Goal: Task Accomplishment & Management: Complete application form

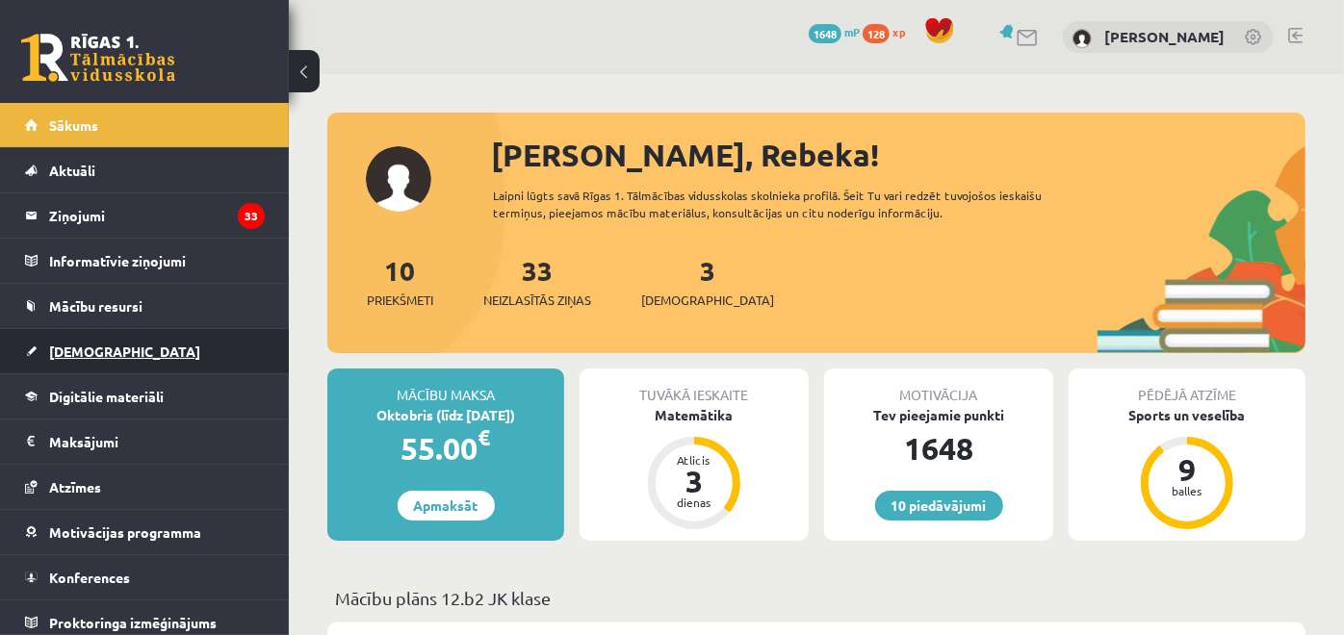
click at [133, 343] on link "[DEMOGRAPHIC_DATA]" at bounding box center [145, 351] width 240 height 44
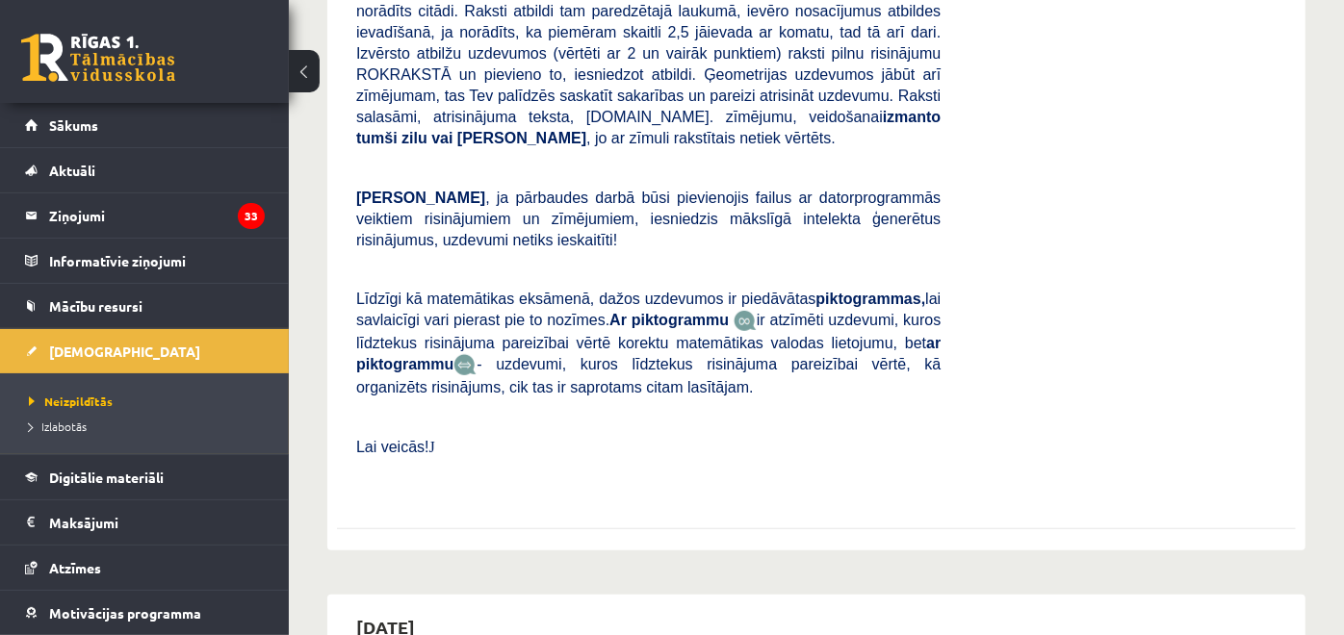
scroll to position [963, 0]
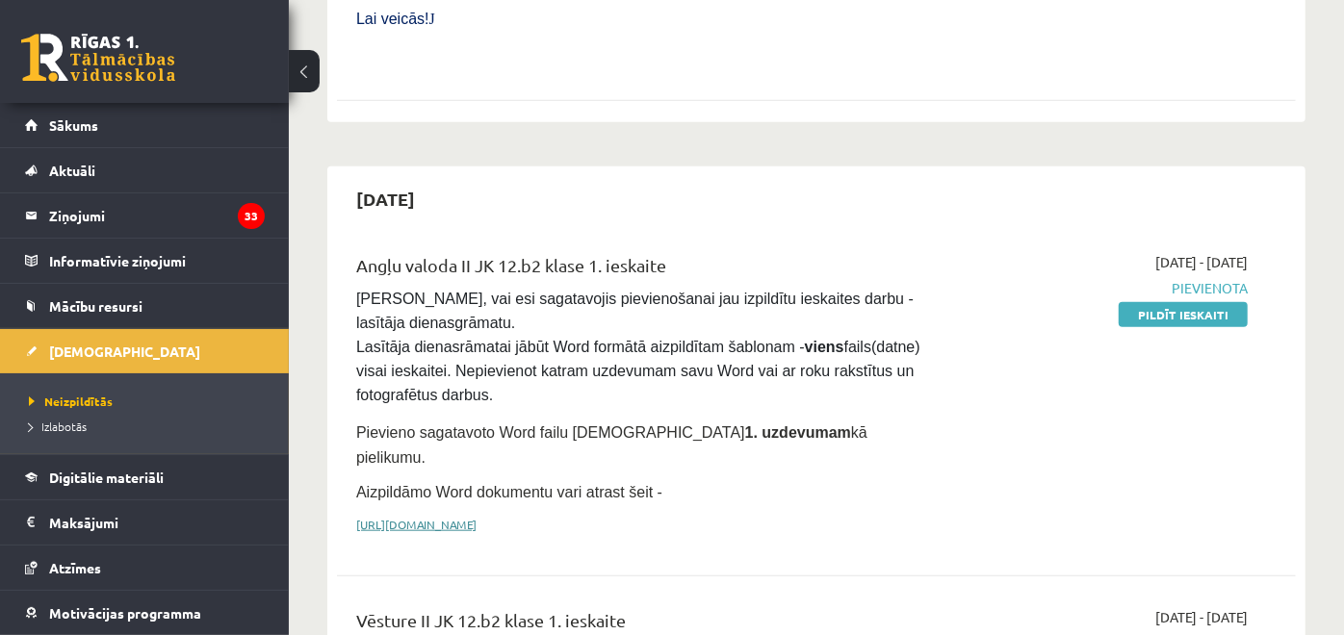
click at [477, 517] on link "[URL][DOMAIN_NAME]" at bounding box center [416, 524] width 120 height 15
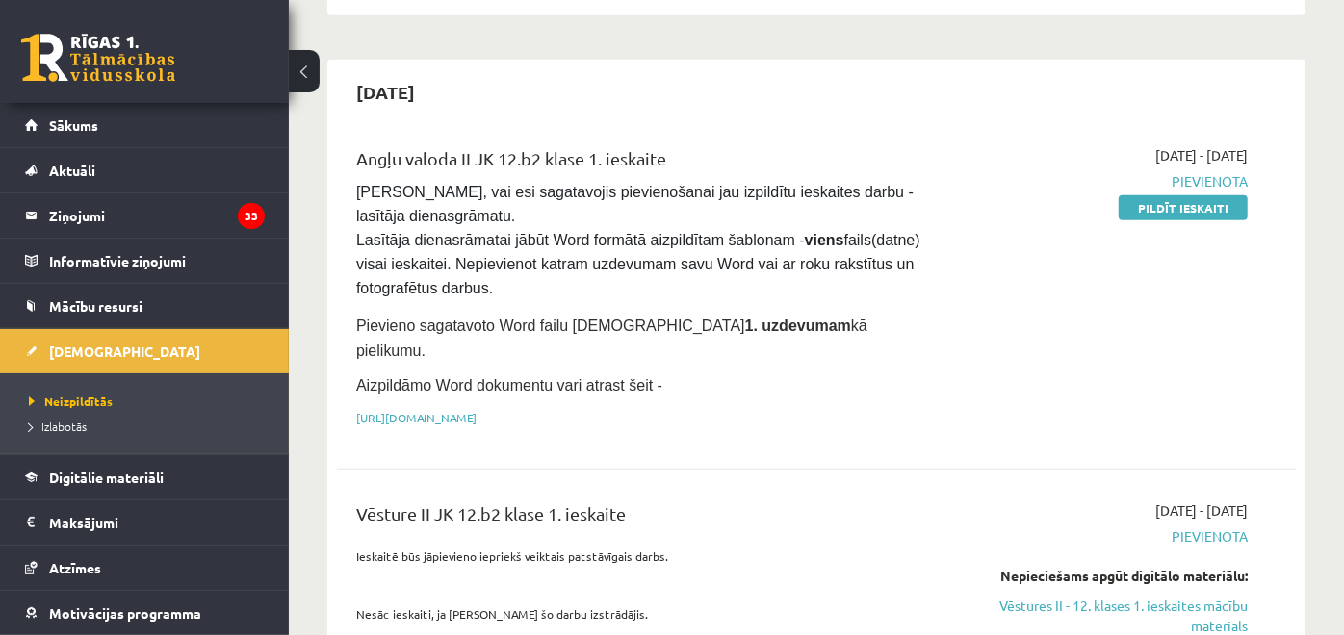
scroll to position [1177, 0]
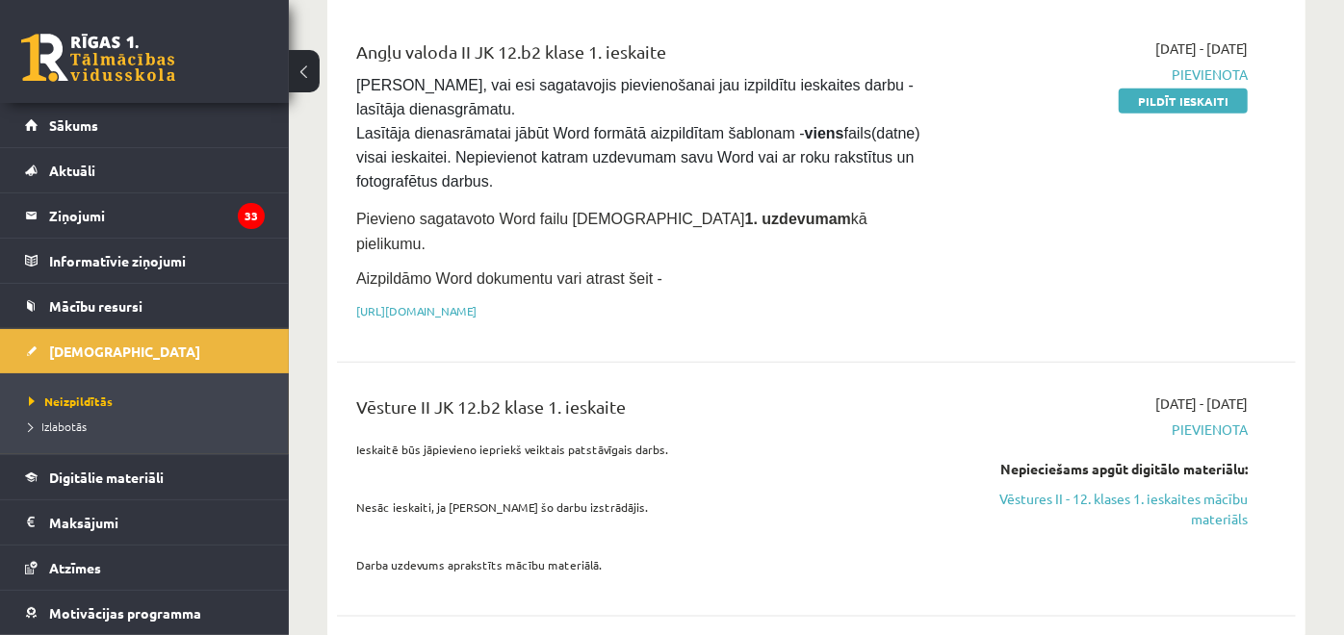
click at [291, 65] on button at bounding box center [304, 71] width 31 height 42
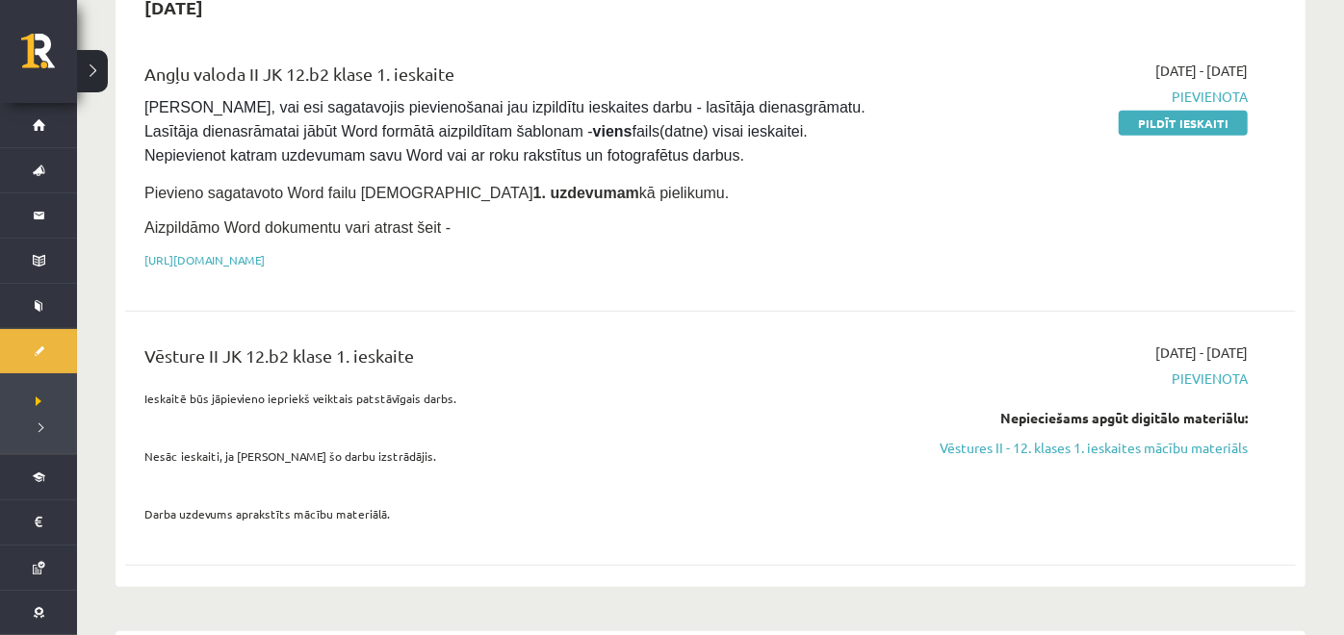
scroll to position [1283, 0]
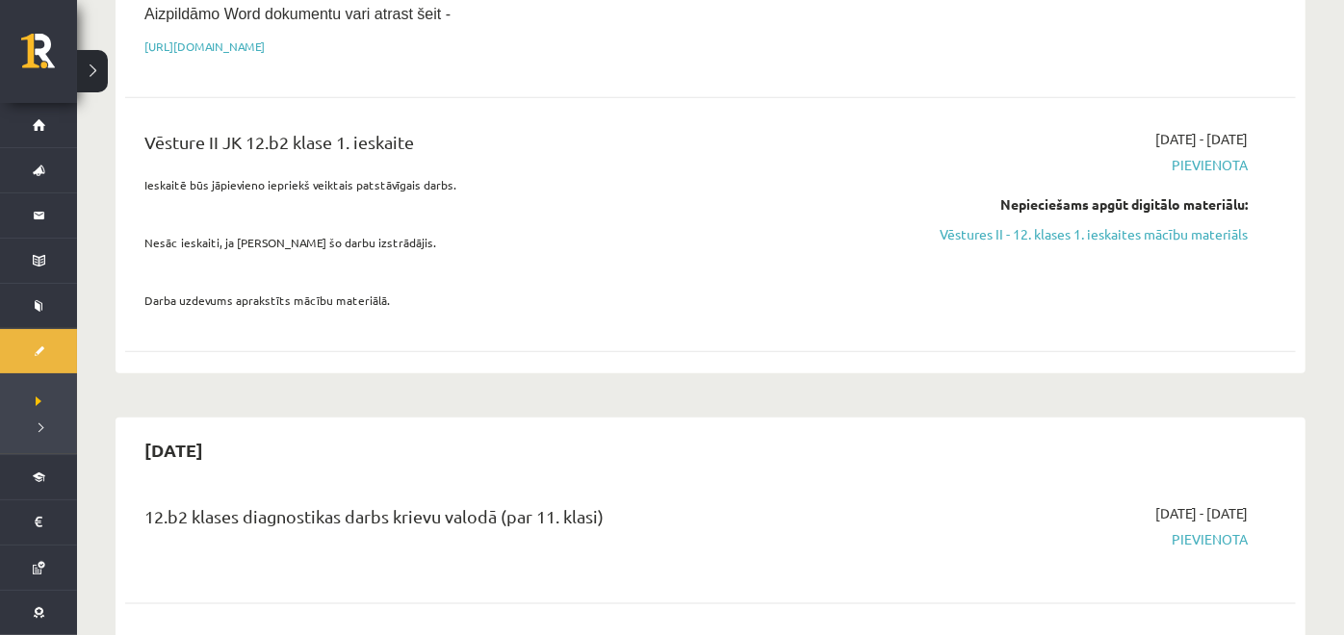
drag, startPoint x: 1159, startPoint y: 208, endPoint x: 870, endPoint y: 90, distance: 312.2
click at [1160, 224] on link "Vēstures II - 12. klases 1. ieskaites mācību materiāls" at bounding box center [1073, 234] width 349 height 20
click at [1001, 224] on link "Vēstures II - 12. klases 1. ieskaites mācību materiāls" at bounding box center [1073, 234] width 349 height 20
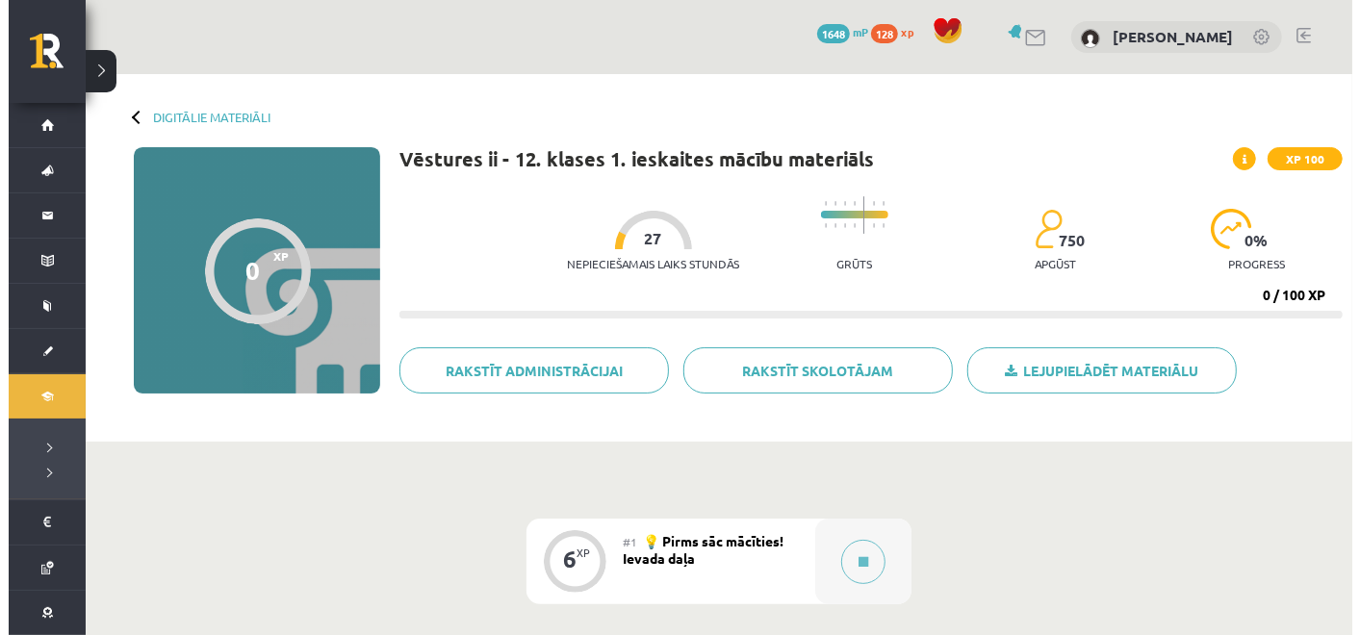
scroll to position [214, 0]
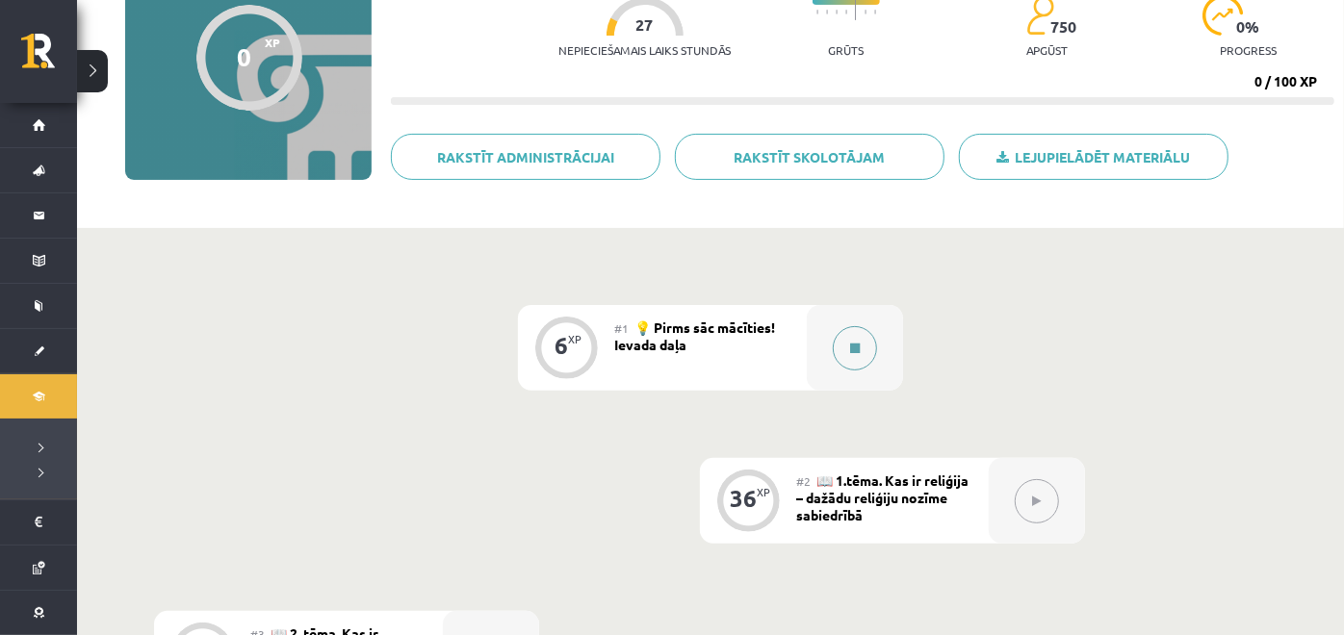
click at [862, 335] on button at bounding box center [855, 348] width 44 height 44
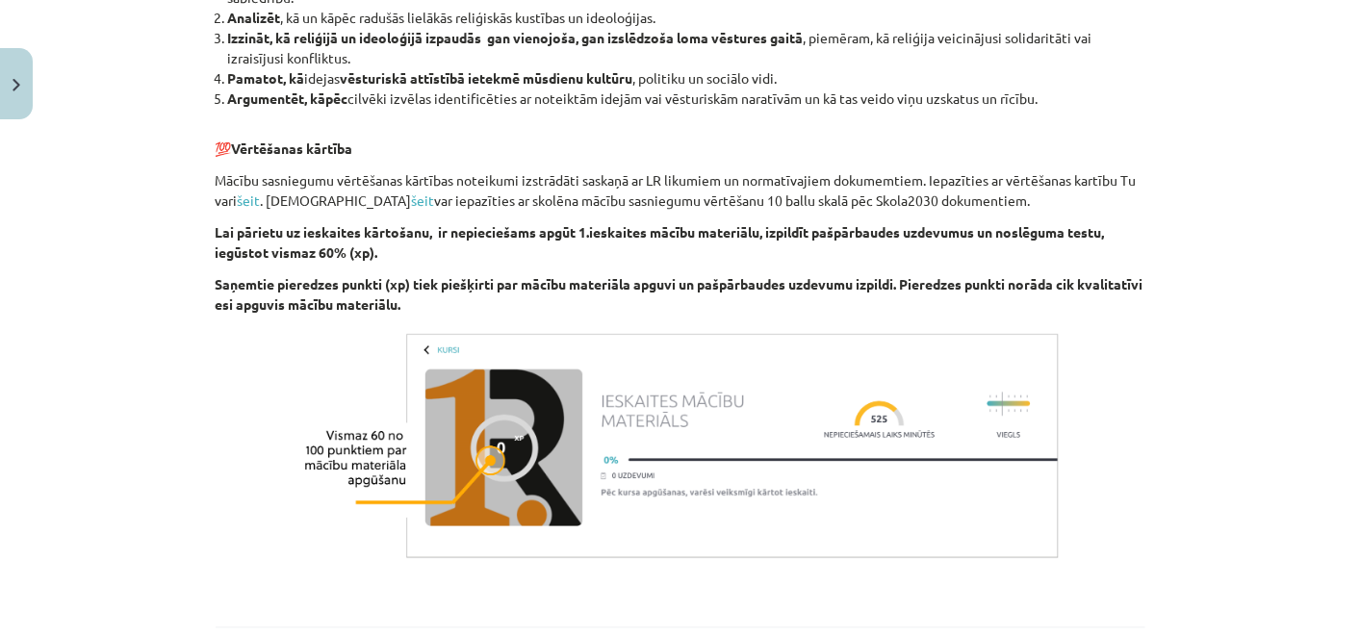
scroll to position [1887, 0]
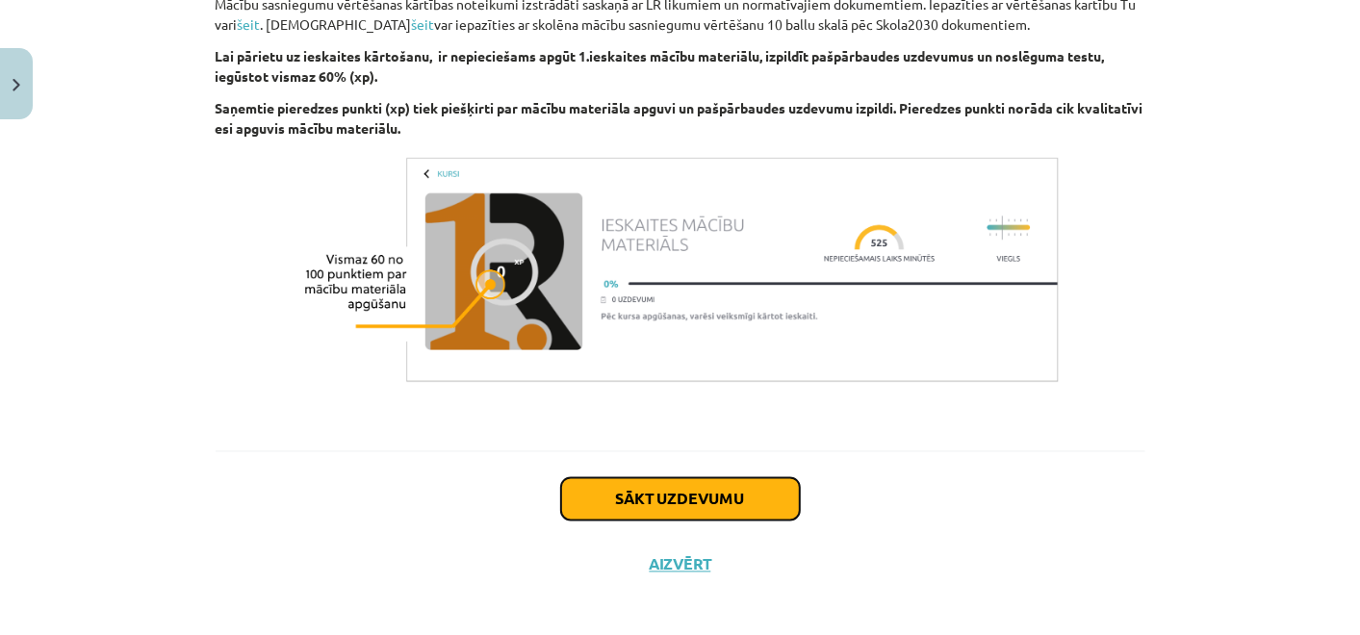
click at [717, 483] on button "Sākt uzdevumu" at bounding box center [680, 500] width 239 height 42
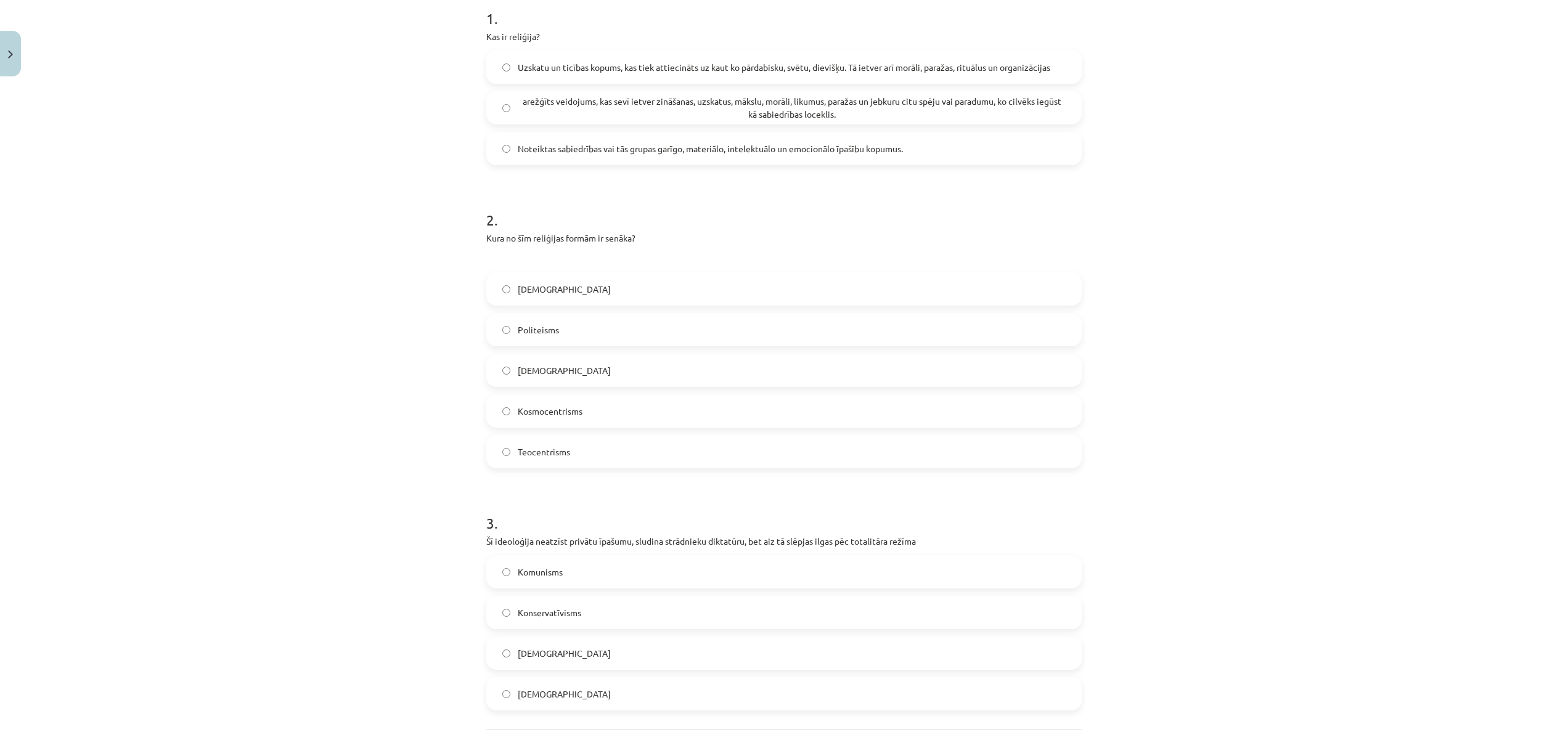
scroll to position [255, 0]
click at [606, 72] on span "Uzskatu un ticības kopums, kas tiek attiecināts uz kaut ko pārdabisku, svētu, d…" at bounding box center [784, 69] width 533 height 13
click at [572, 326] on label "Politeisms" at bounding box center [784, 331] width 593 height 31
click at [578, 406] on label "Komunisms" at bounding box center [784, 573] width 593 height 31
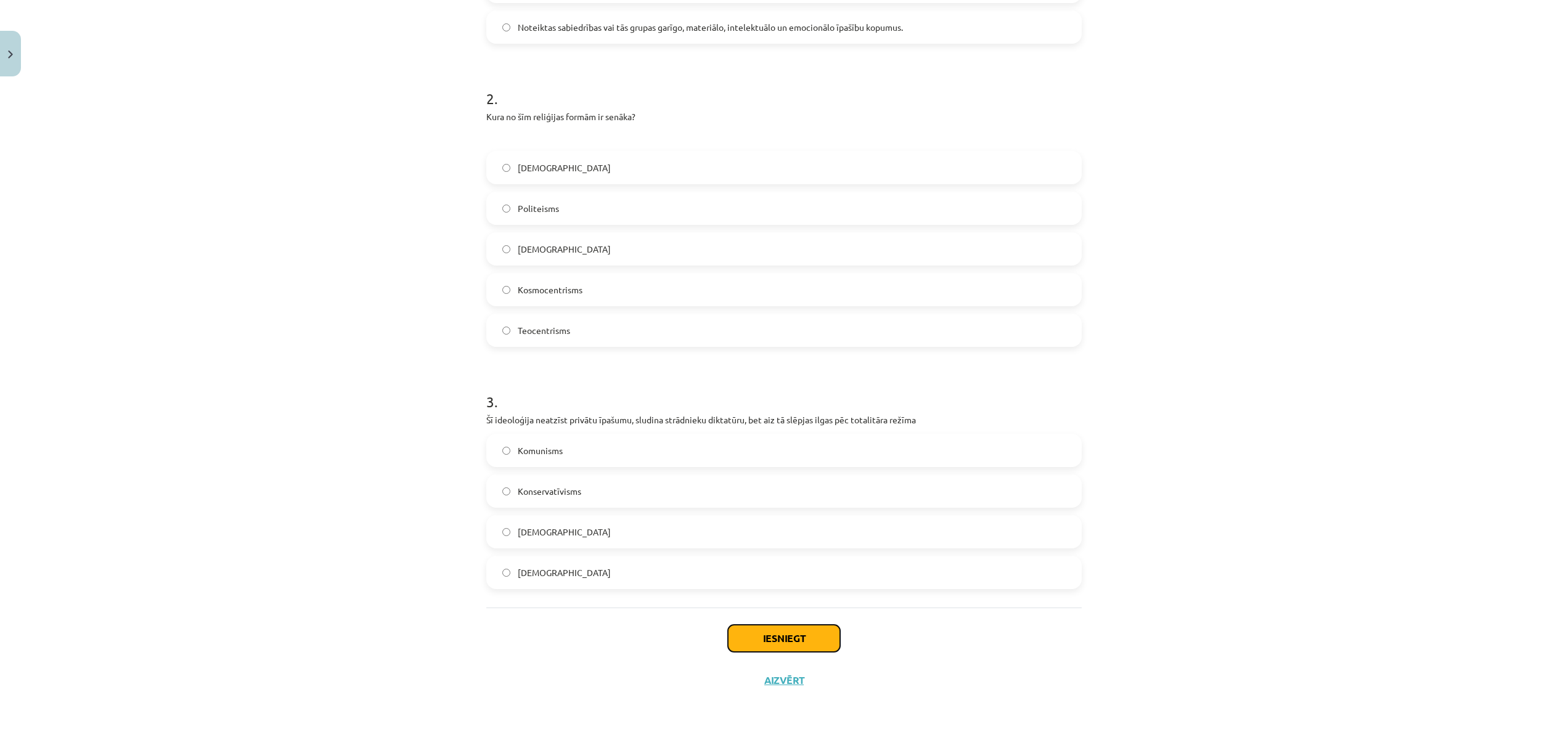
click at [775, 406] on button "Iesniegt" at bounding box center [784, 638] width 112 height 27
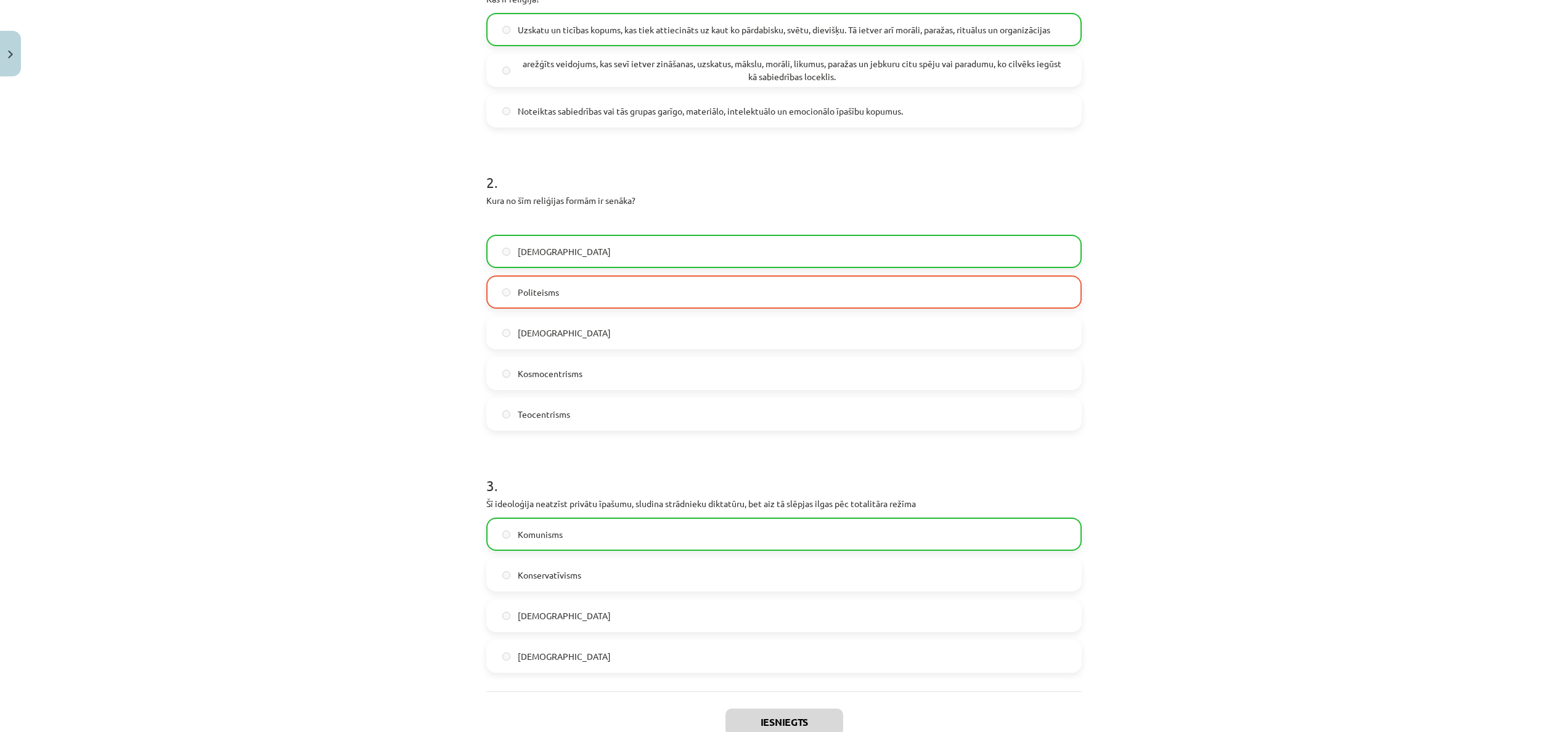
scroll to position [171, 0]
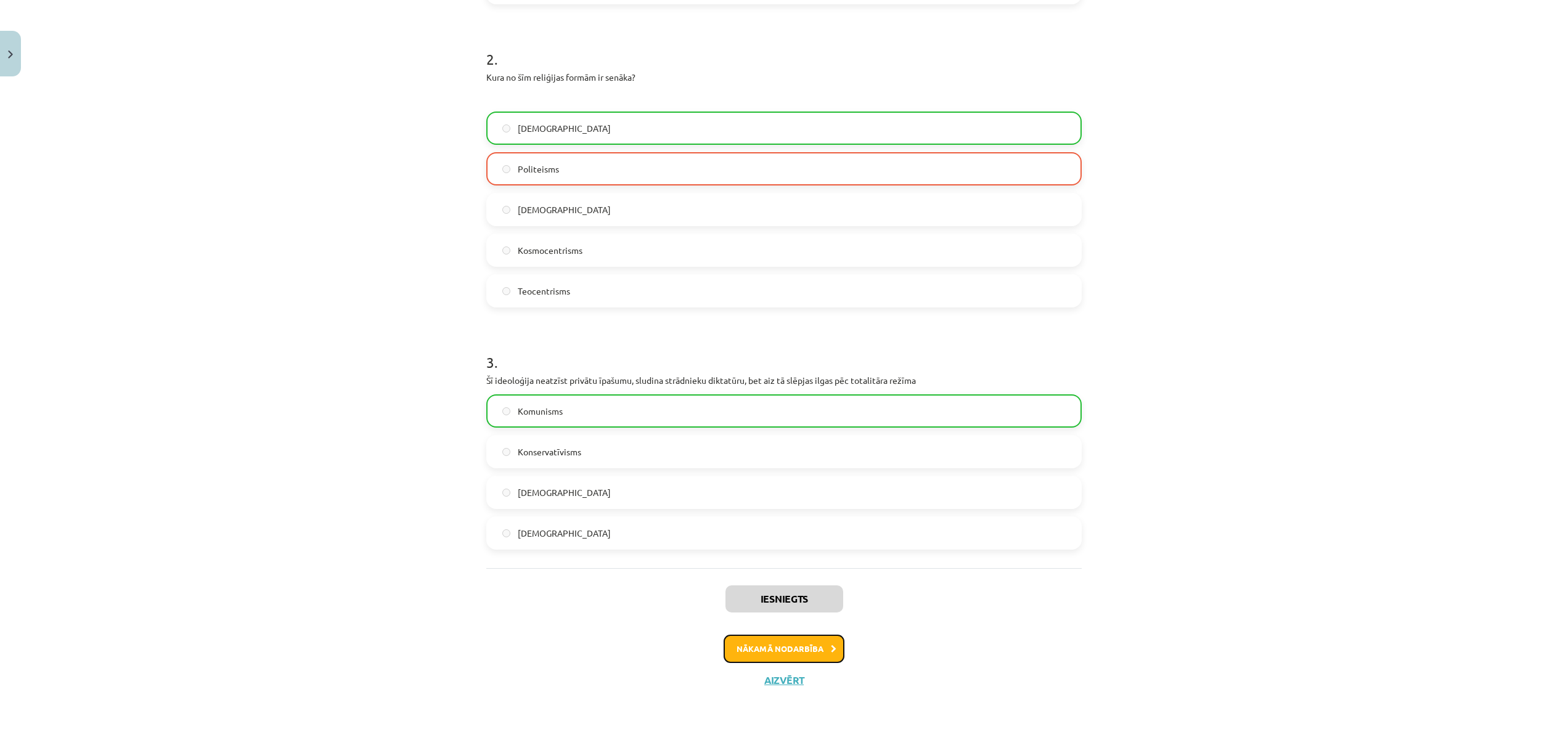
click at [753, 406] on button "Nākamā nodarbība" at bounding box center [784, 649] width 121 height 28
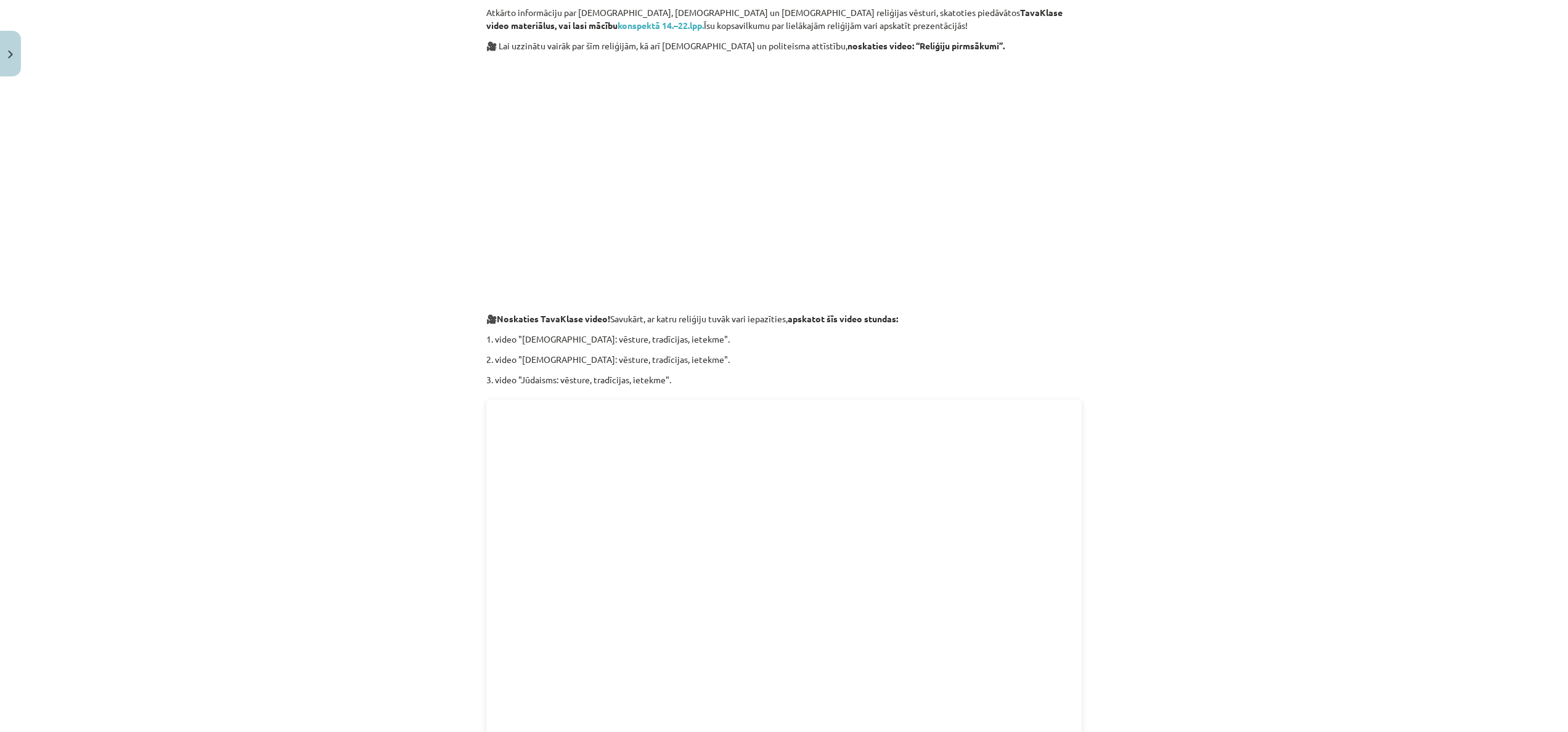
scroll to position [154, 0]
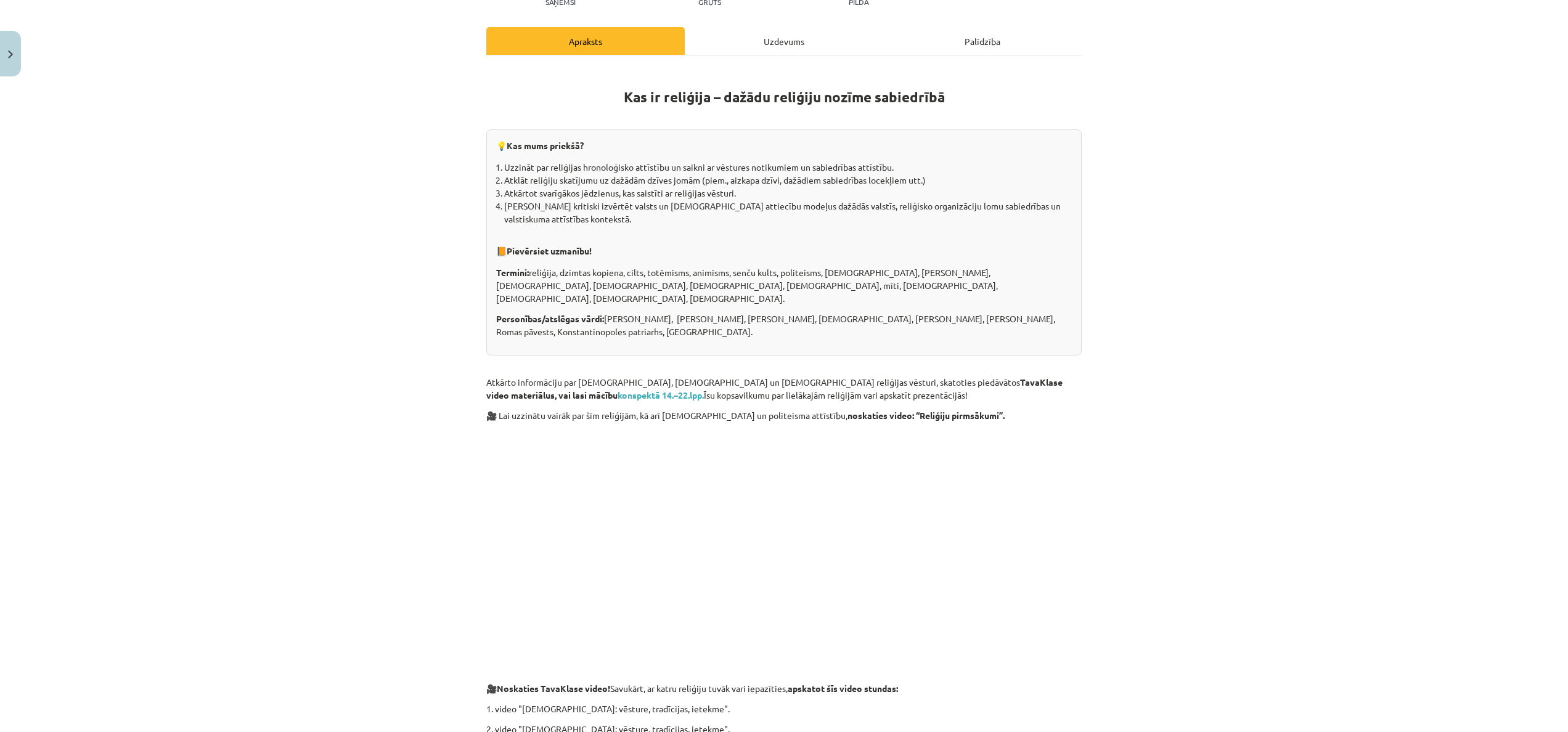
drag, startPoint x: 747, startPoint y: 50, endPoint x: 754, endPoint y: 44, distance: 9.2
click at [754, 45] on div "Uzdevums" at bounding box center [784, 40] width 198 height 28
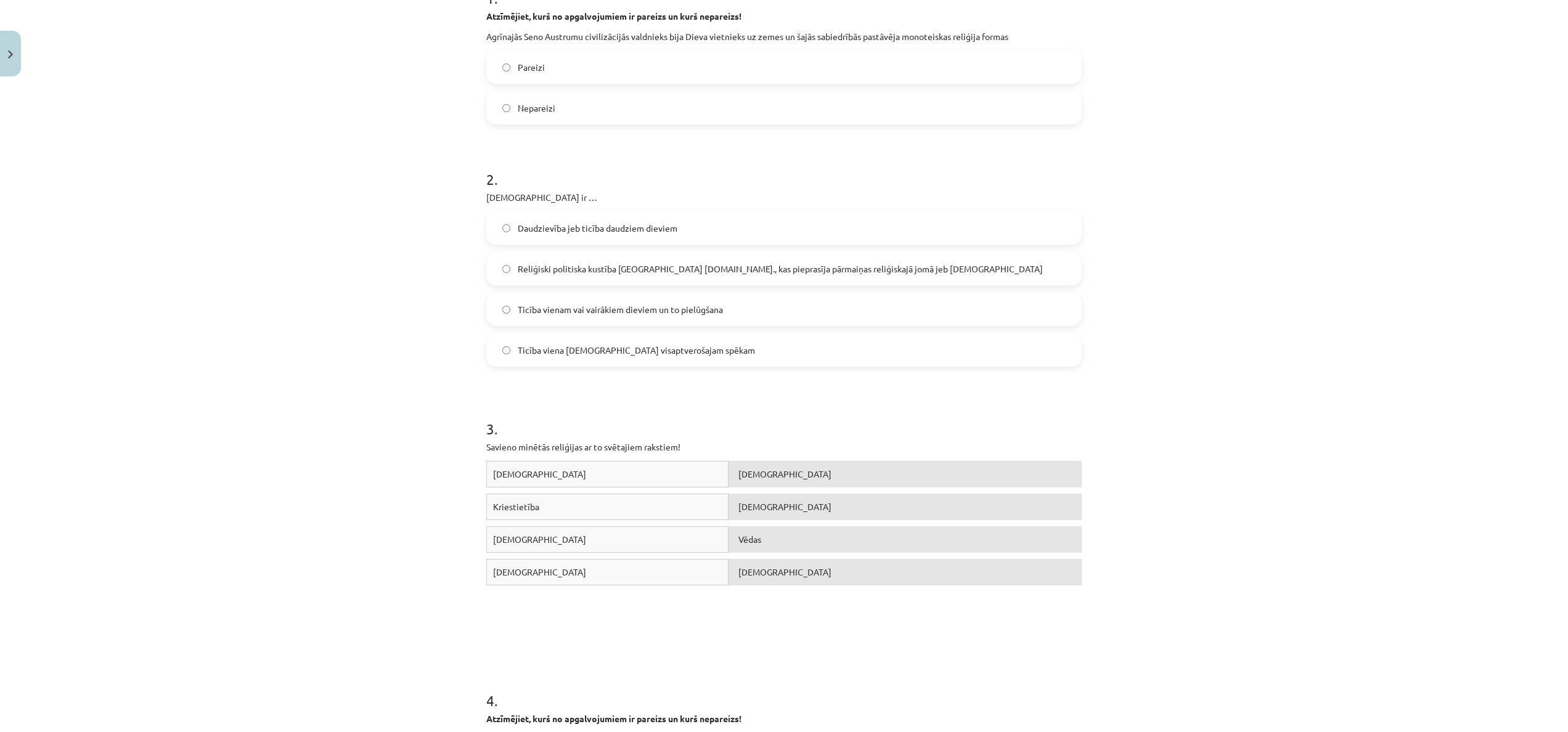
scroll to position [269, 0]
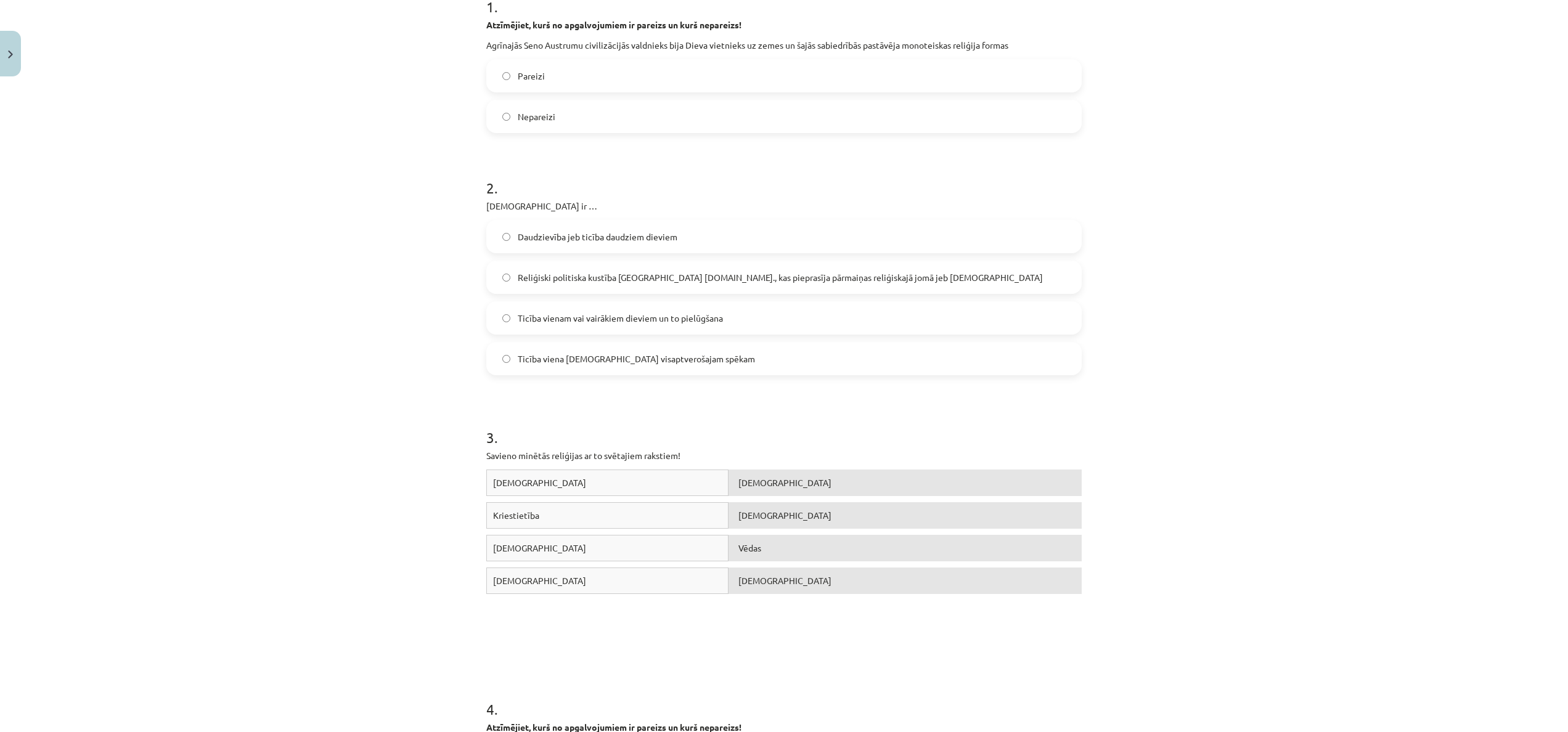
click at [542, 116] on span "Nepareizi" at bounding box center [537, 116] width 38 height 13
click at [575, 314] on span "Ticība vienam vai vairākiem dieviem un to pielūgšana" at bounding box center [620, 318] width 206 height 13
click at [665, 356] on span "Ticība viena Dieva visaptverošajam spēkam" at bounding box center [636, 359] width 238 height 13
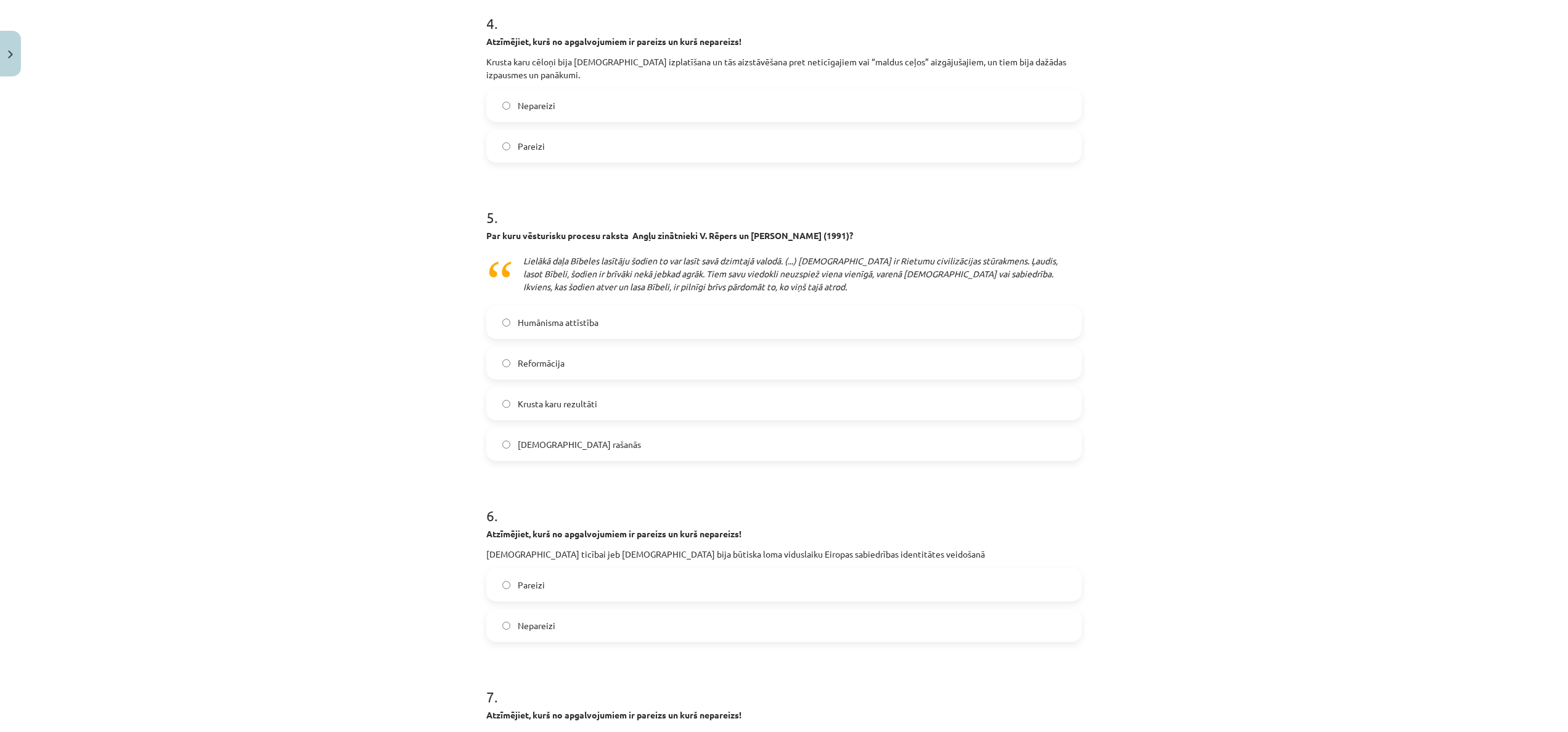
scroll to position [948, 0]
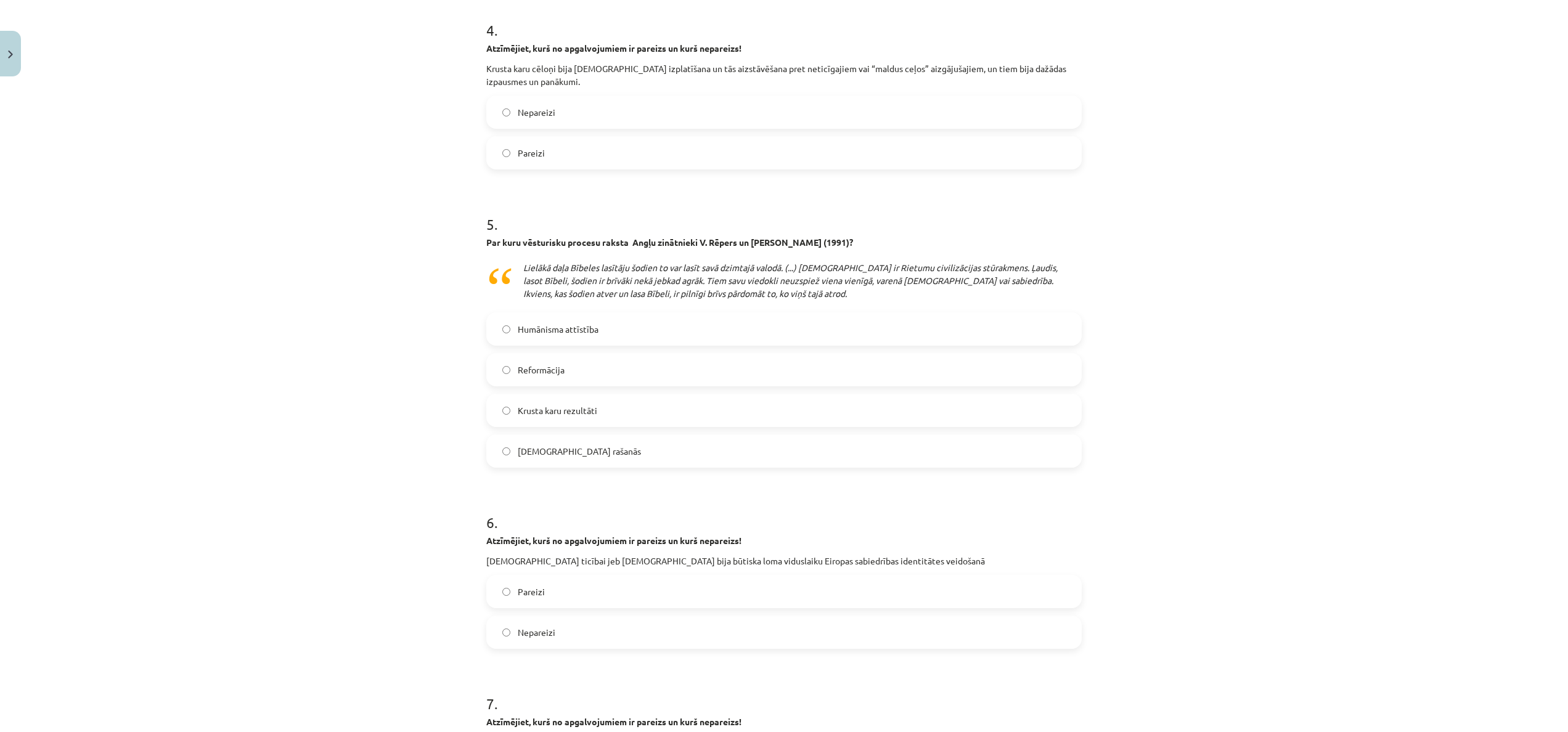
click at [568, 139] on label "Pareizi" at bounding box center [784, 153] width 593 height 31
click at [558, 375] on label "Reformācija" at bounding box center [784, 370] width 593 height 31
click at [570, 406] on label "Pareizi" at bounding box center [784, 591] width 593 height 31
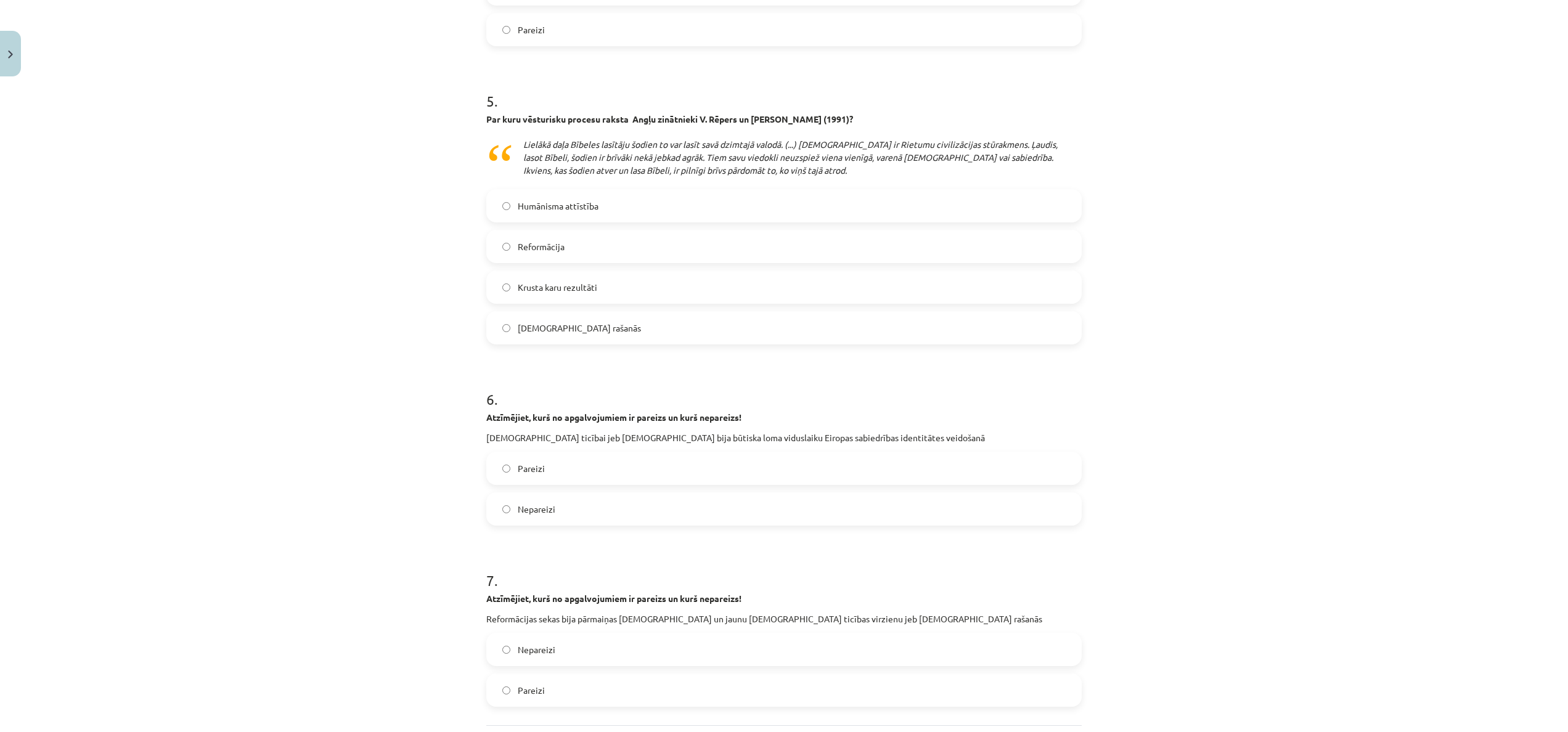
scroll to position [1189, 0]
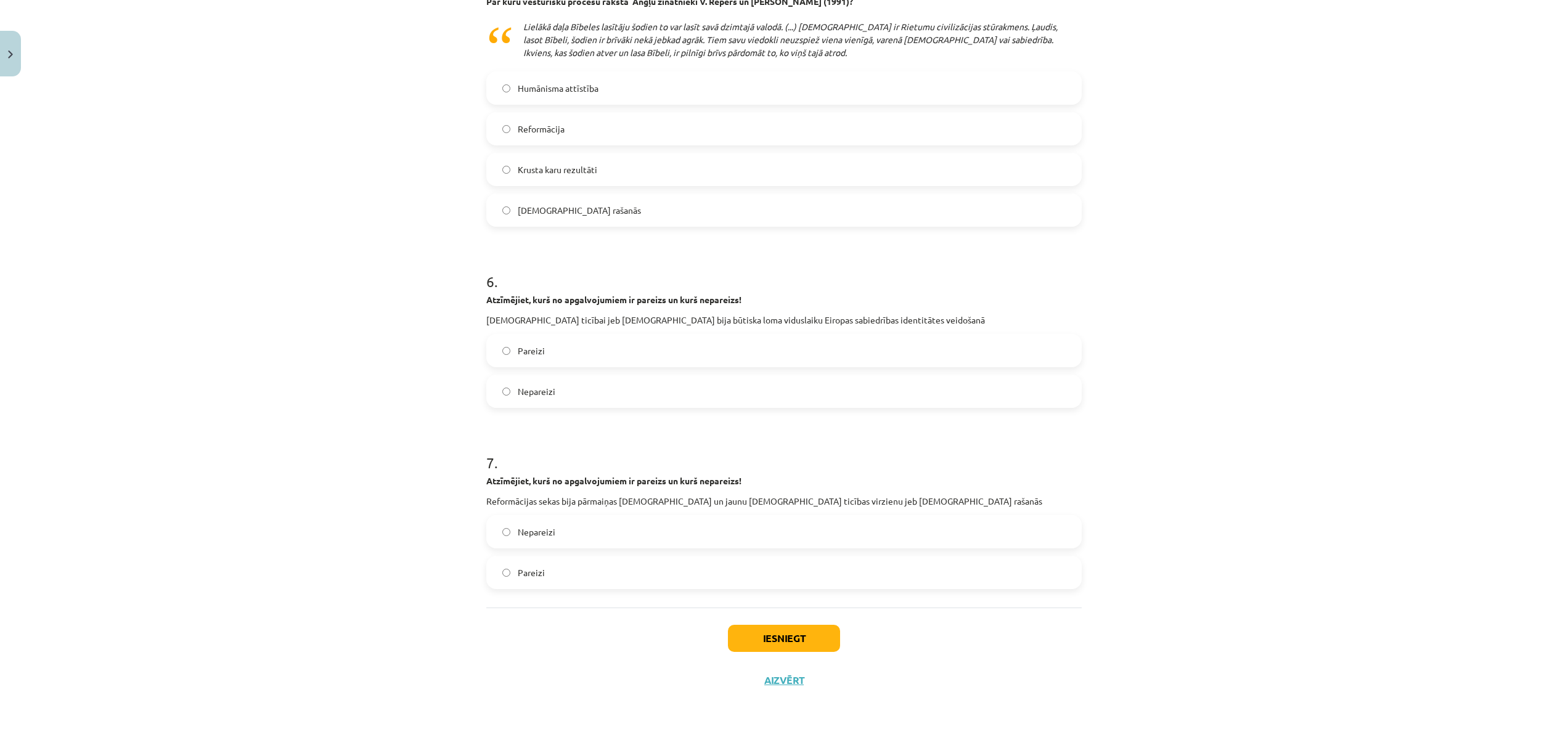
click at [587, 406] on label "Pareizi" at bounding box center [784, 572] width 593 height 31
click at [625, 406] on label "Nepareizi" at bounding box center [784, 532] width 593 height 31
click at [746, 406] on button "Iesniegt" at bounding box center [784, 638] width 112 height 27
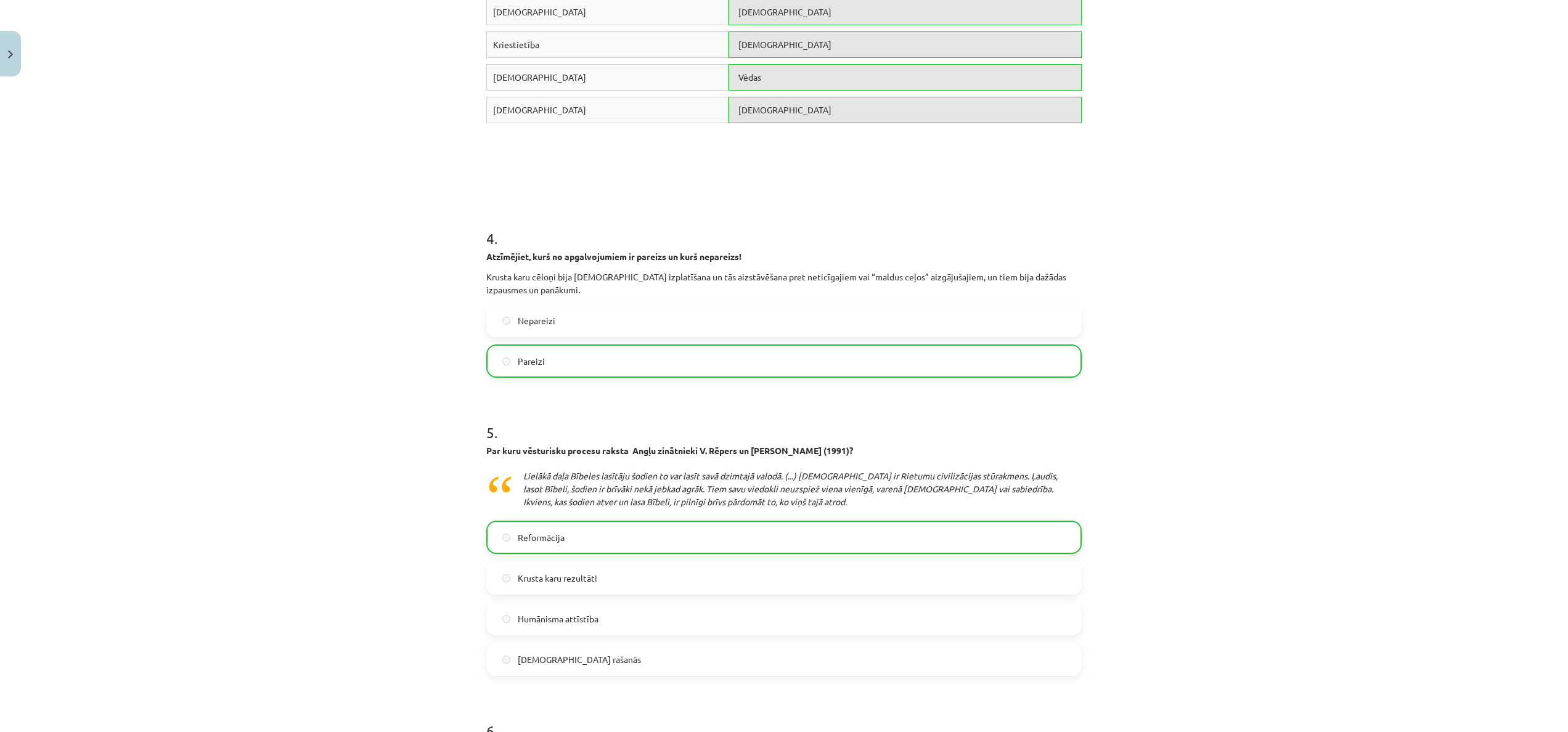
scroll to position [1229, 0]
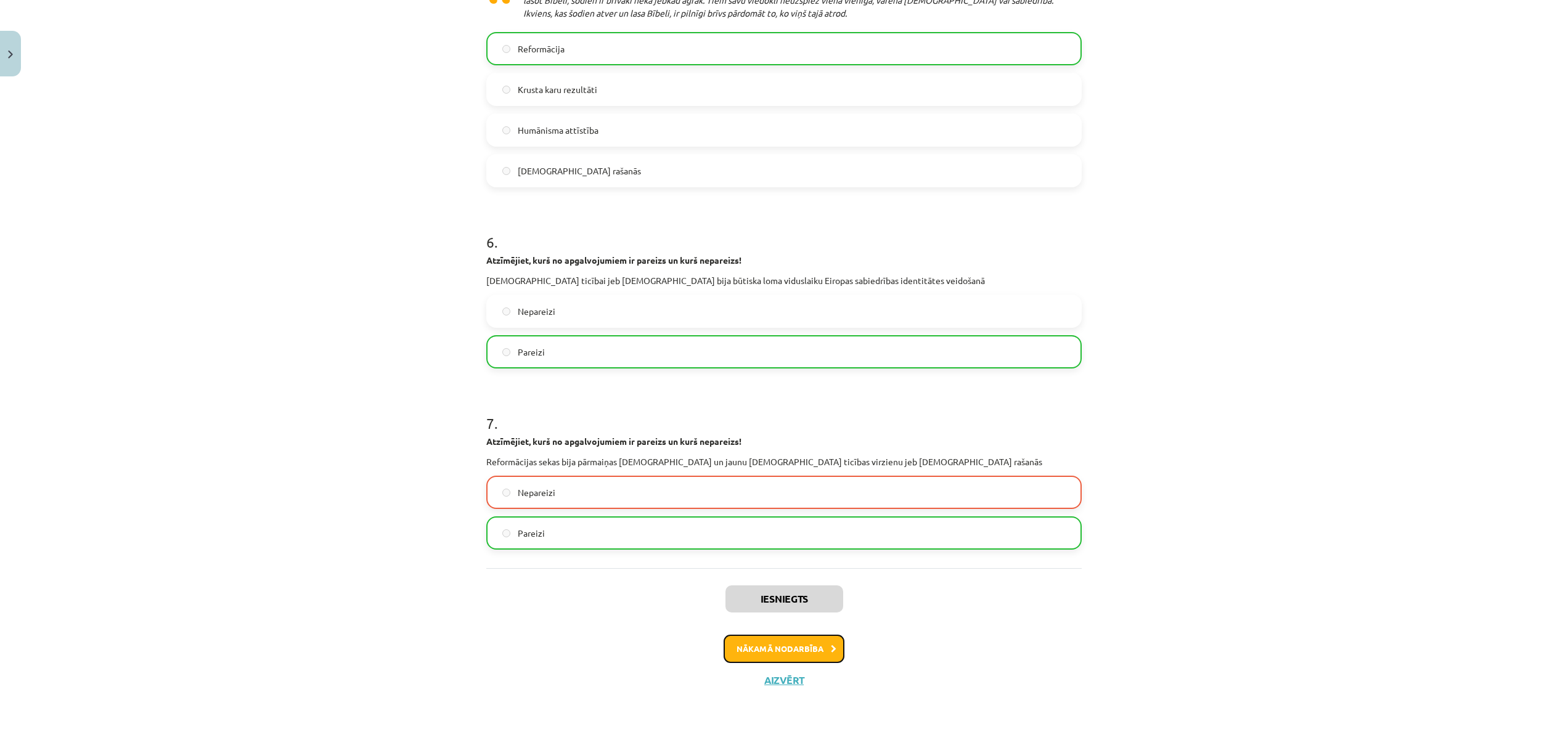
click at [820, 406] on button "Nākamā nodarbība" at bounding box center [784, 649] width 121 height 28
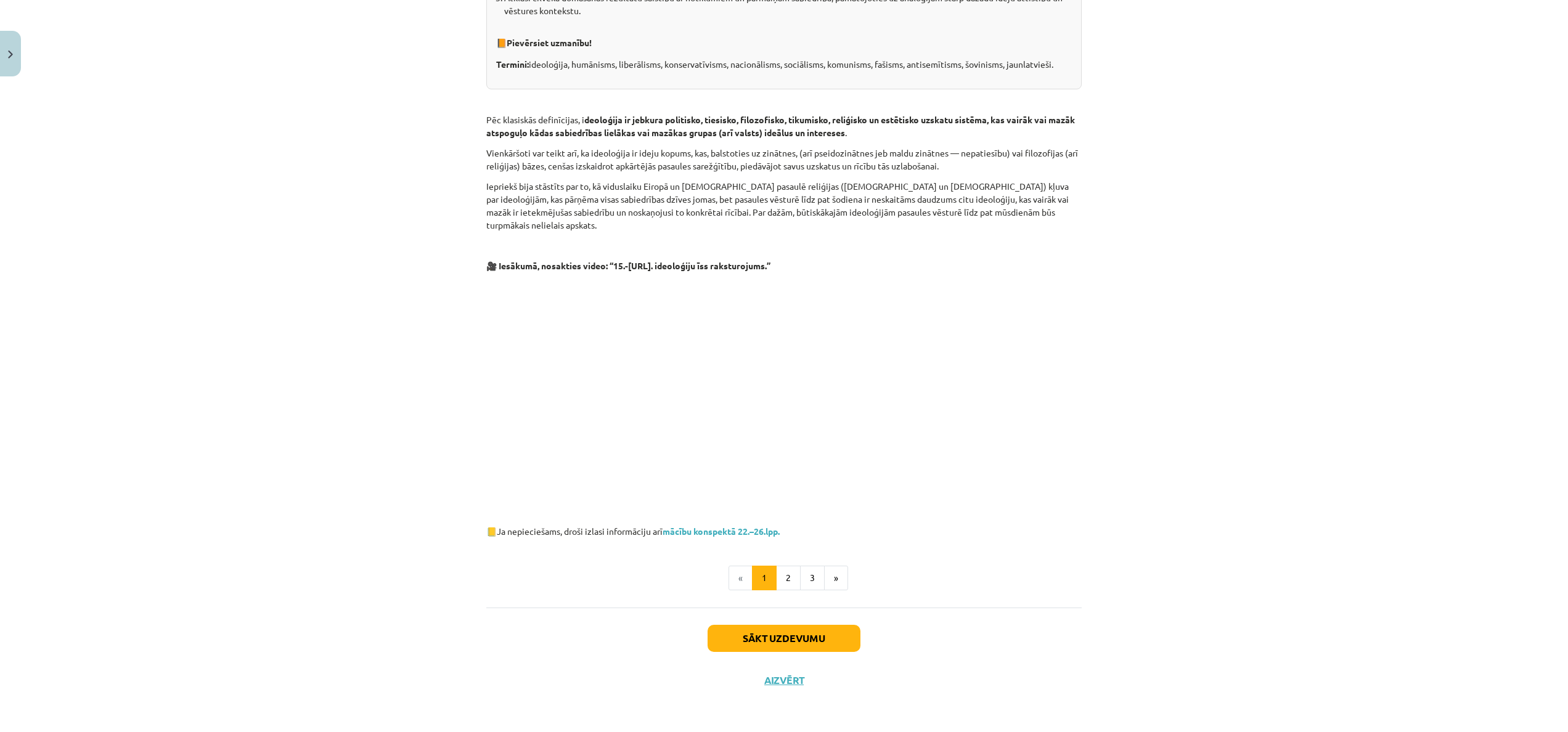
scroll to position [0, 0]
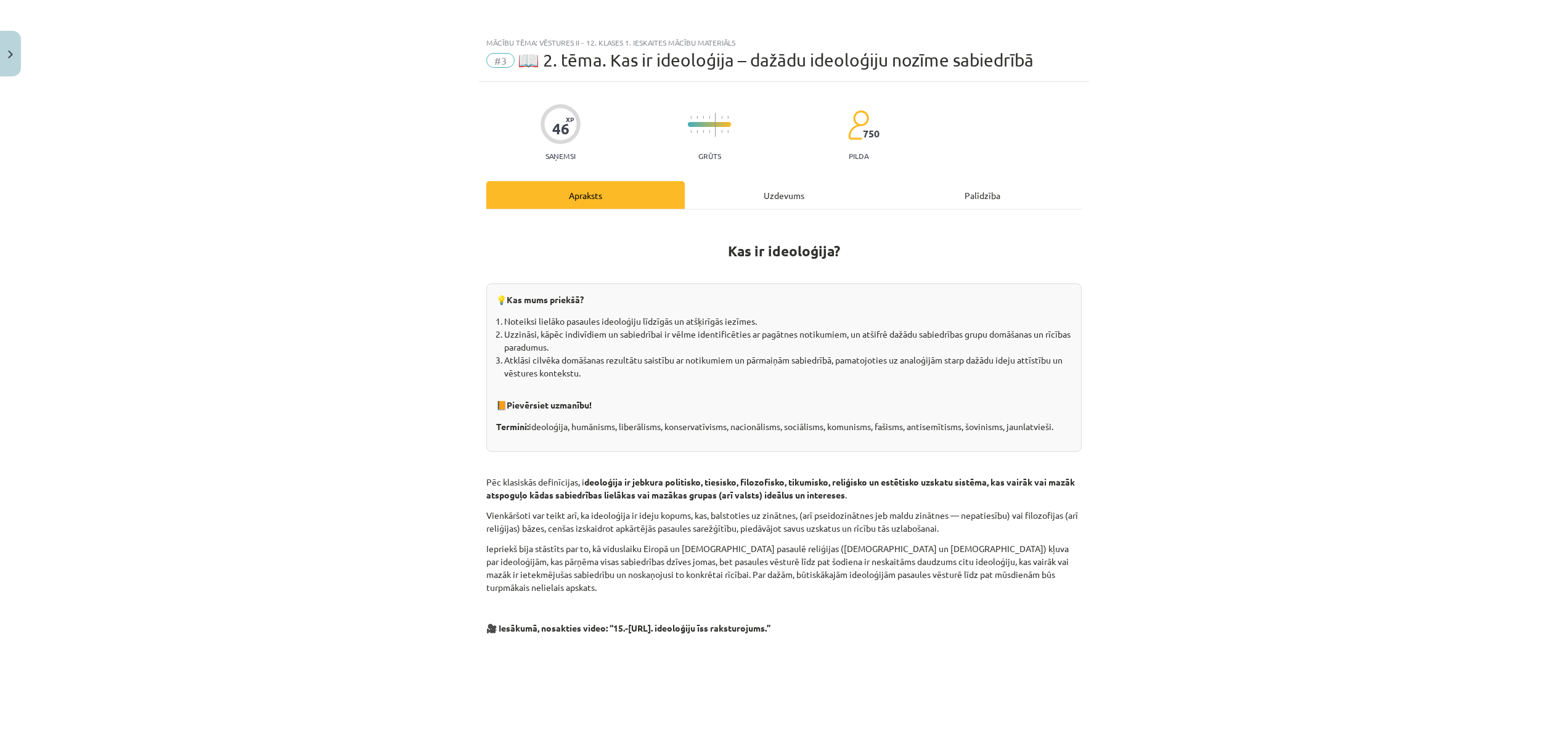
click at [768, 195] on div "Uzdevums" at bounding box center [784, 195] width 198 height 28
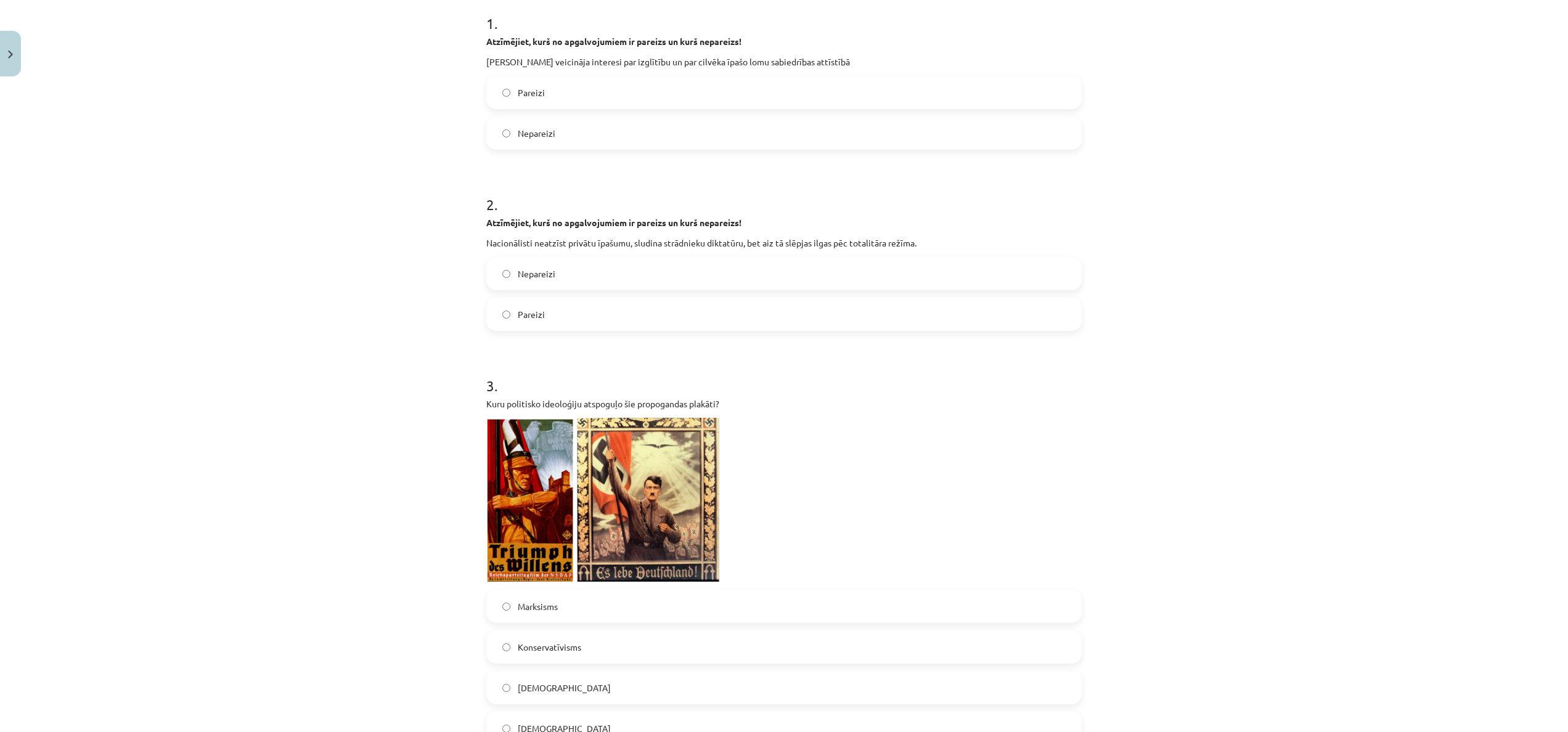
scroll to position [257, 0]
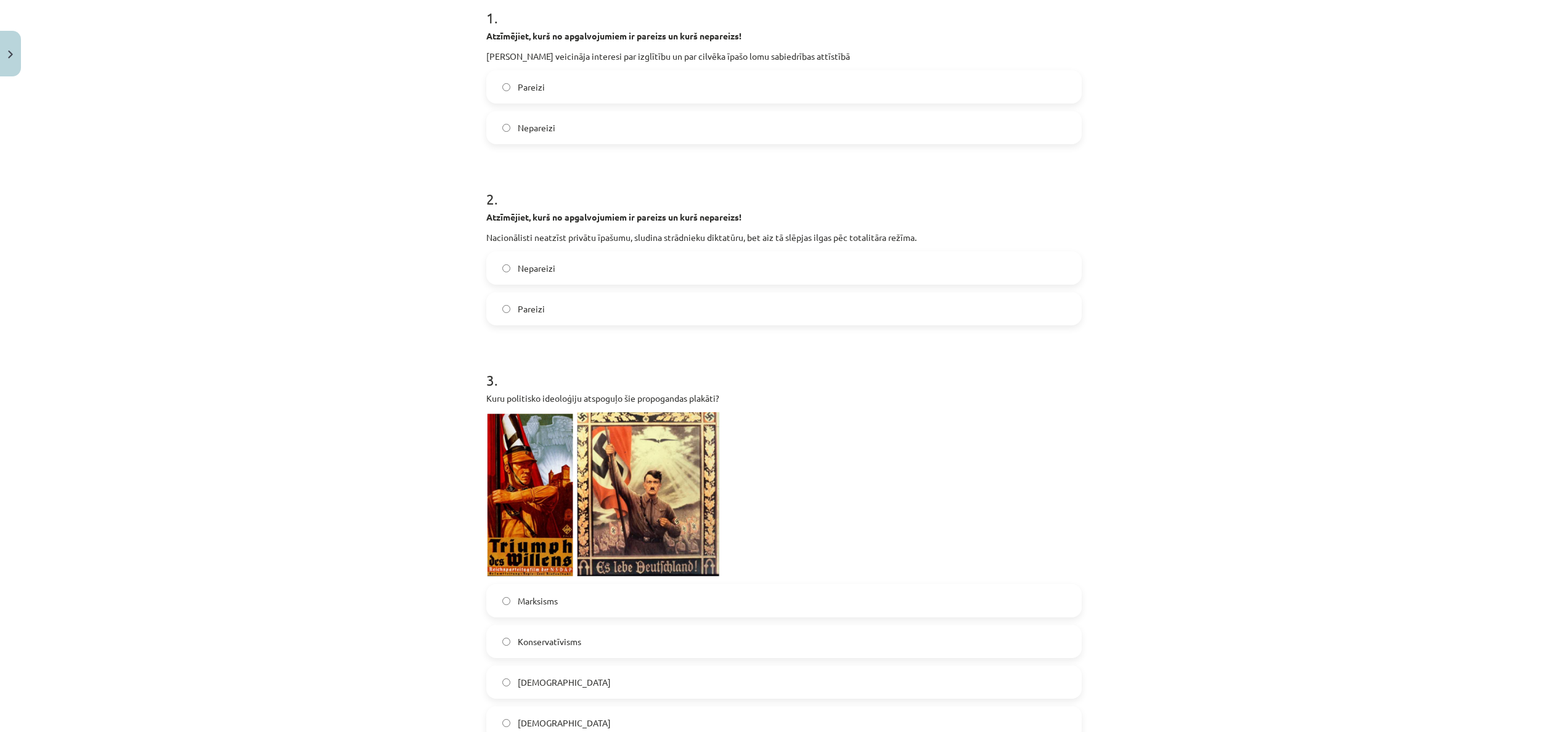
click at [465, 65] on div "Mācību tēma: Vēstures ii - 12. klases 1. ieskaites mācību materiāls #3 📖 2. tēm…" at bounding box center [784, 366] width 1568 height 732
click at [465, 64] on div "Mācību tēma: Vēstures ii - 12. klases 1. ieskaites mācību materiāls #3 📖 2. tēm…" at bounding box center [784, 366] width 1568 height 732
drag, startPoint x: 518, startPoint y: 72, endPoint x: 857, endPoint y: 57, distance: 339.3
click at [857, 57] on div "Mācību tēma: Vēstures ii - 12. klases 1. ieskaites mācību materiāls #3 📖 2. tēm…" at bounding box center [784, 366] width 1568 height 732
copy p "Humānisti veicināja interesi par izglītību un par cilvēka īpašo lomu sabiedrība…"
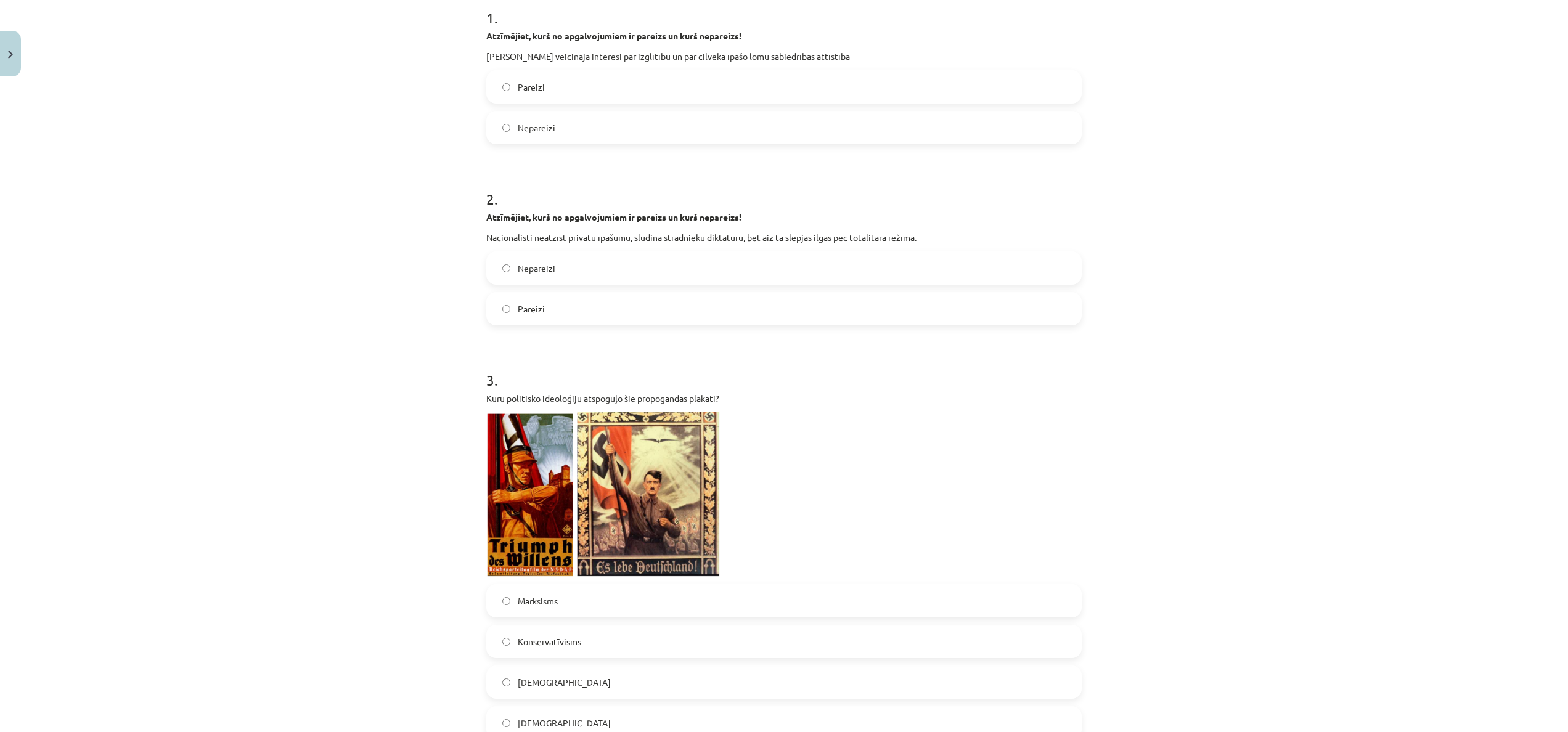
click at [556, 90] on label "Pareizi" at bounding box center [784, 87] width 593 height 31
drag, startPoint x: 460, startPoint y: 238, endPoint x: 989, endPoint y: 234, distance: 529.0
click at [870, 234] on div "Mācību tēma: Vēstures ii - 12. klases 1. ieskaites mācību materiāls #3 📖 2. tēm…" at bounding box center [784, 366] width 1568 height 732
copy p "Nacionālisti neatzīst privātu īpašumu, sludina strādnieku diktatūru, bet aiz tā…"
click at [380, 340] on div "Mācību tēma: Vēstures ii - 12. klases 1. ieskaites mācību materiāls #3 📖 2. tēm…" at bounding box center [784, 366] width 1568 height 732
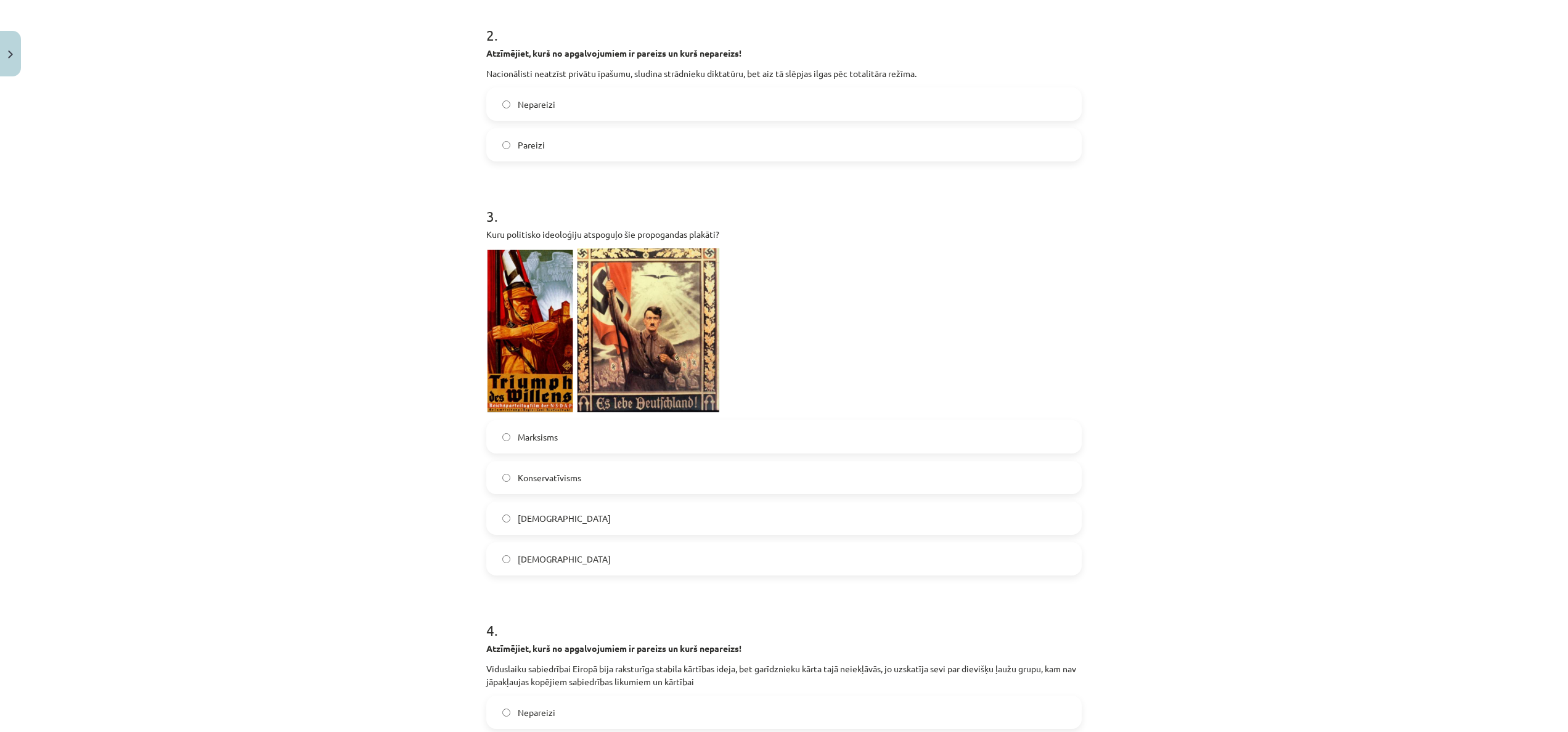
scroll to position [424, 0]
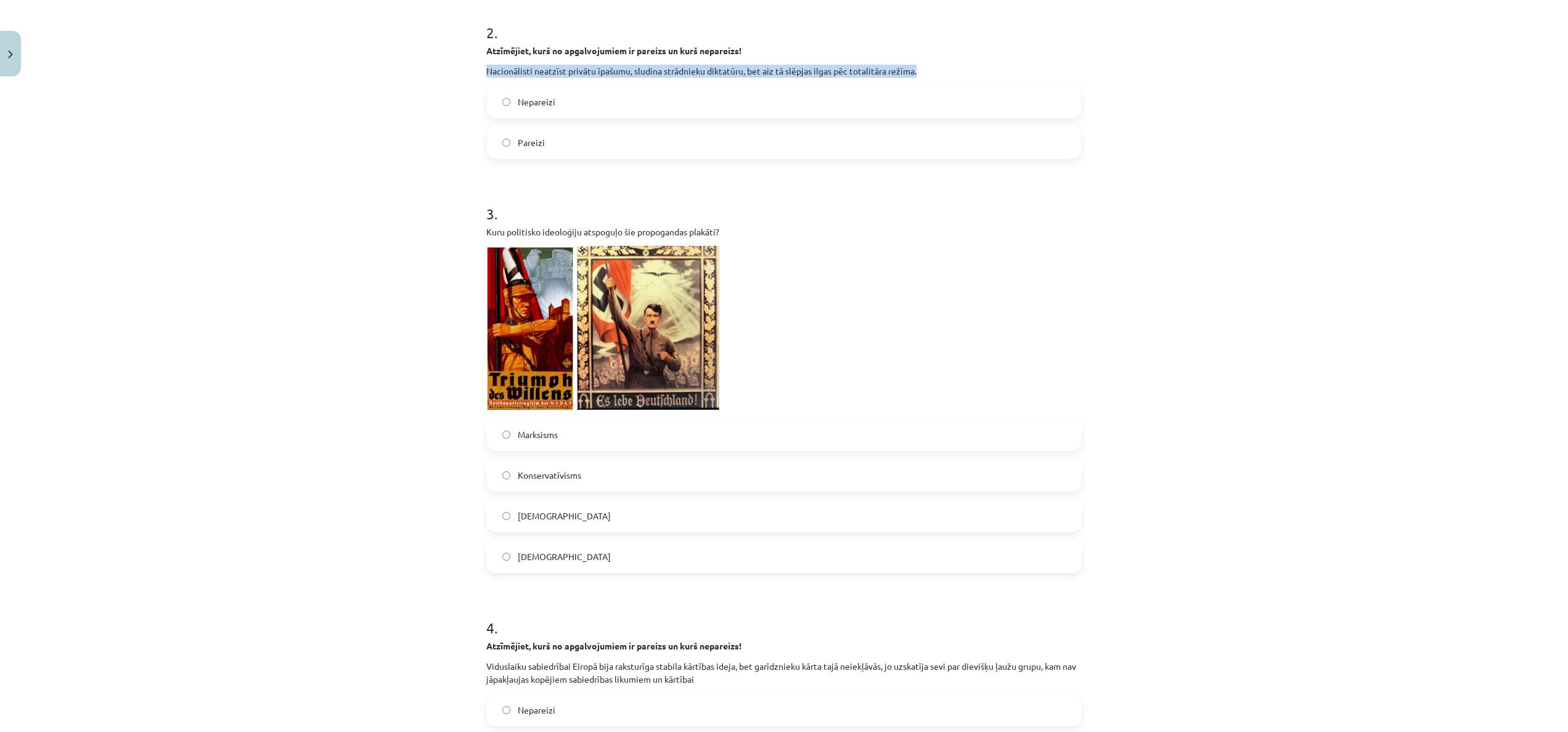
drag, startPoint x: 470, startPoint y: 67, endPoint x: 982, endPoint y: 65, distance: 512.0
copy p "Nacionālisti neatzīst privātu īpašumu, sludina strādnieku diktatūru, bet aiz tā…"
click at [407, 24] on div "Mācību tēma: Vēstures ii - 12. klases 1. ieskaites mācību materiāls #3 📖 2. tēm…" at bounding box center [784, 366] width 1568 height 732
click at [561, 149] on label "Pareizi" at bounding box center [784, 142] width 593 height 31
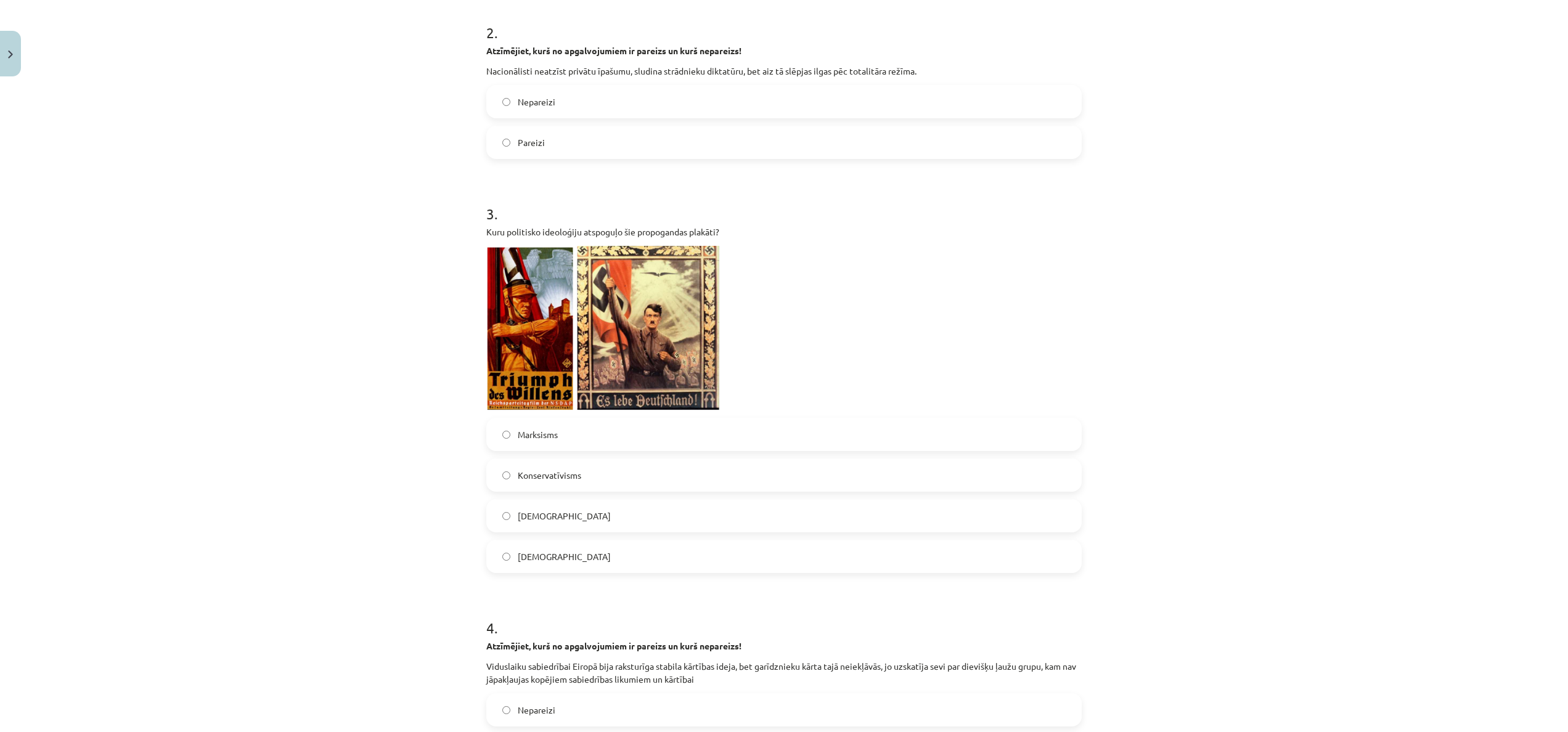
click at [597, 406] on label "Nacisms" at bounding box center [784, 516] width 593 height 31
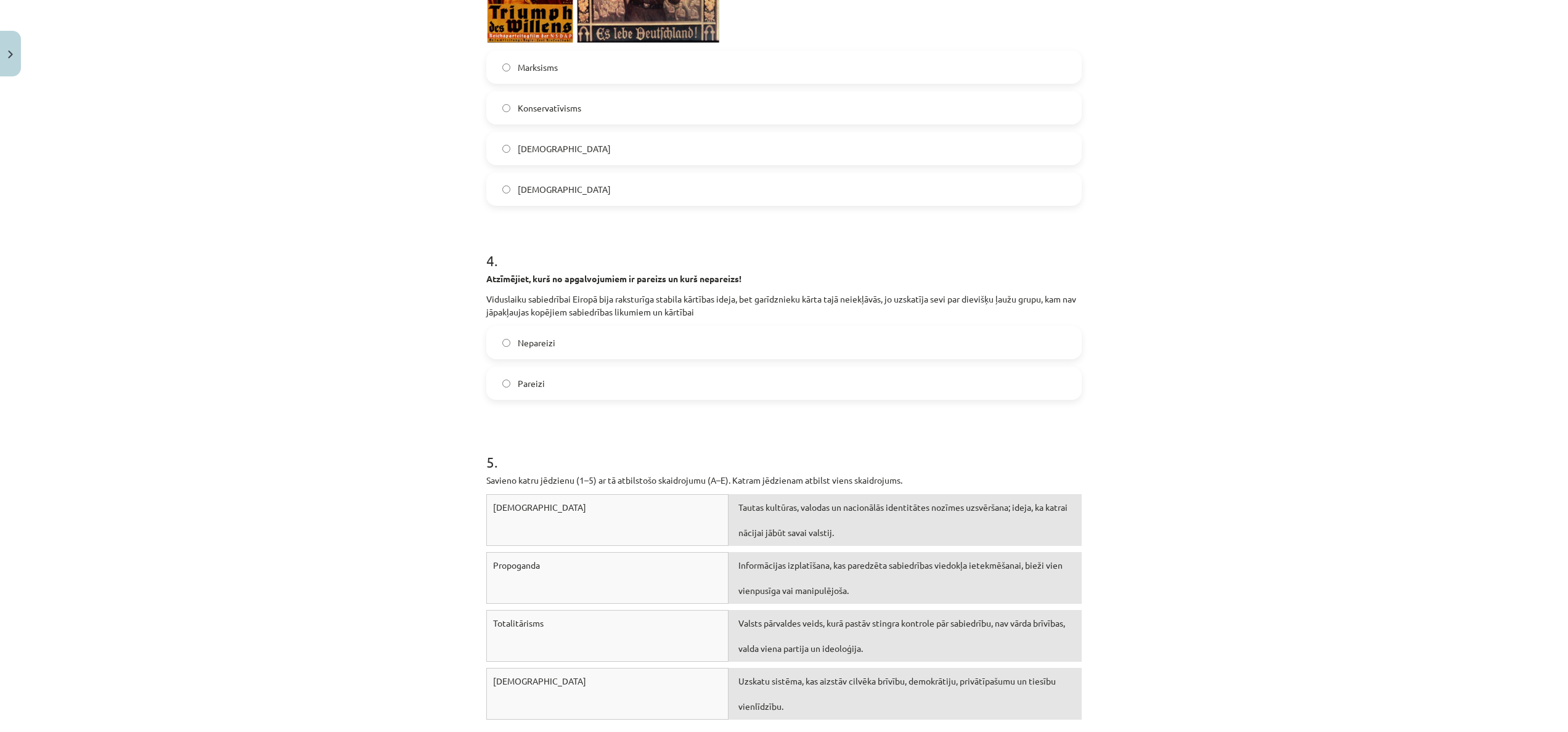
scroll to position [668, 0]
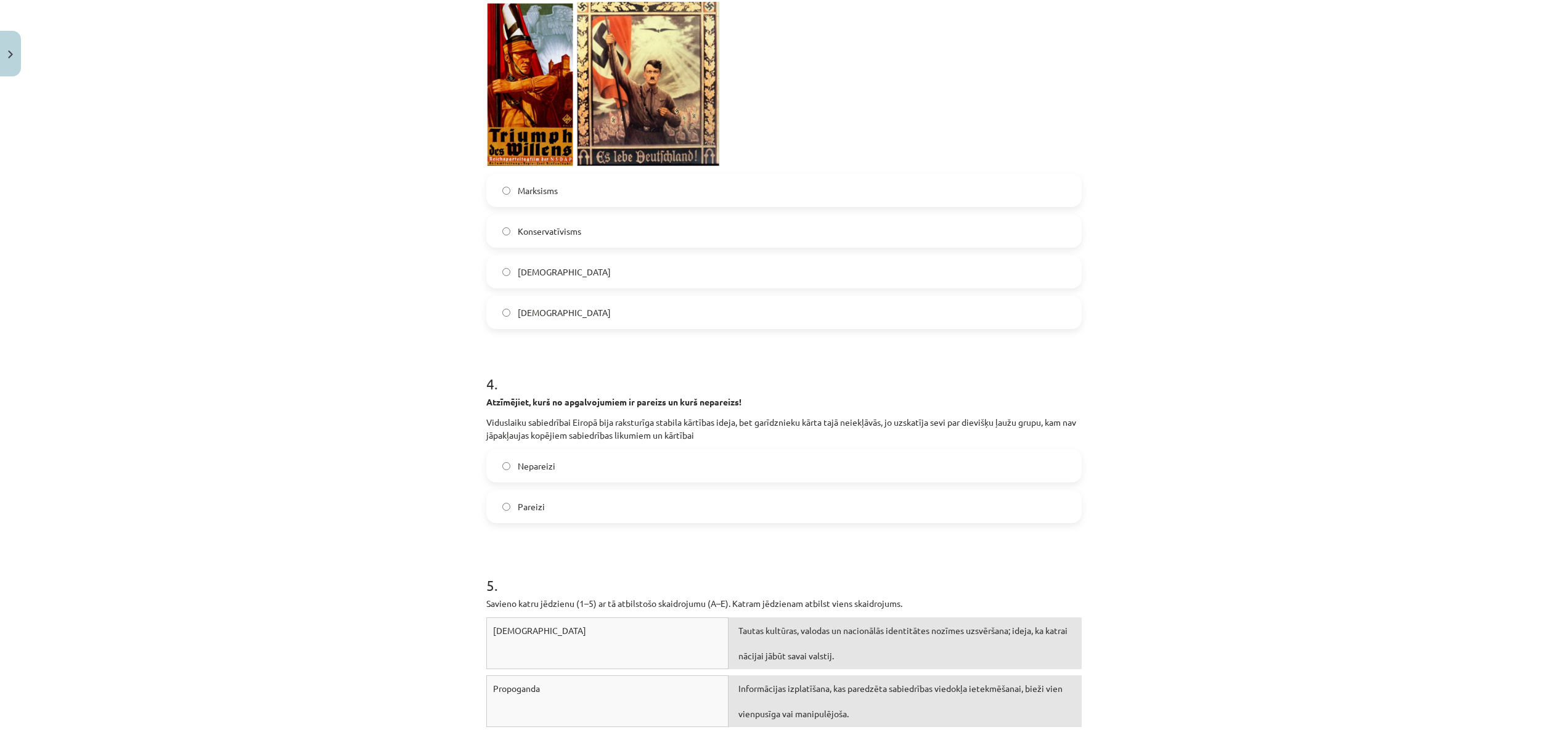
click at [546, 406] on label "Pareizi" at bounding box center [784, 506] width 593 height 31
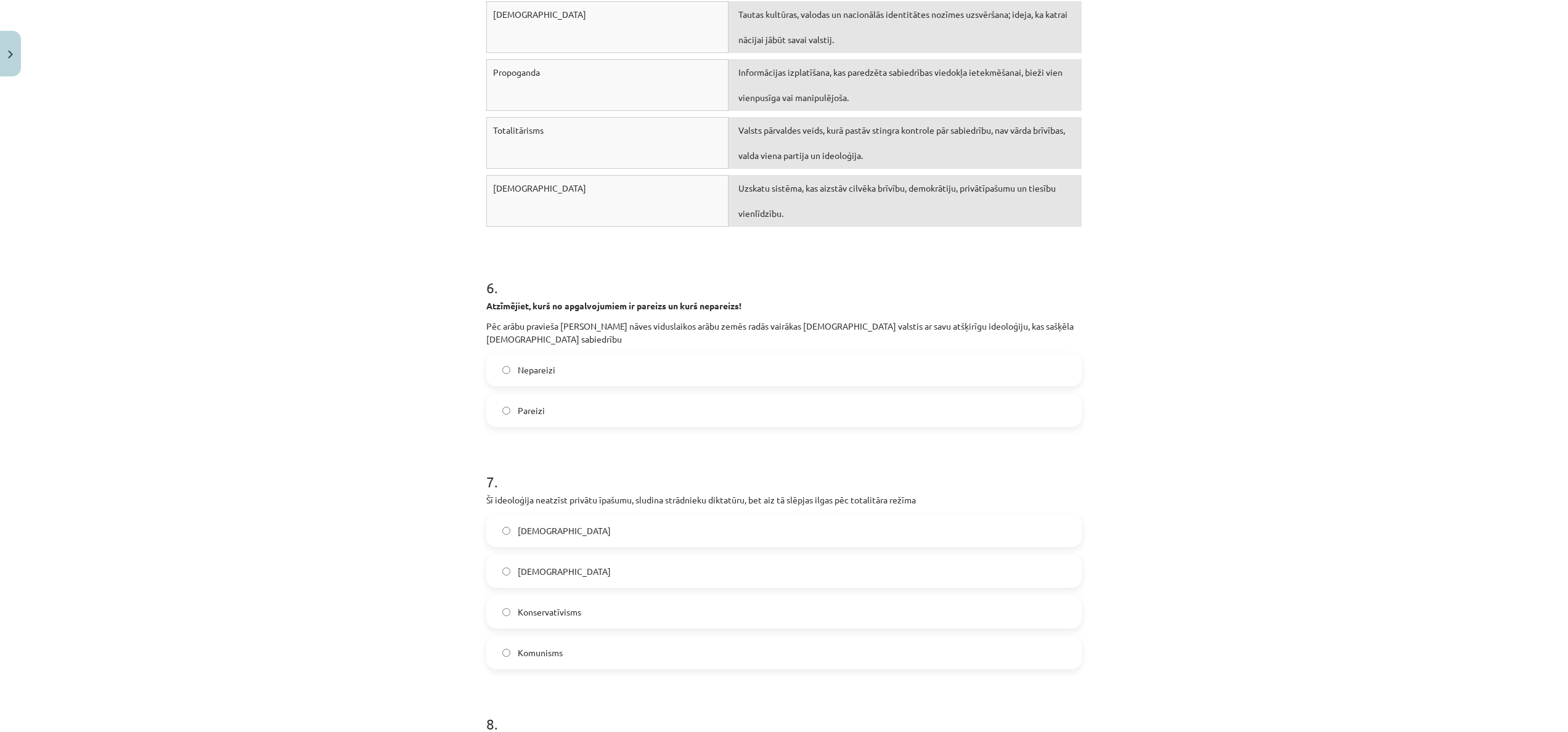
scroll to position [1531, 0]
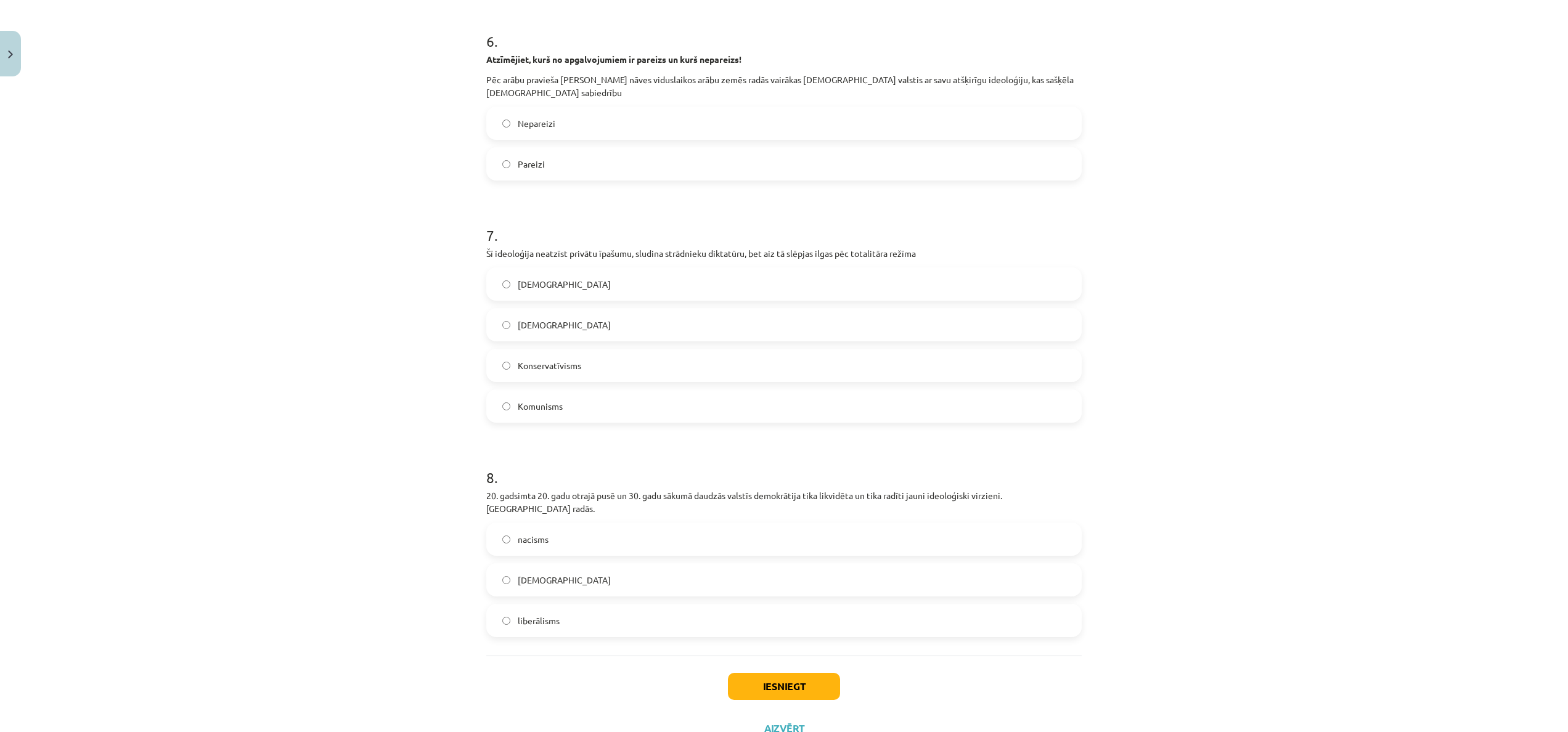
click at [663, 122] on label "Nepareizi" at bounding box center [784, 123] width 593 height 31
click at [578, 406] on label "Komunisms" at bounding box center [784, 406] width 593 height 31
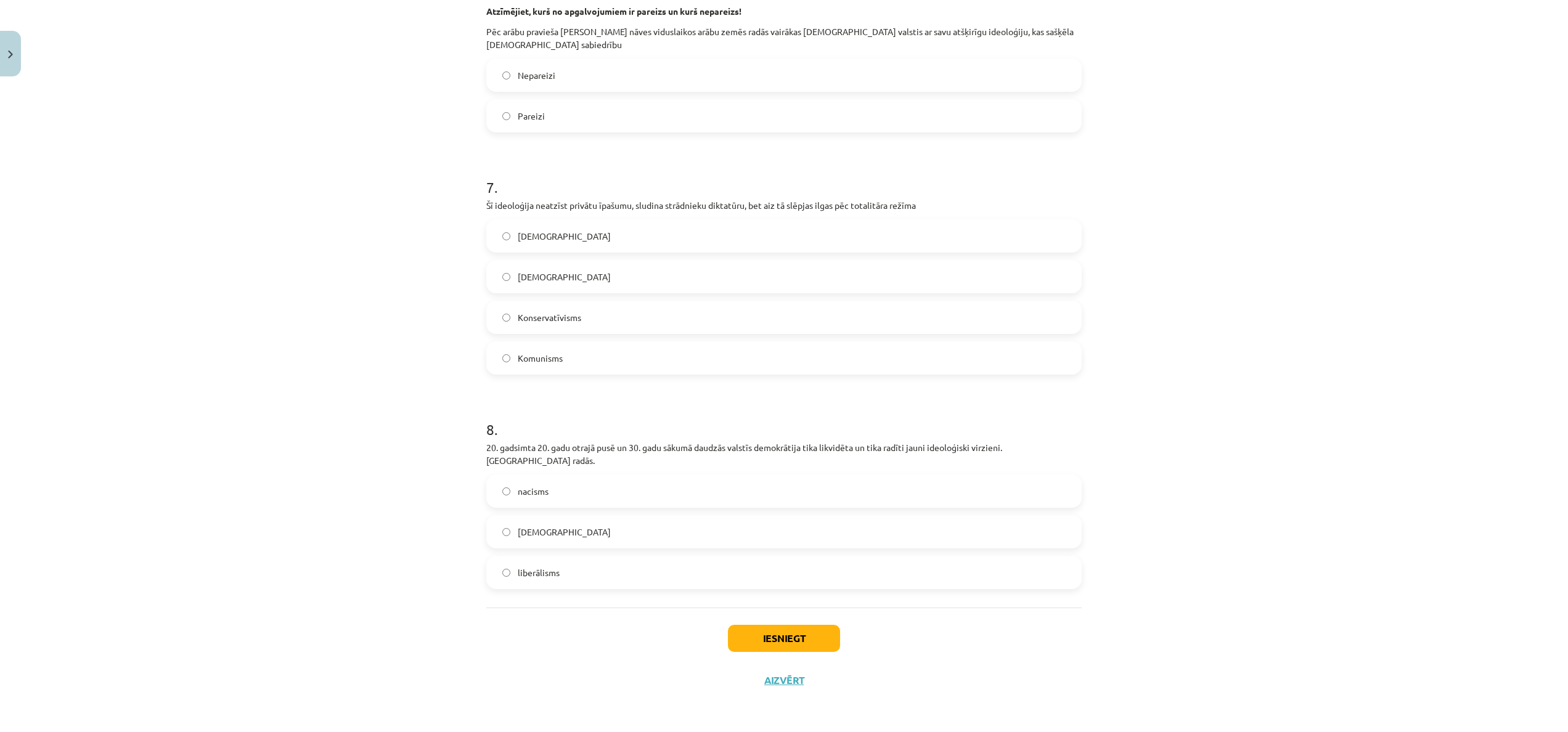
click at [627, 406] on label "nacisms" at bounding box center [784, 491] width 593 height 31
click at [800, 406] on button "Iesniegt" at bounding box center [784, 638] width 112 height 27
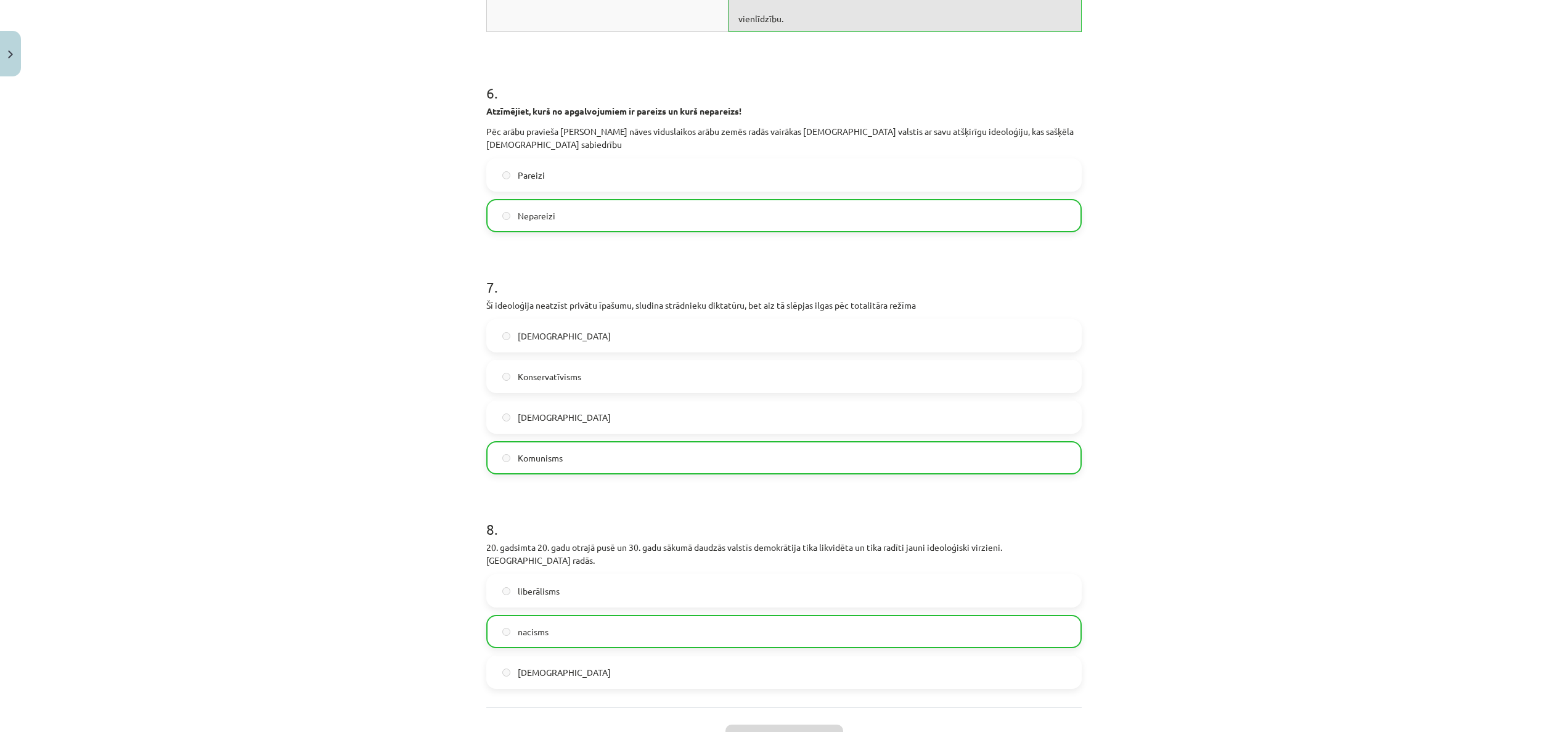
scroll to position [1619, 0]
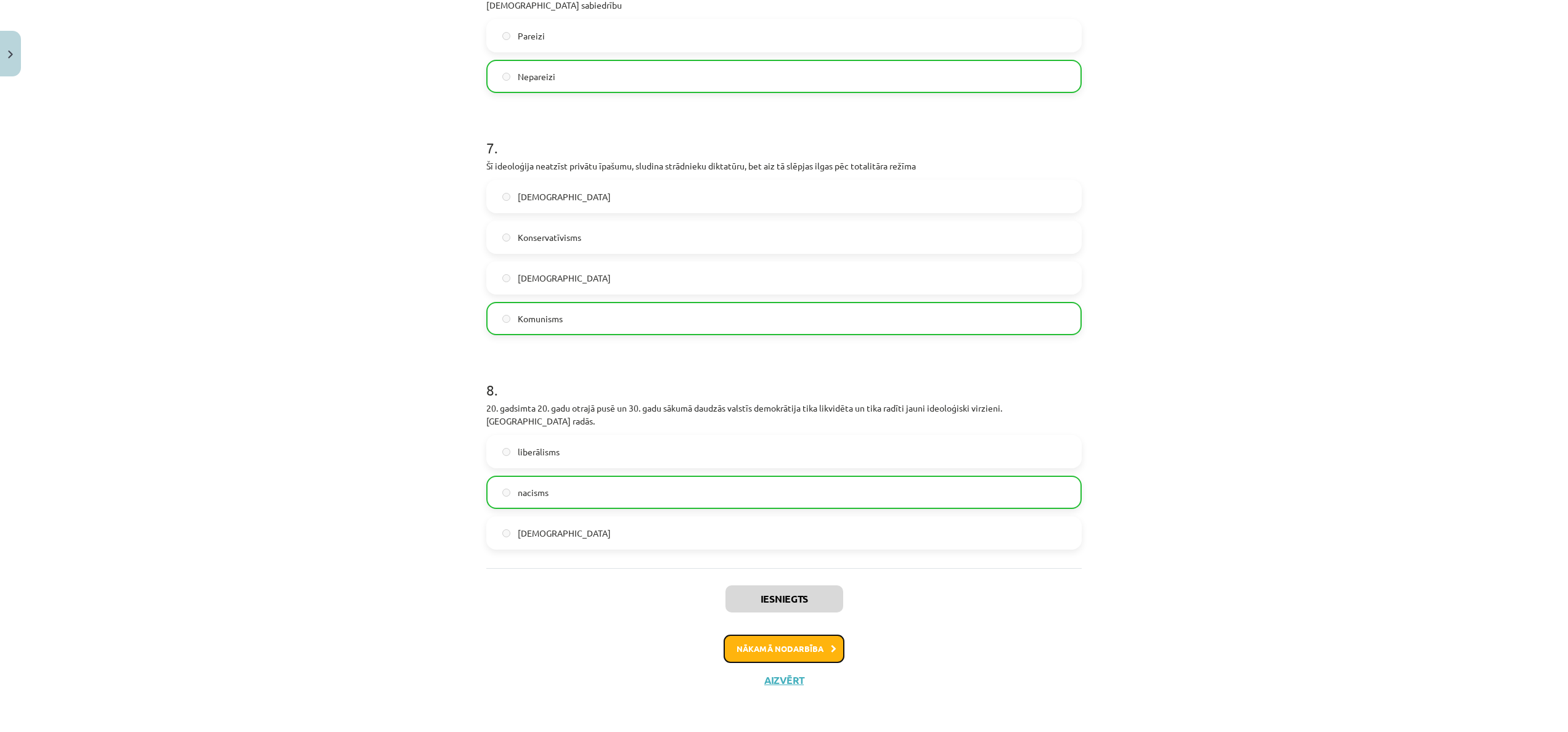
click at [791, 406] on button "Nākamā nodarbība" at bounding box center [784, 649] width 121 height 28
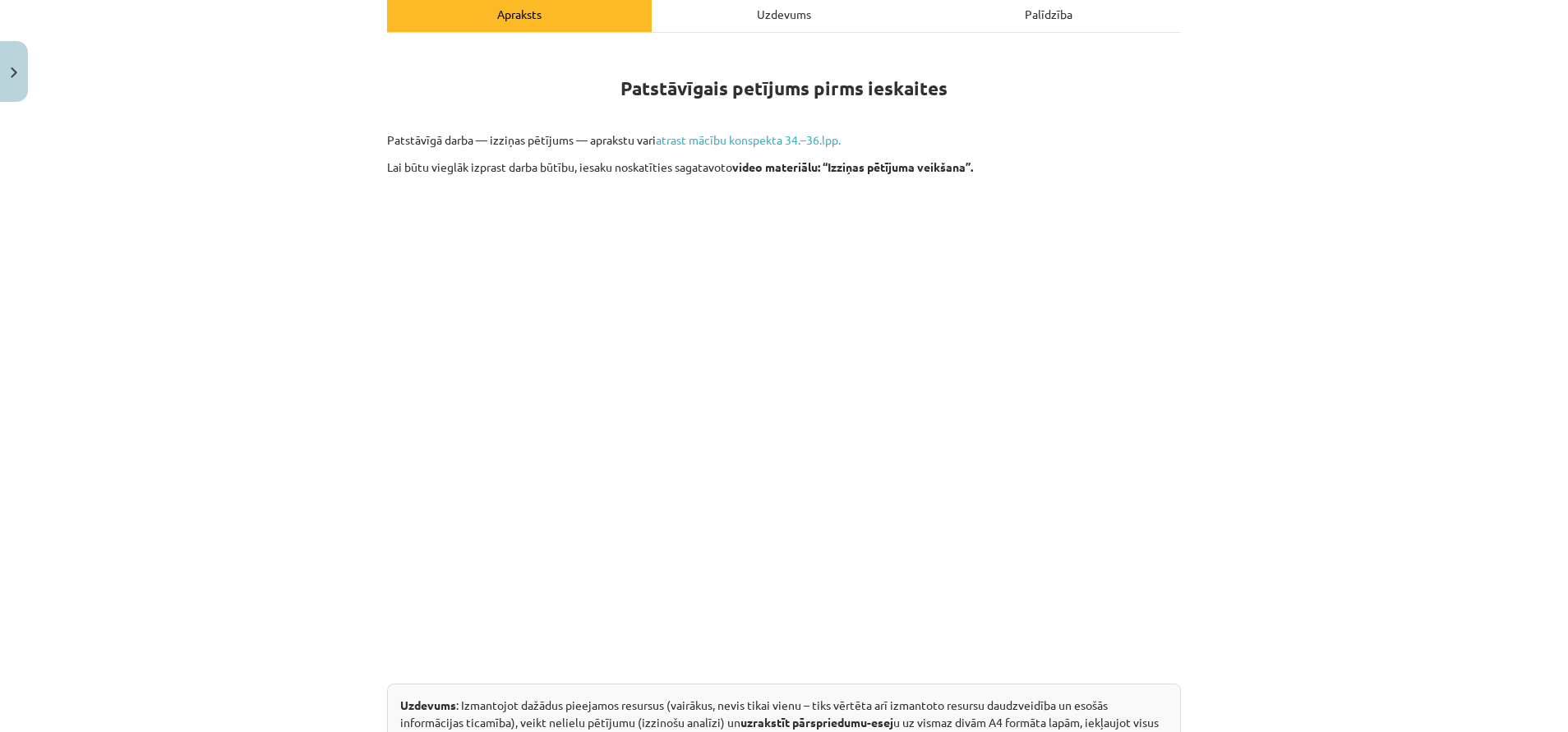
scroll to position [740, 0]
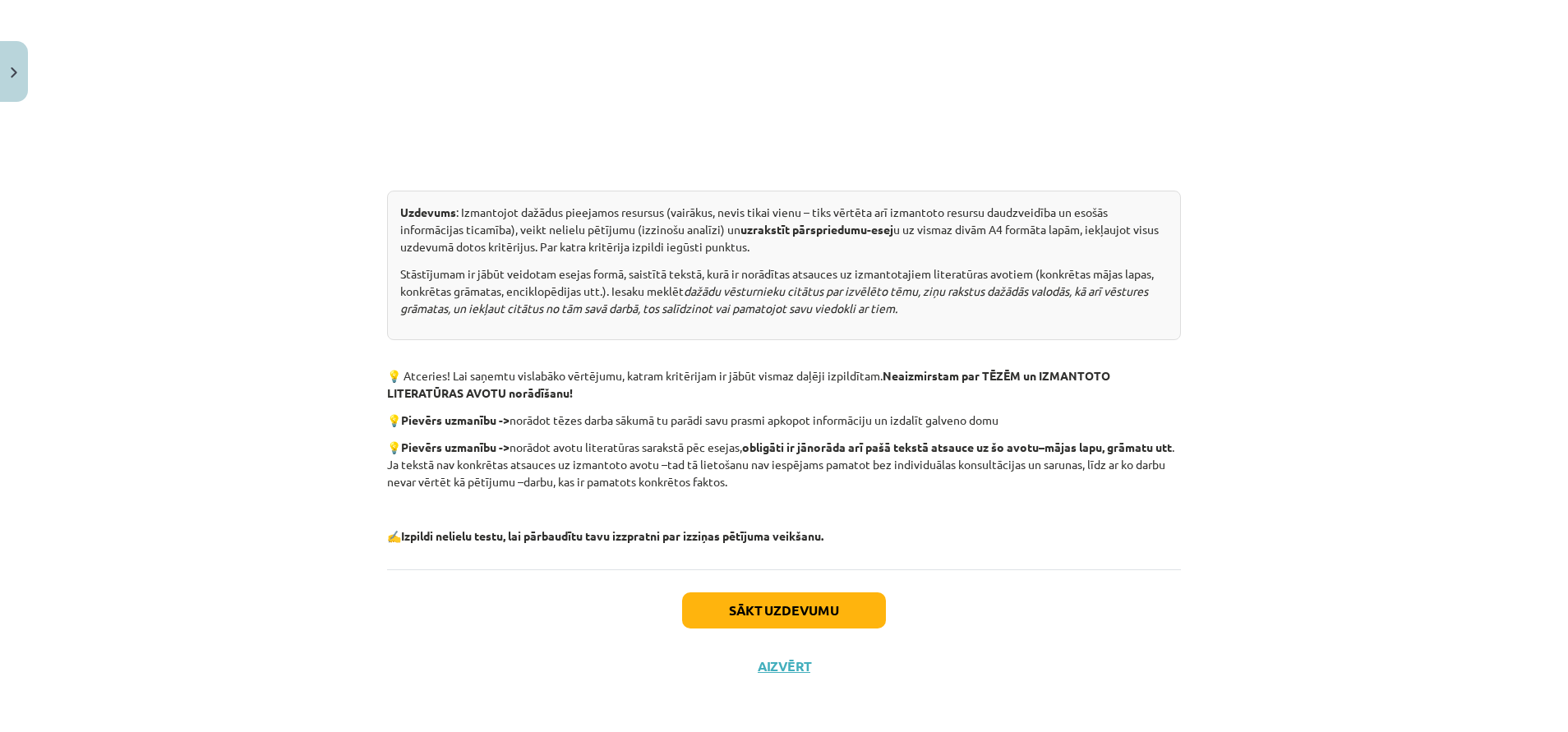
drag, startPoint x: 382, startPoint y: 443, endPoint x: 781, endPoint y: 490, distance: 401.8
click at [781, 490] on p "💡 Pievērs uzmanību -> norādot avotu literatūras sarakstā pēc esejas, obligāti i…" at bounding box center [784, 464] width 794 height 52
copy p "💡 Pievērs uzmanību -> norādot avotu literatūras sarakstā pēc esejas, obligāti i…"
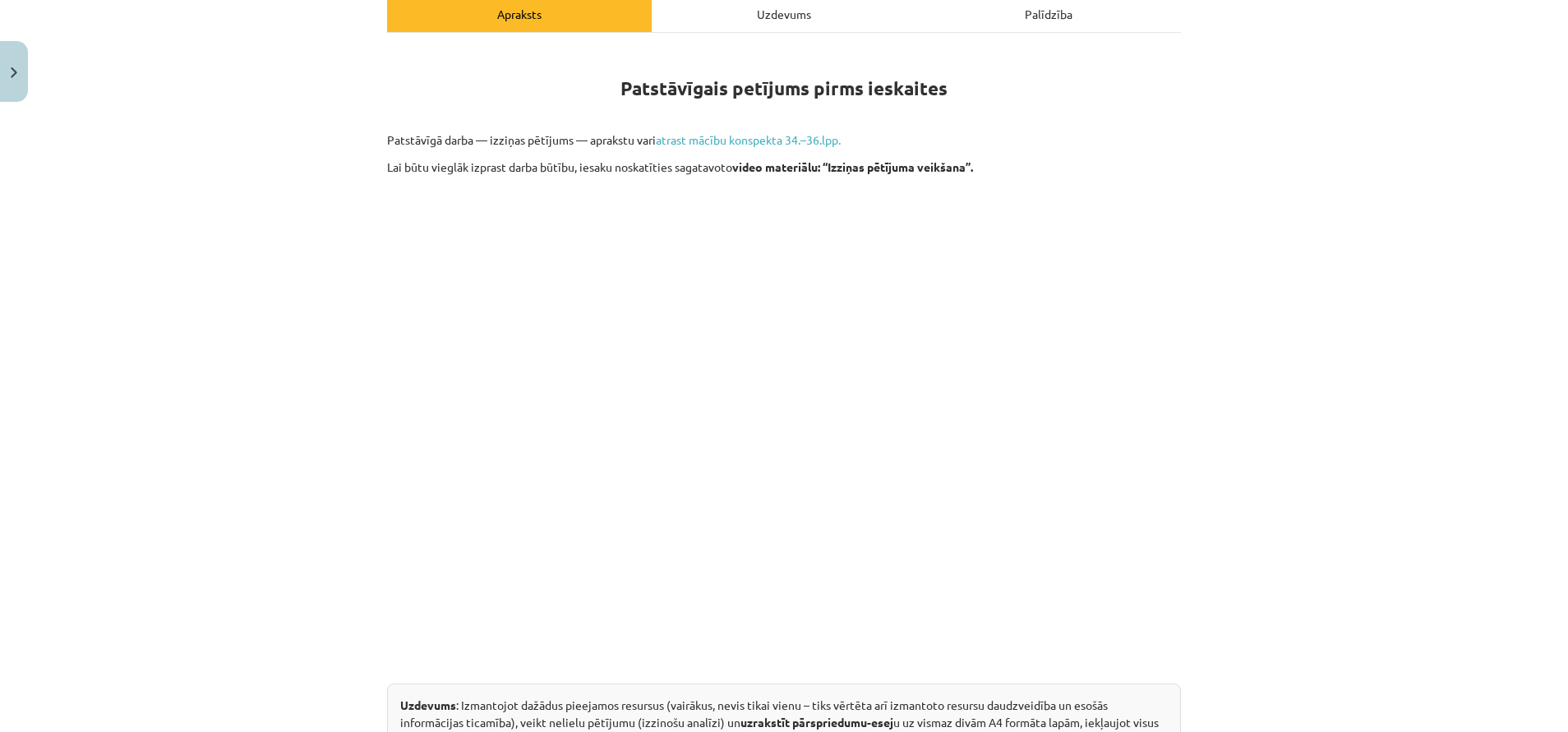
scroll to position [123, 0]
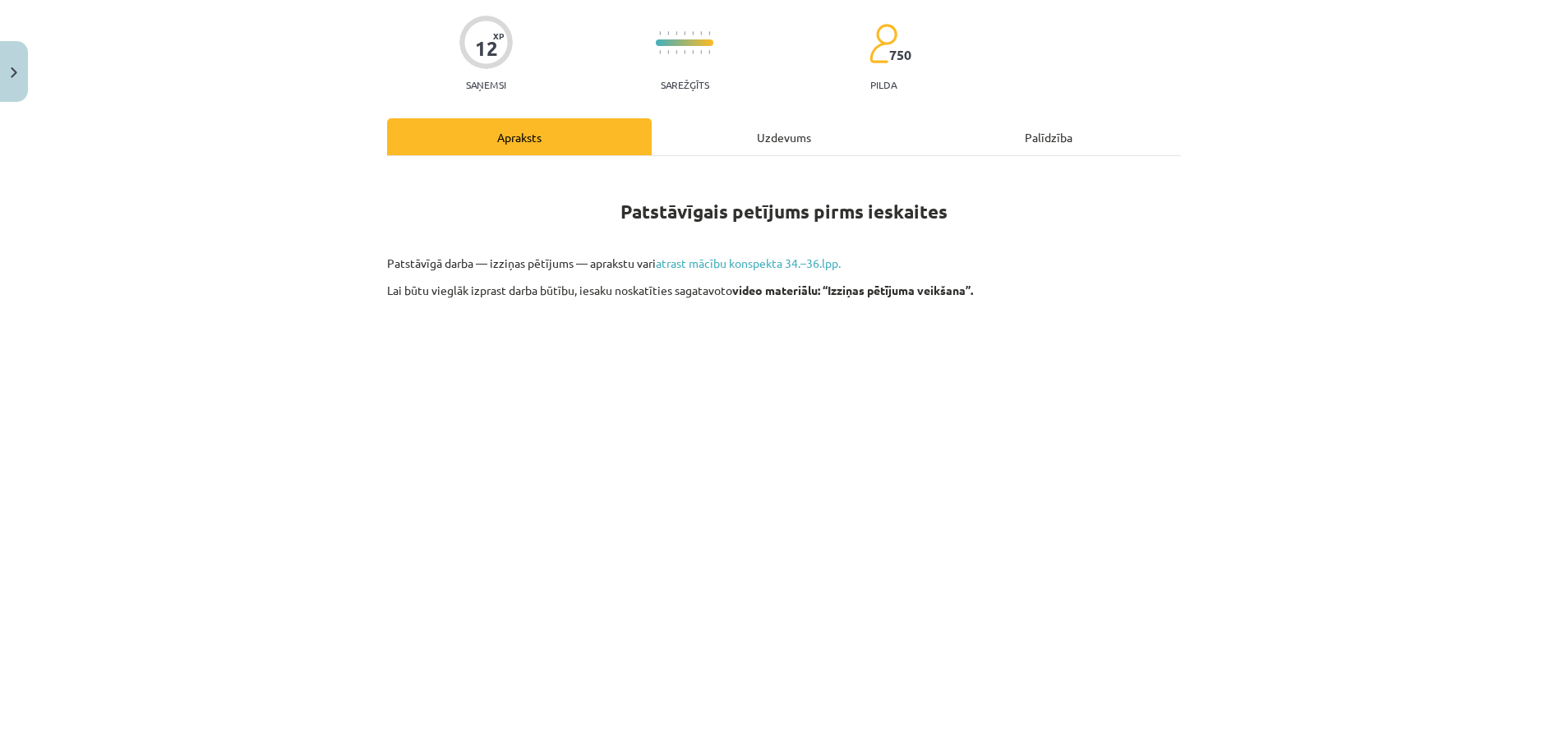
click at [796, 148] on div "Uzdevums" at bounding box center [784, 137] width 265 height 37
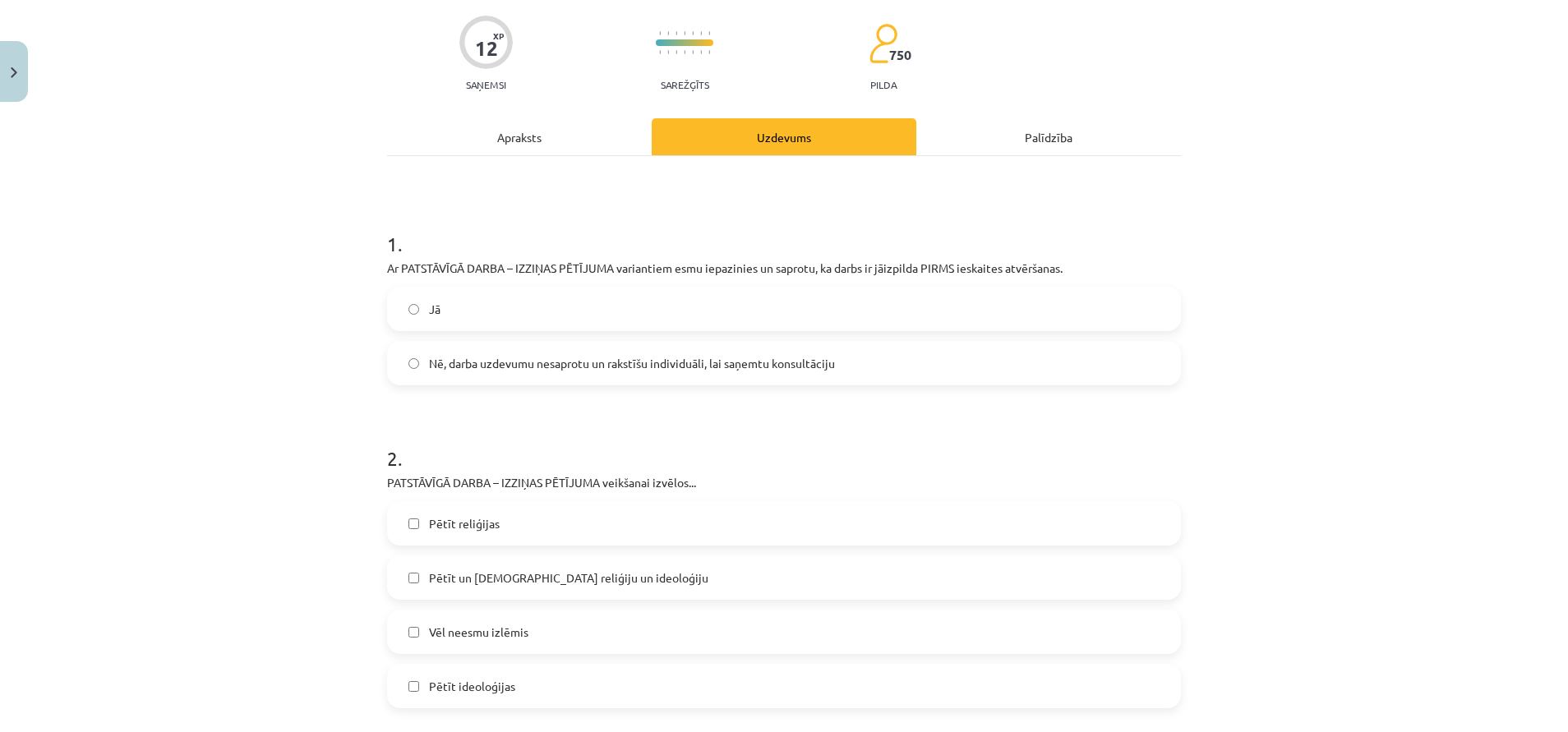
scroll to position [41, 0]
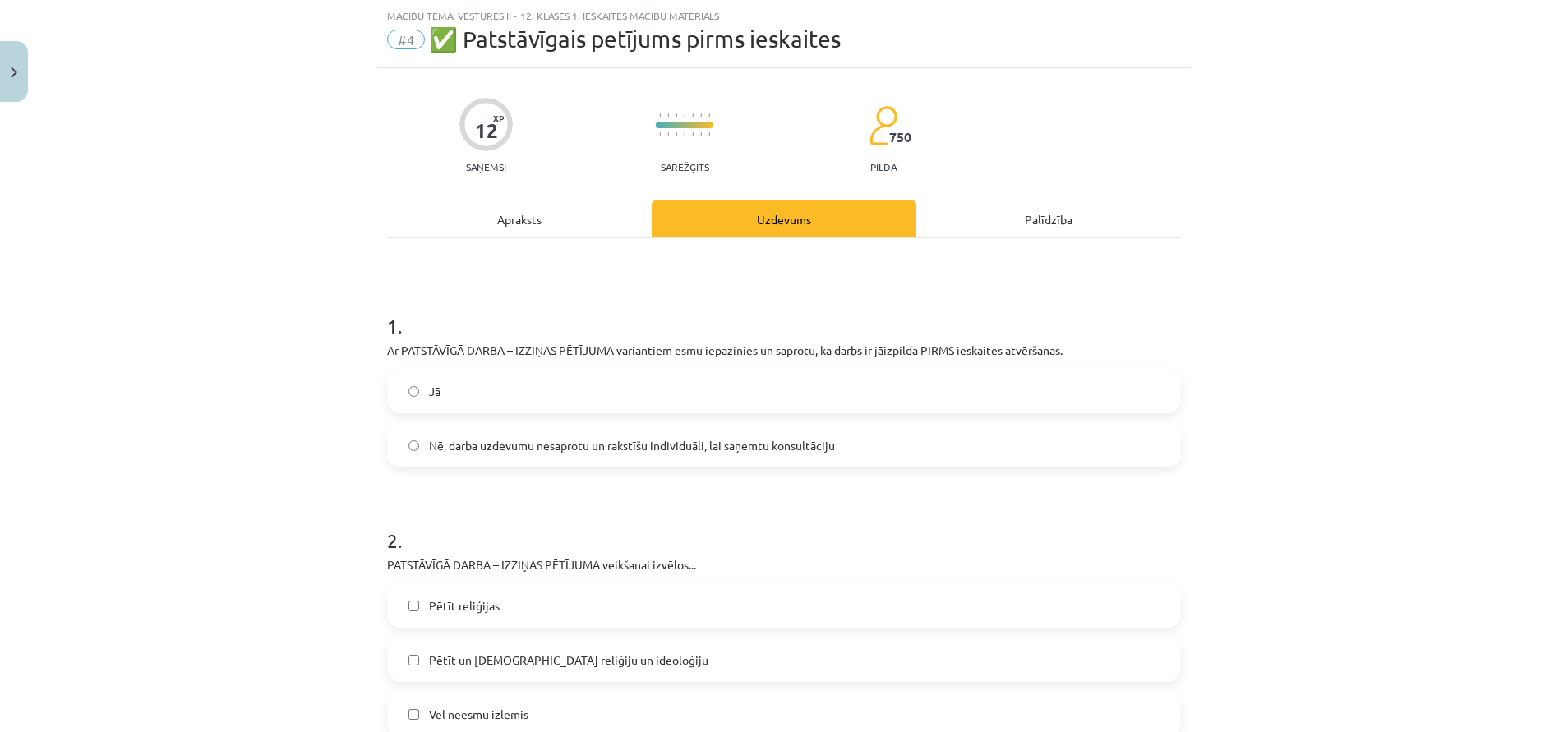
click at [580, 397] on label "Jā" at bounding box center [784, 391] width 790 height 41
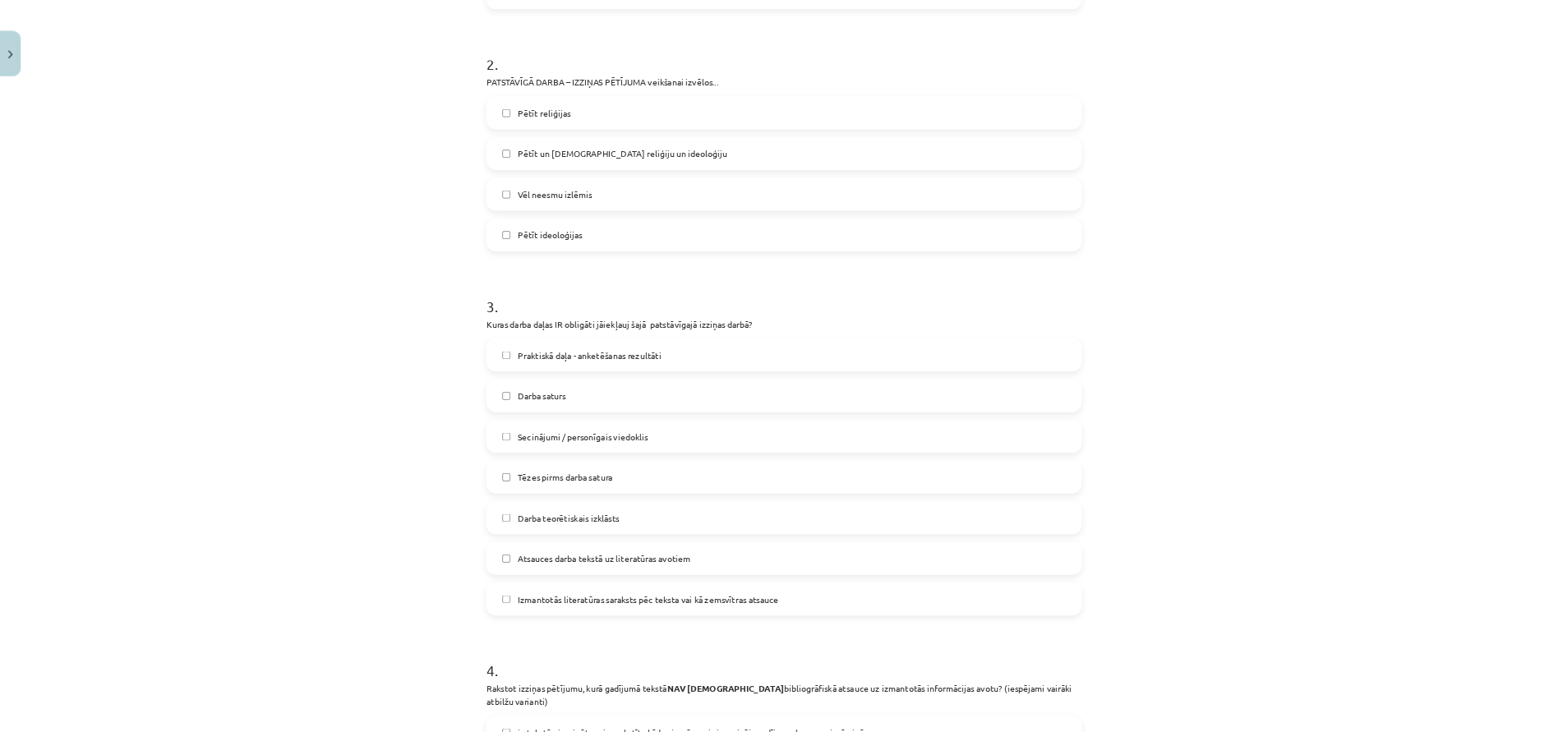
scroll to position [497, 0]
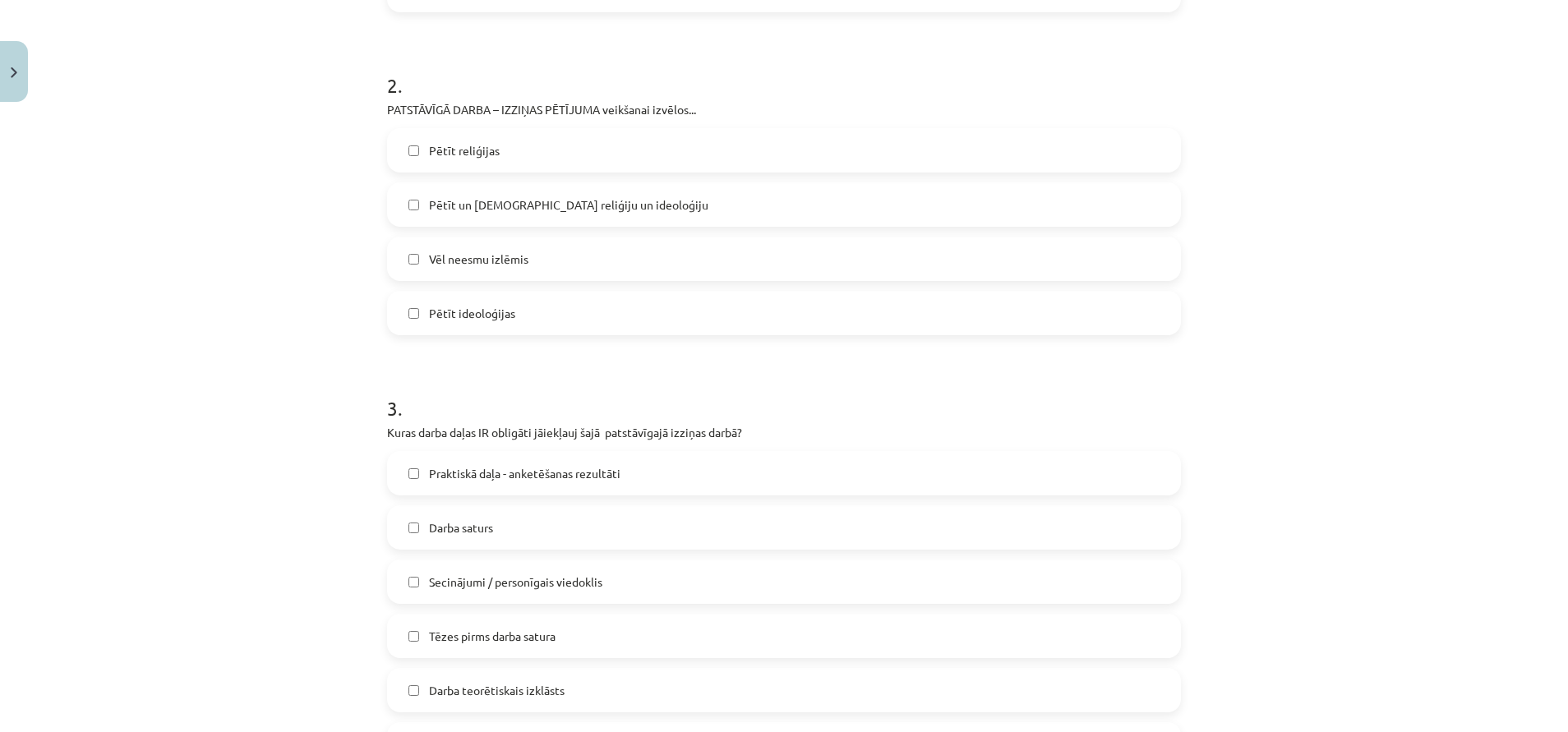
click at [558, 210] on span "Pētīt un salīdiznāt reliģiju un ideoloģiju" at bounding box center [568, 205] width 279 height 17
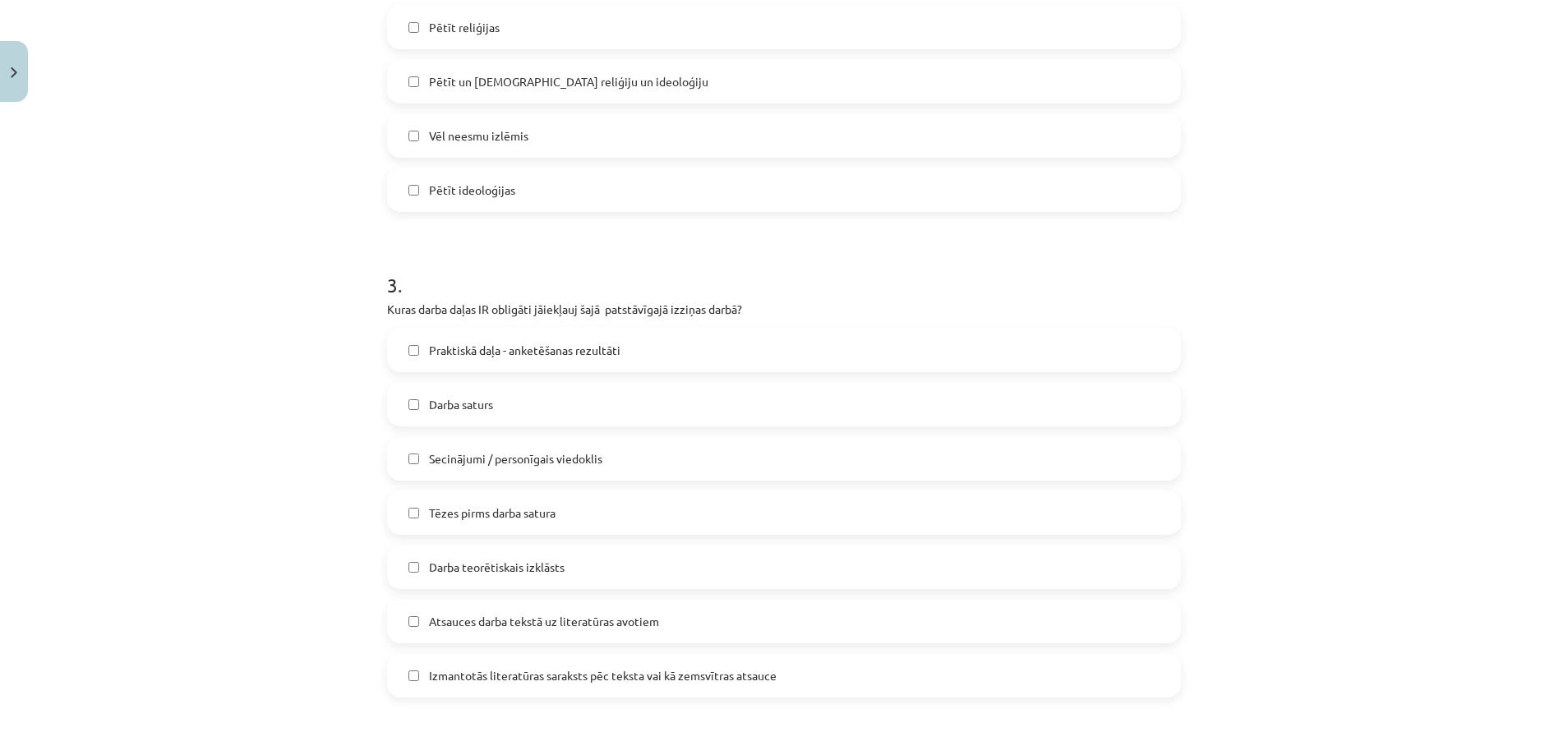
scroll to position [742, 0]
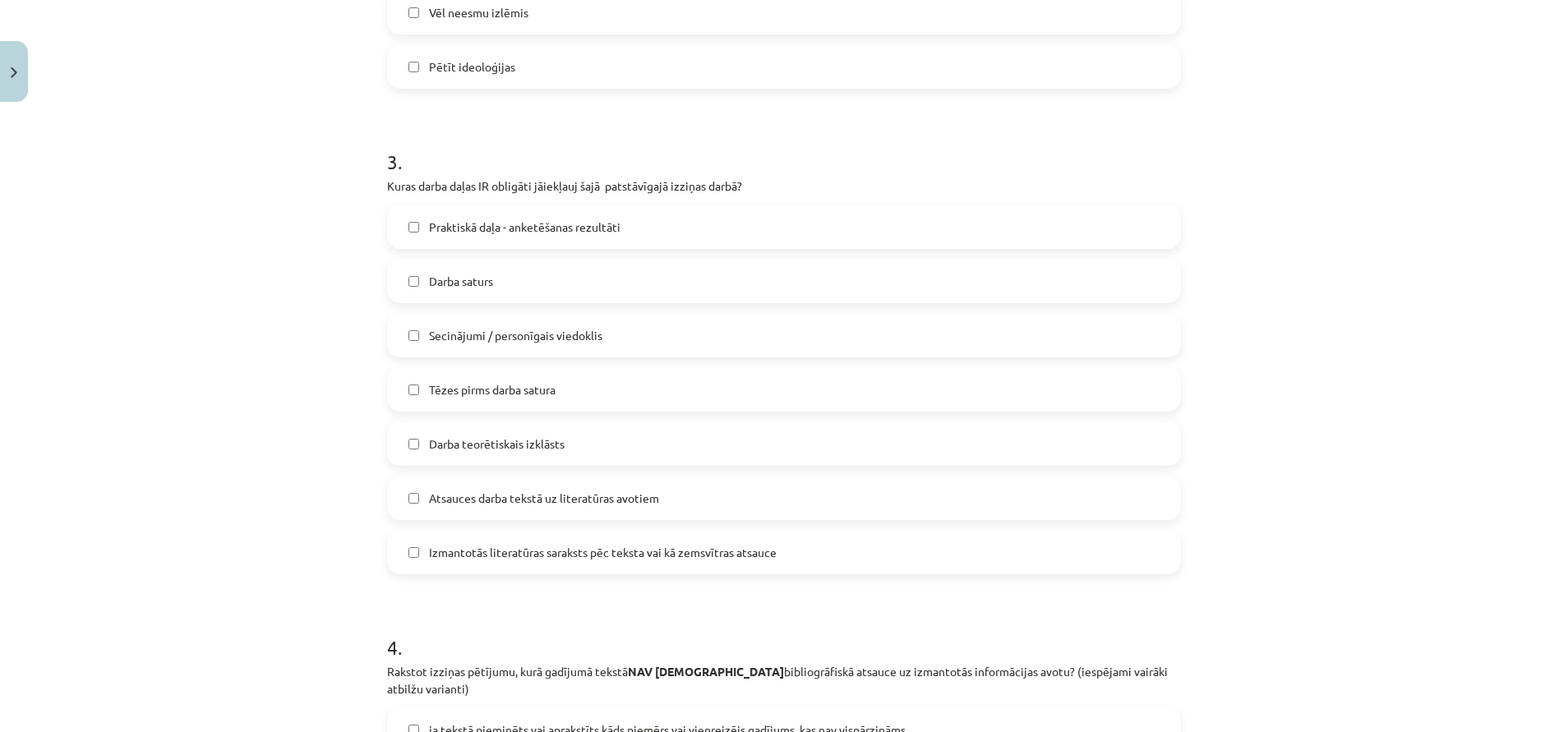
click at [564, 495] on span "Atsauces darba tekstā uz literatūras avotiem" at bounding box center [545, 498] width 230 height 17
click at [562, 541] on span "Izmantotās literatūras saraksts pēc teksta vai kā zemsvītras atsauce" at bounding box center [603, 552] width 347 height 17
click at [541, 339] on span "Secinājumi / personīgais viedoklis" at bounding box center [516, 335] width 173 height 17
click at [535, 286] on label "Darba saturs" at bounding box center [784, 281] width 790 height 41
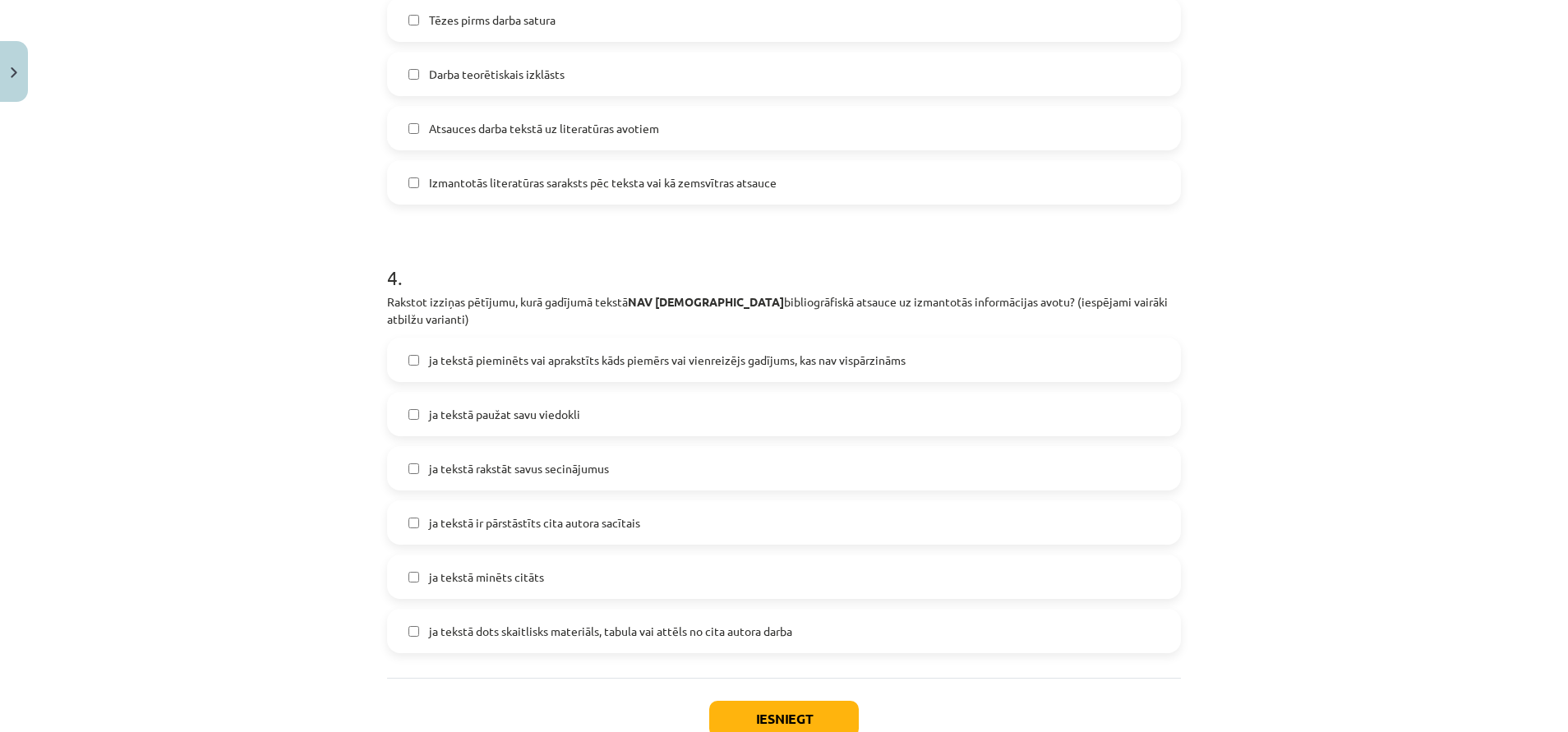
click at [635, 393] on label "ja tekstā paužat savu viedokli" at bounding box center [784, 414] width 790 height 41
click at [628, 457] on label "ja tekstā rakstāt savus secinājumus" at bounding box center [784, 468] width 790 height 41
click at [545, 514] on span "ja tekstā ir pārstāstīts cita autora sacītais" at bounding box center [534, 523] width 211 height 17
click at [727, 502] on label "ja tekstā ir pārstāstīts cita autora sacītais" at bounding box center [784, 522] width 790 height 41
drag, startPoint x: 722, startPoint y: 343, endPoint x: 726, endPoint y: 427, distance: 84.1
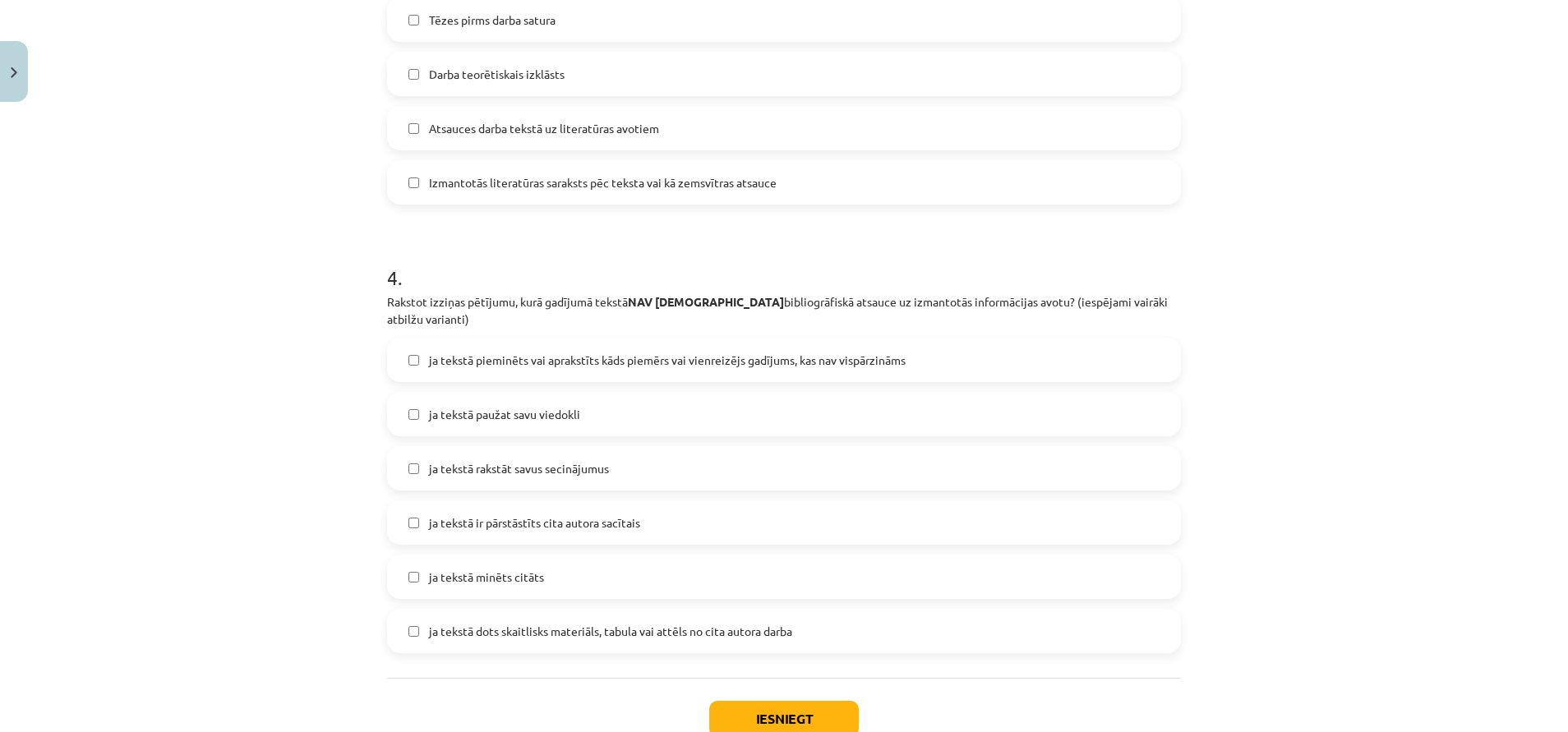
click at [726, 351] on span "ja tekstā pieminēts vai aprakstīts kāds piemērs vai vienreizējs gadījums, kas n…" at bounding box center [667, 360] width 476 height 17
click at [784, 541] on button "Iesniegt" at bounding box center [784, 718] width 149 height 36
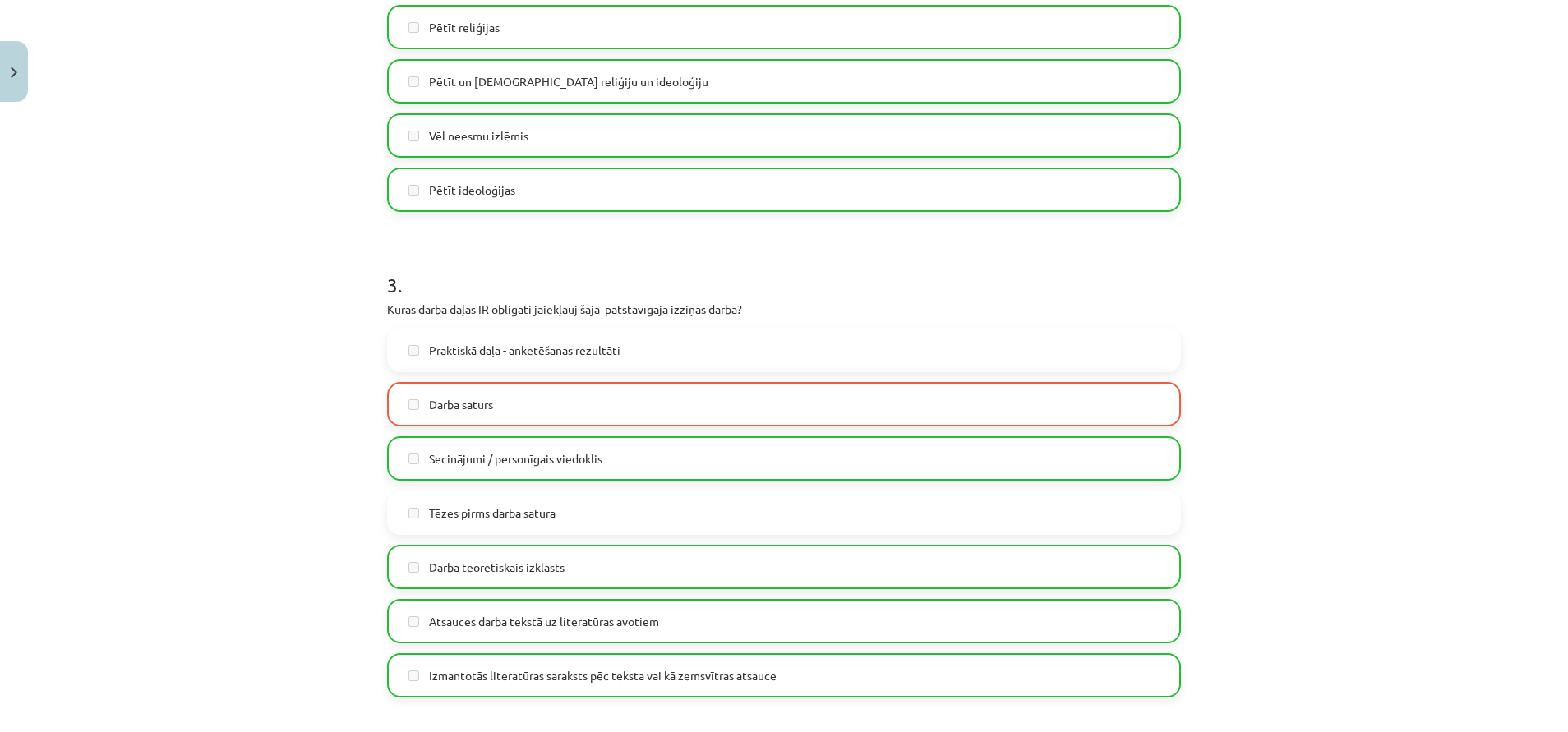
scroll to position [0, 0]
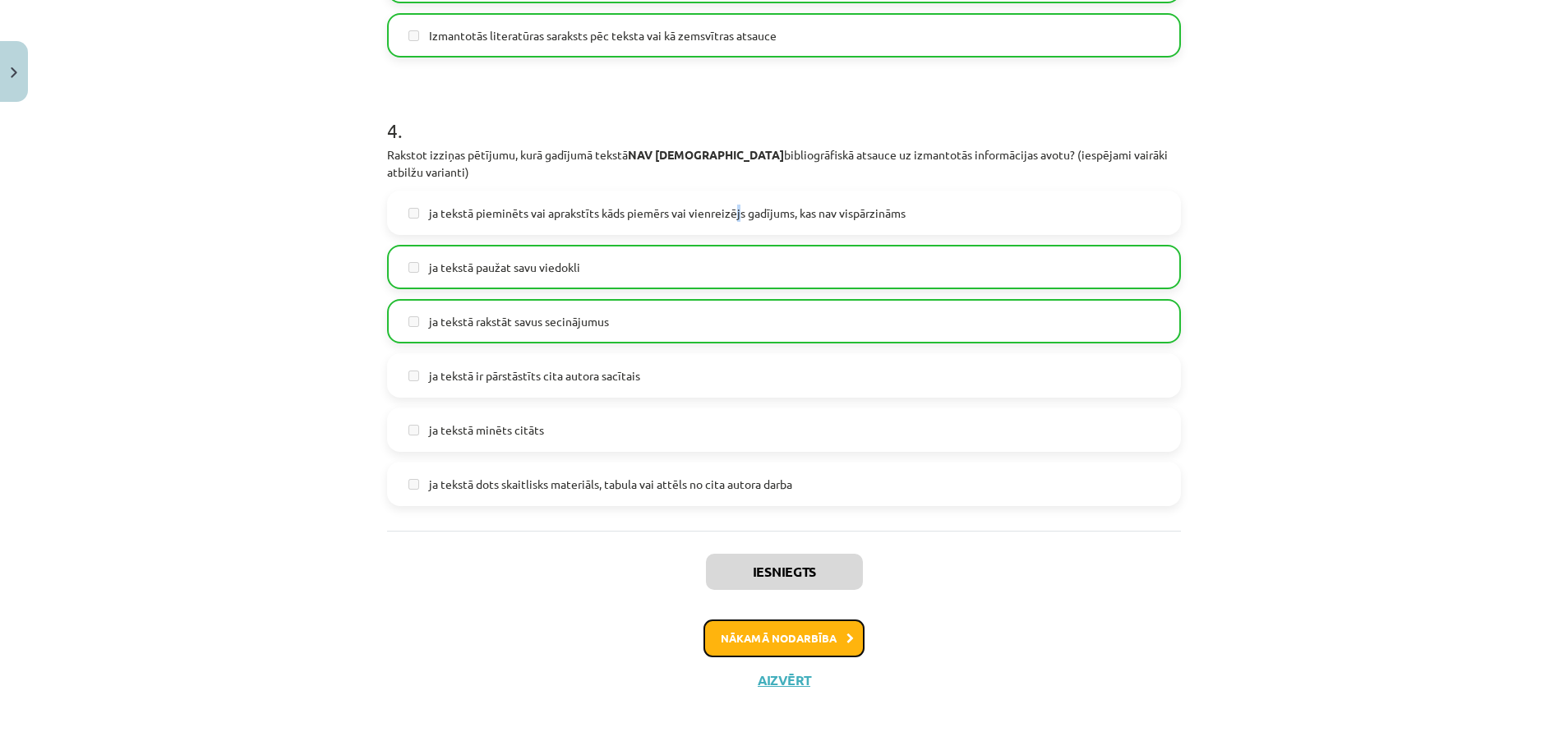
click at [743, 541] on button "Nākamā nodarbība" at bounding box center [784, 638] width 161 height 38
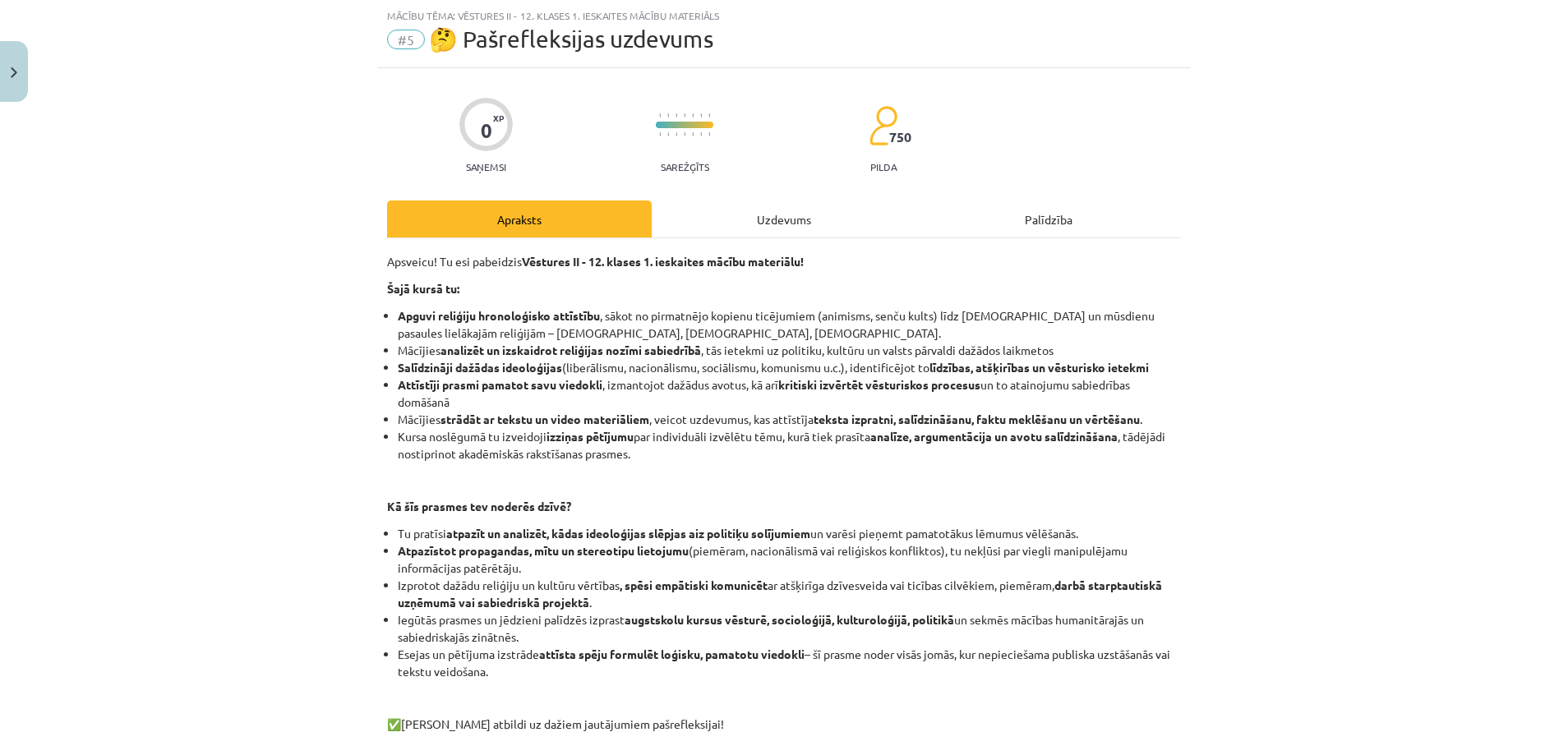
scroll to position [232, 0]
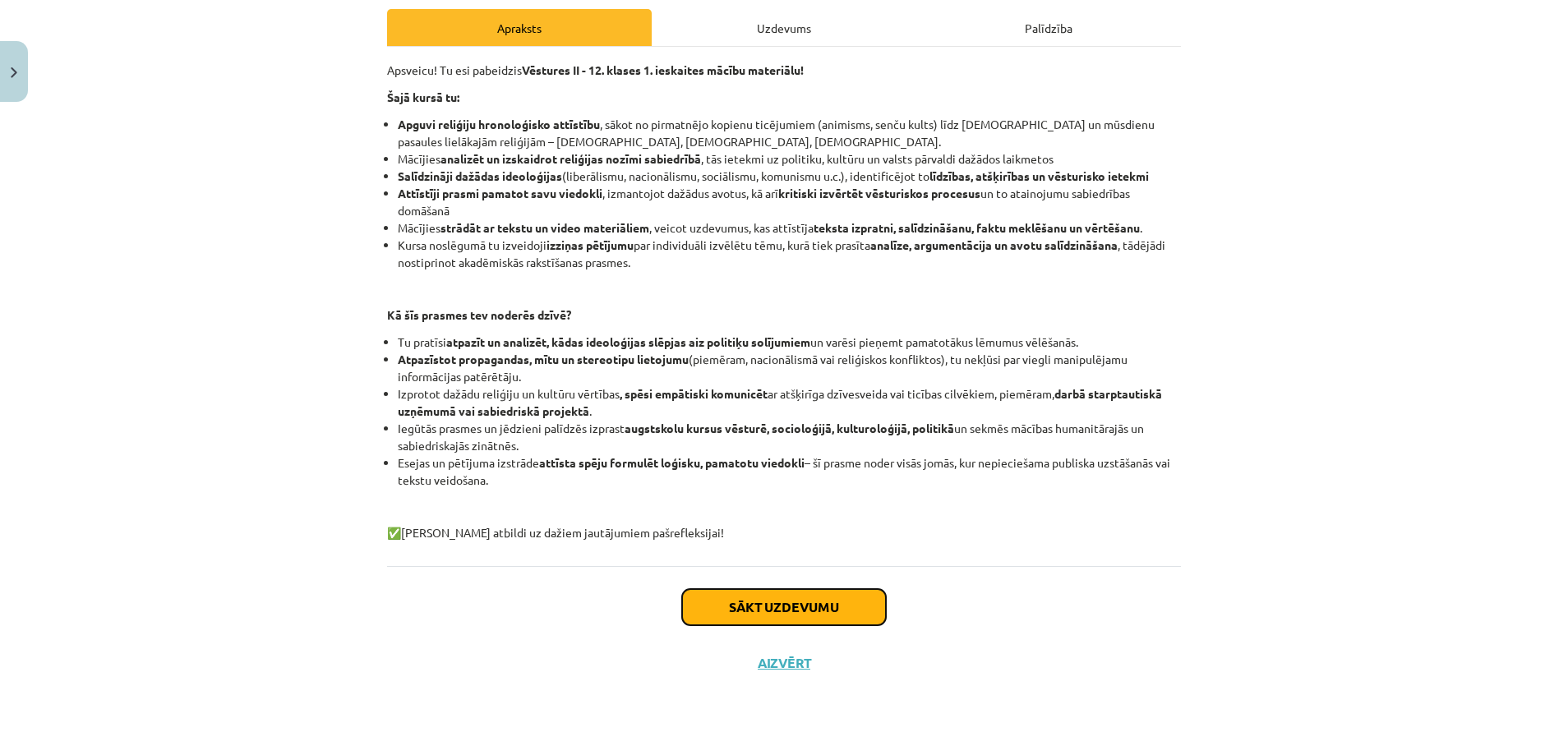
click at [740, 541] on button "Sākt uzdevumu" at bounding box center [784, 607] width 204 height 36
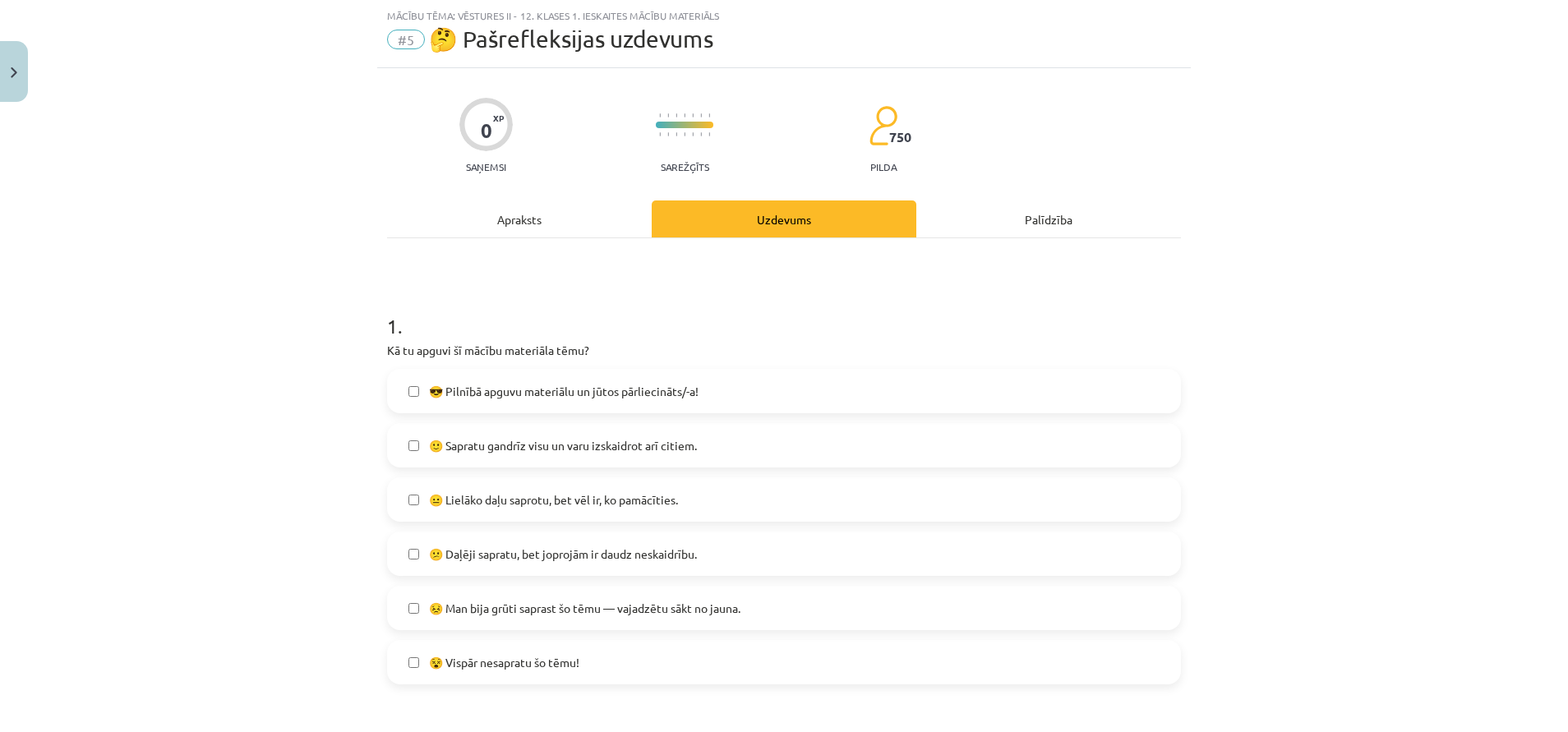
click at [477, 497] on span "😐 Lielāko daļu saprotu, bet vēl ir, ko pamācīties." at bounding box center [554, 500] width 249 height 17
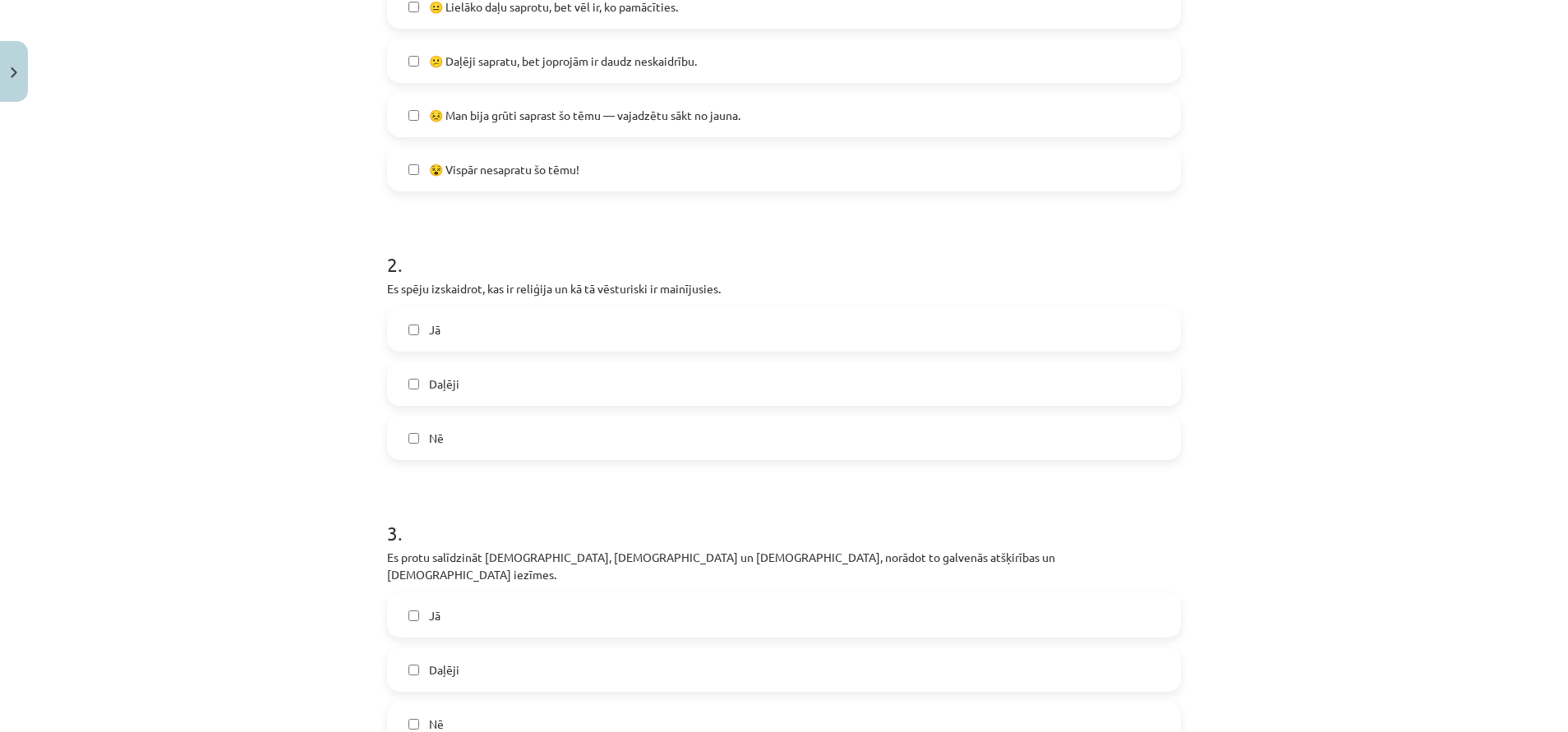
click at [540, 321] on label "Jā" at bounding box center [784, 329] width 790 height 41
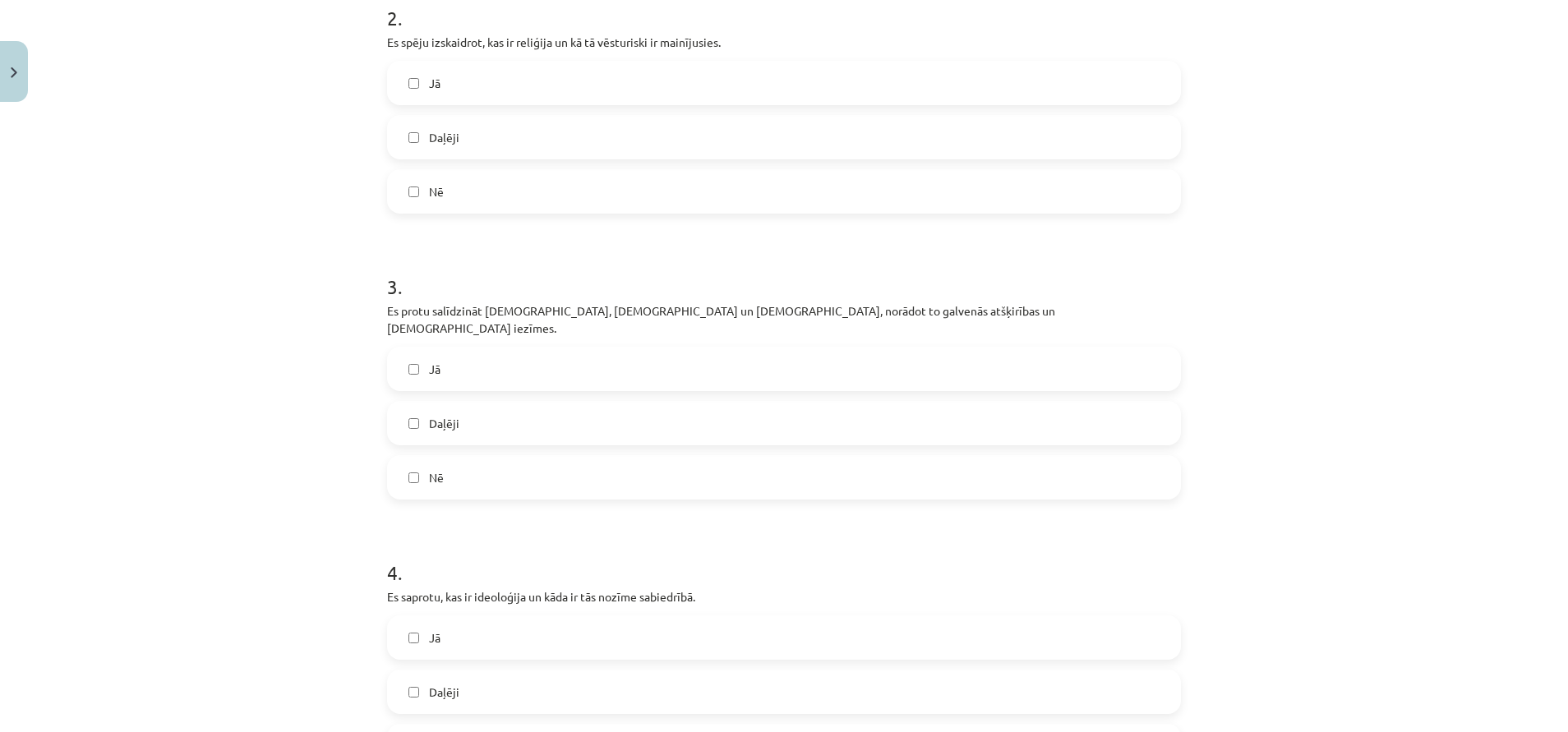
click at [517, 348] on label "Jā" at bounding box center [784, 369] width 790 height 41
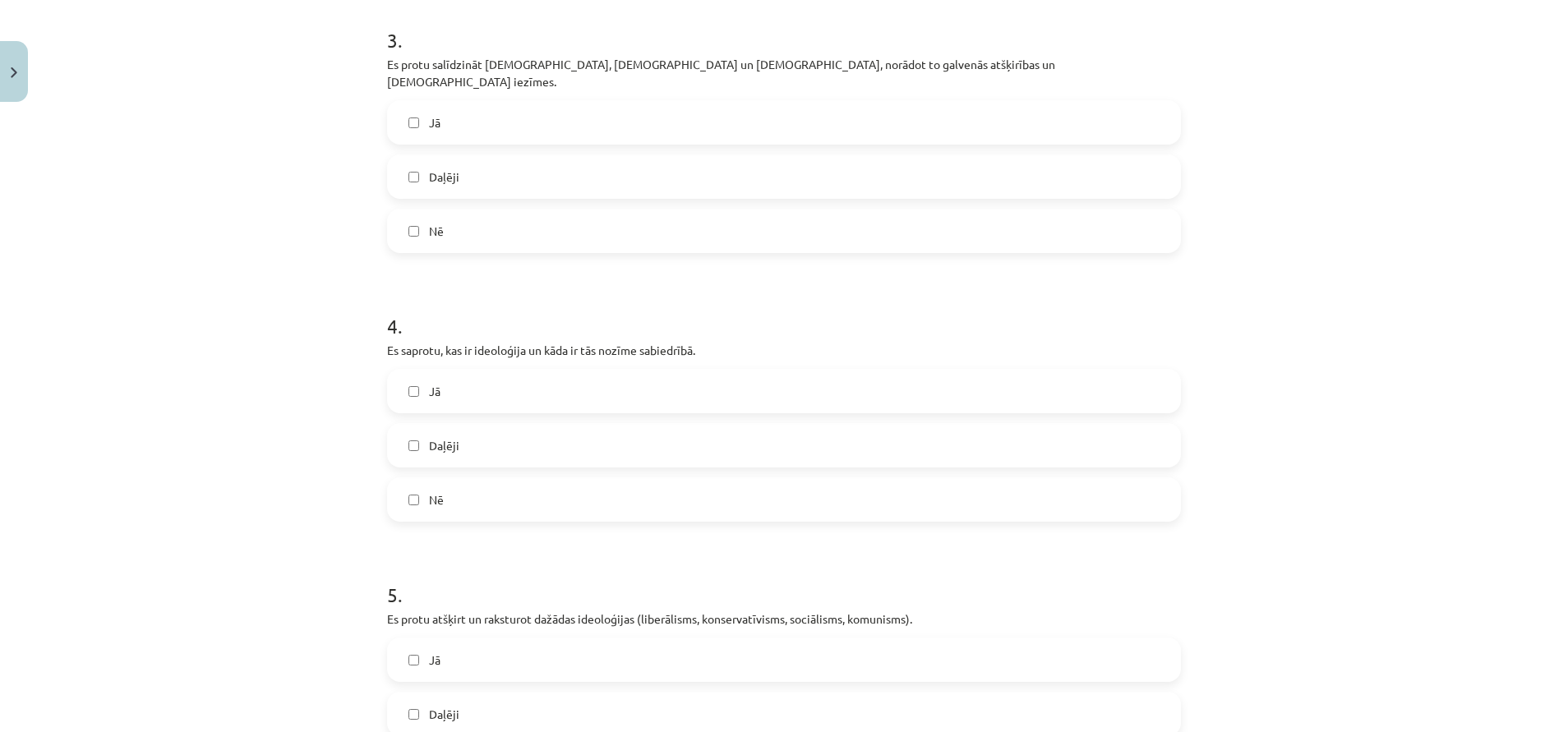
scroll to position [1150, 0]
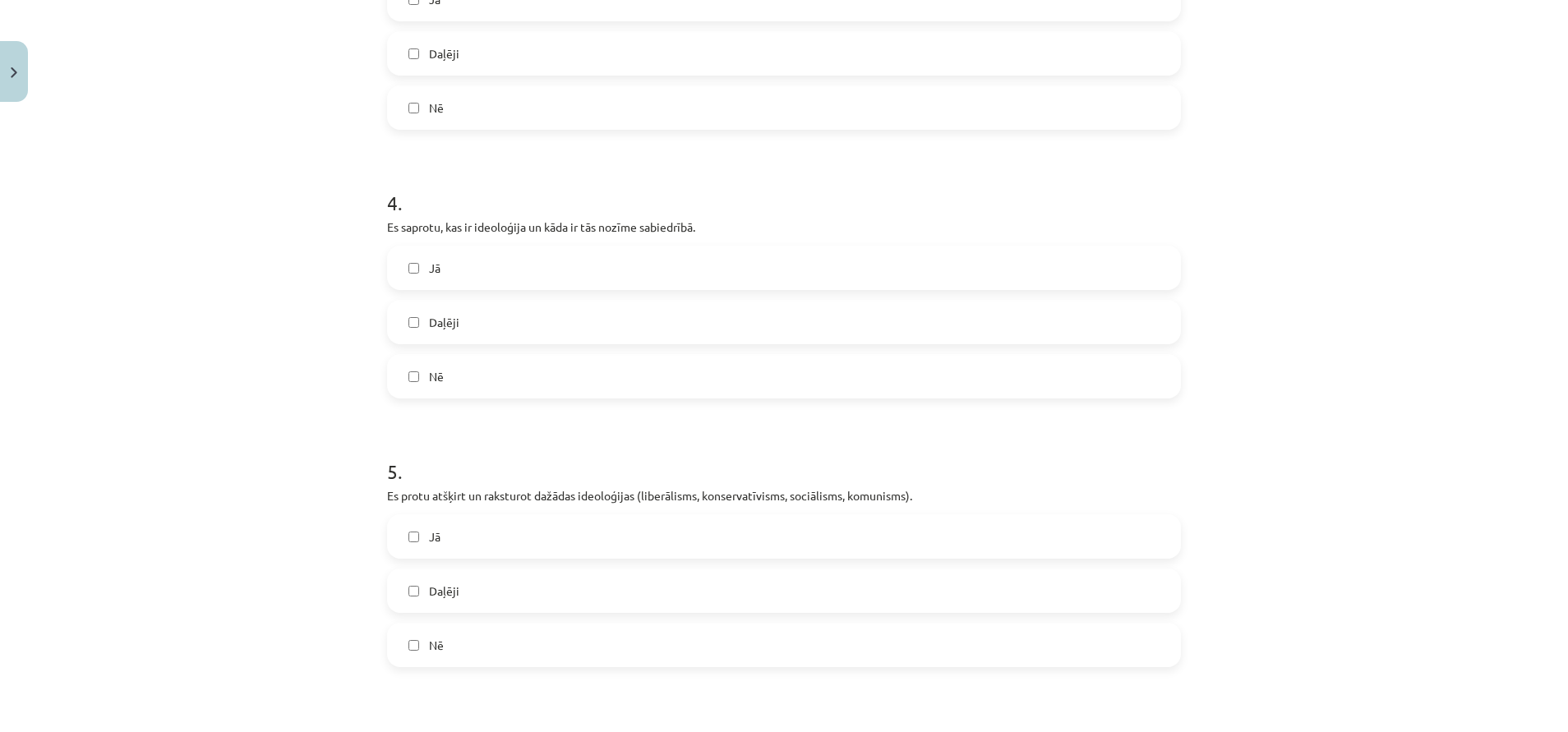
click at [545, 305] on label "Daļēji" at bounding box center [784, 322] width 790 height 41
click at [576, 252] on label "Jā" at bounding box center [784, 268] width 790 height 41
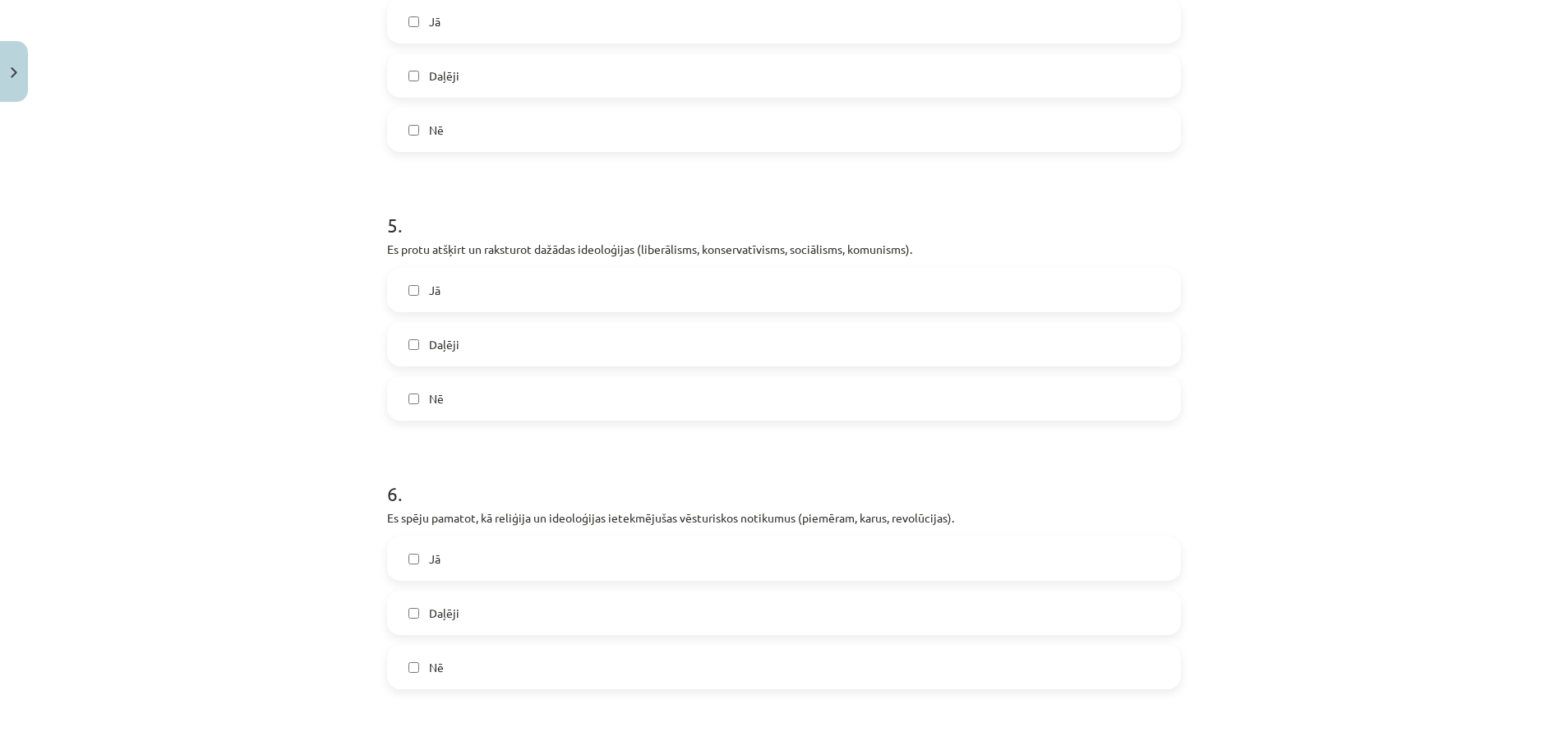
click at [551, 270] on label "Jā" at bounding box center [784, 290] width 790 height 41
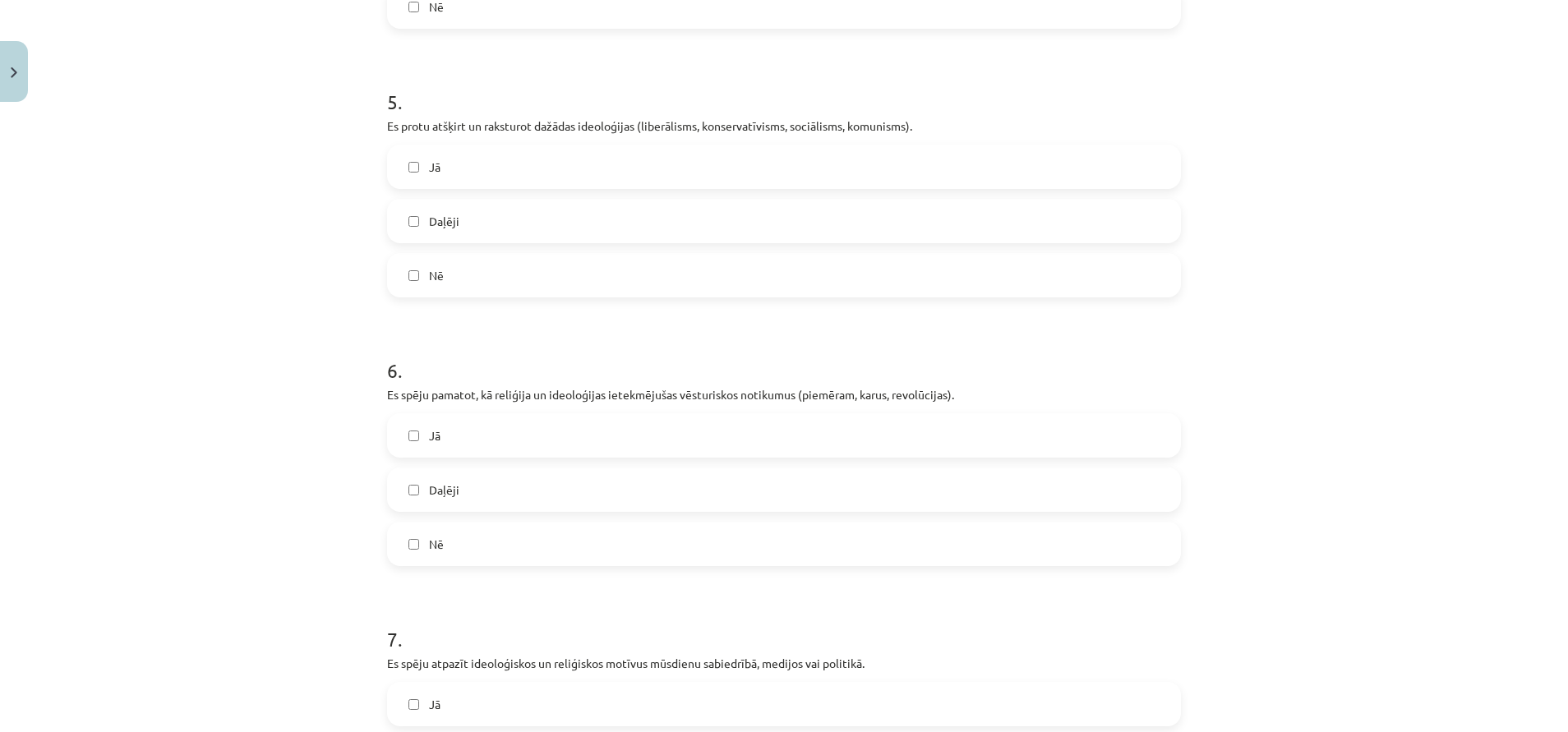
drag, startPoint x: 518, startPoint y: 206, endPoint x: 498, endPoint y: 222, distance: 25.6
click at [517, 206] on label "Daļēji" at bounding box center [784, 221] width 790 height 41
click at [522, 430] on label "Jā" at bounding box center [784, 435] width 790 height 41
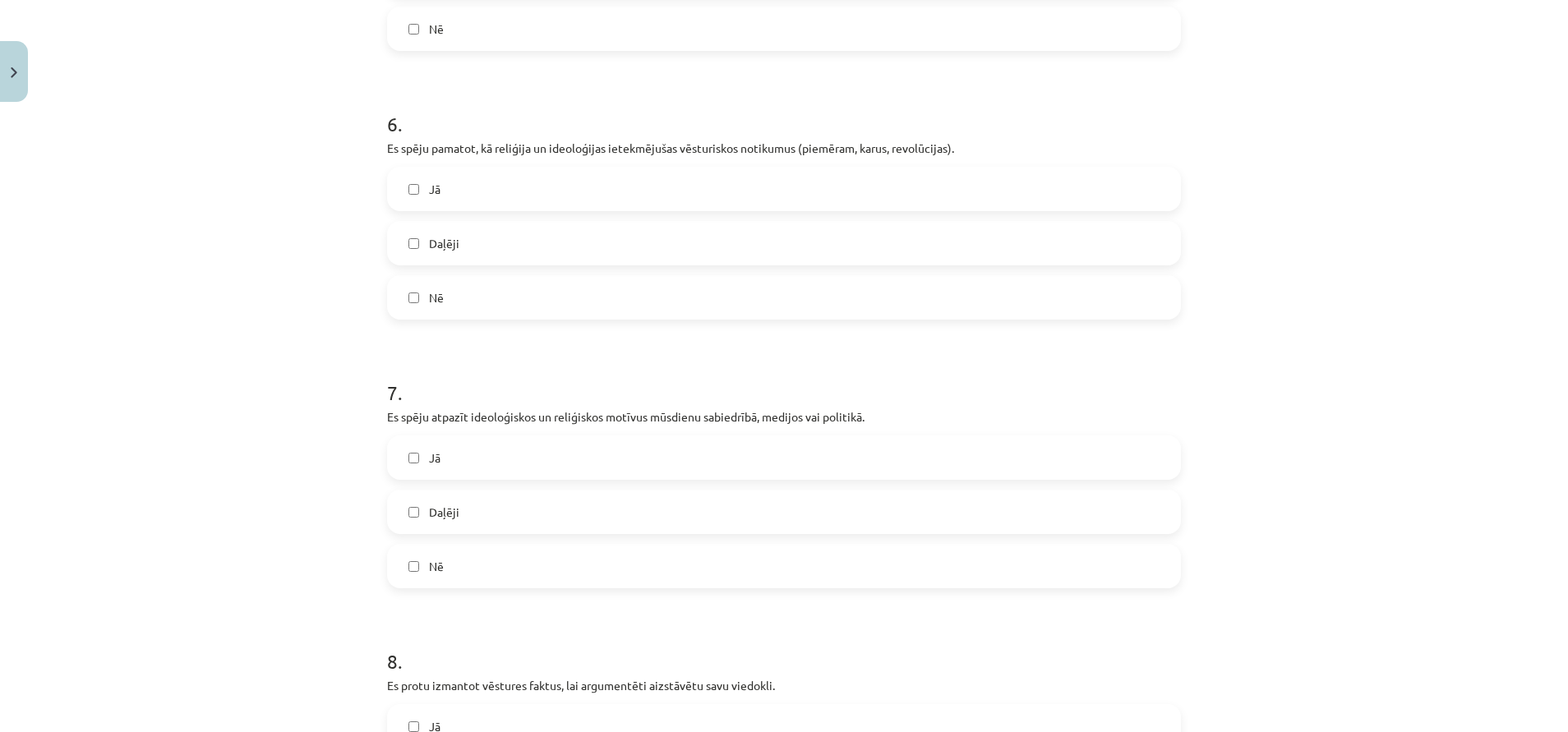
click at [518, 437] on label "Jā" at bounding box center [784, 457] width 790 height 41
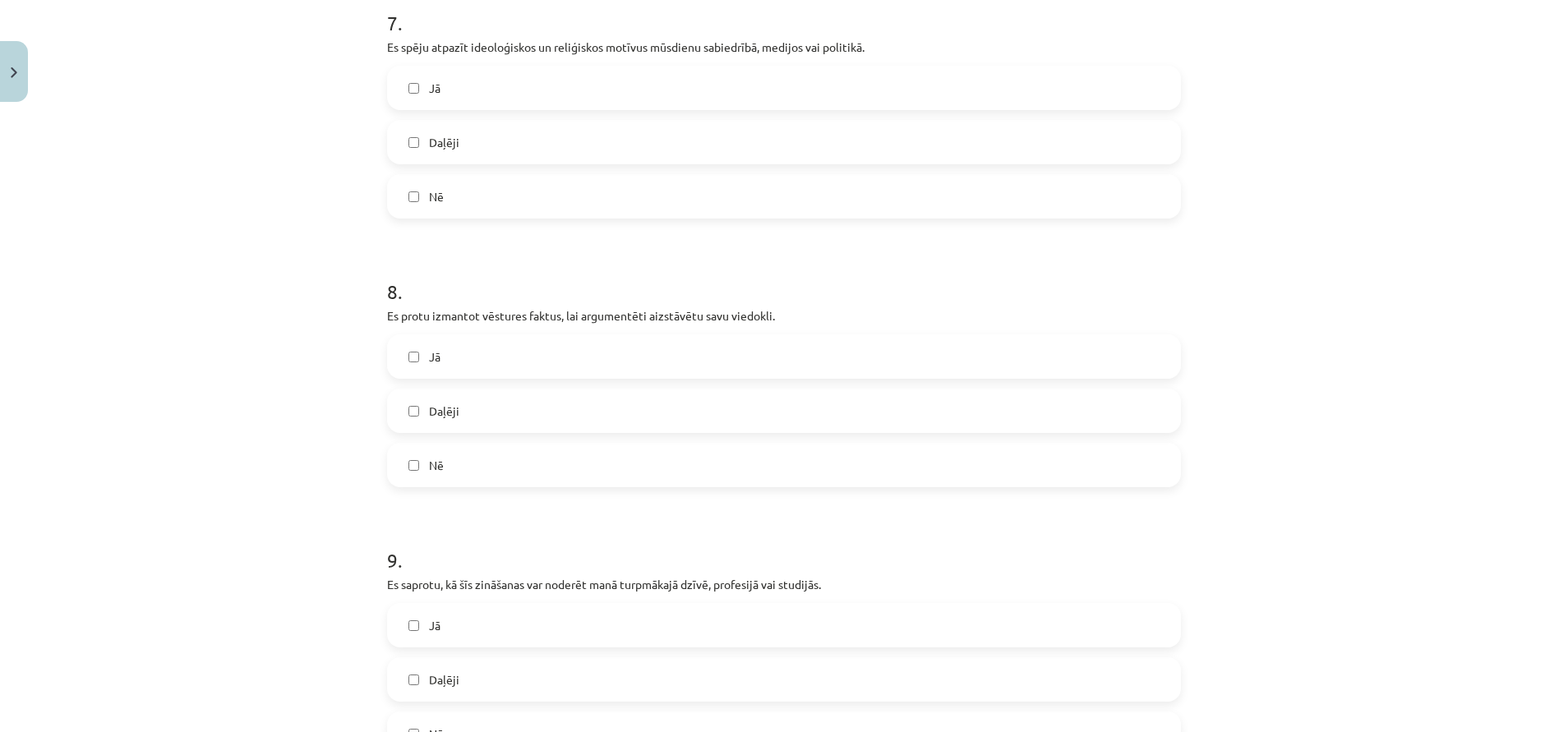
scroll to position [2259, 0]
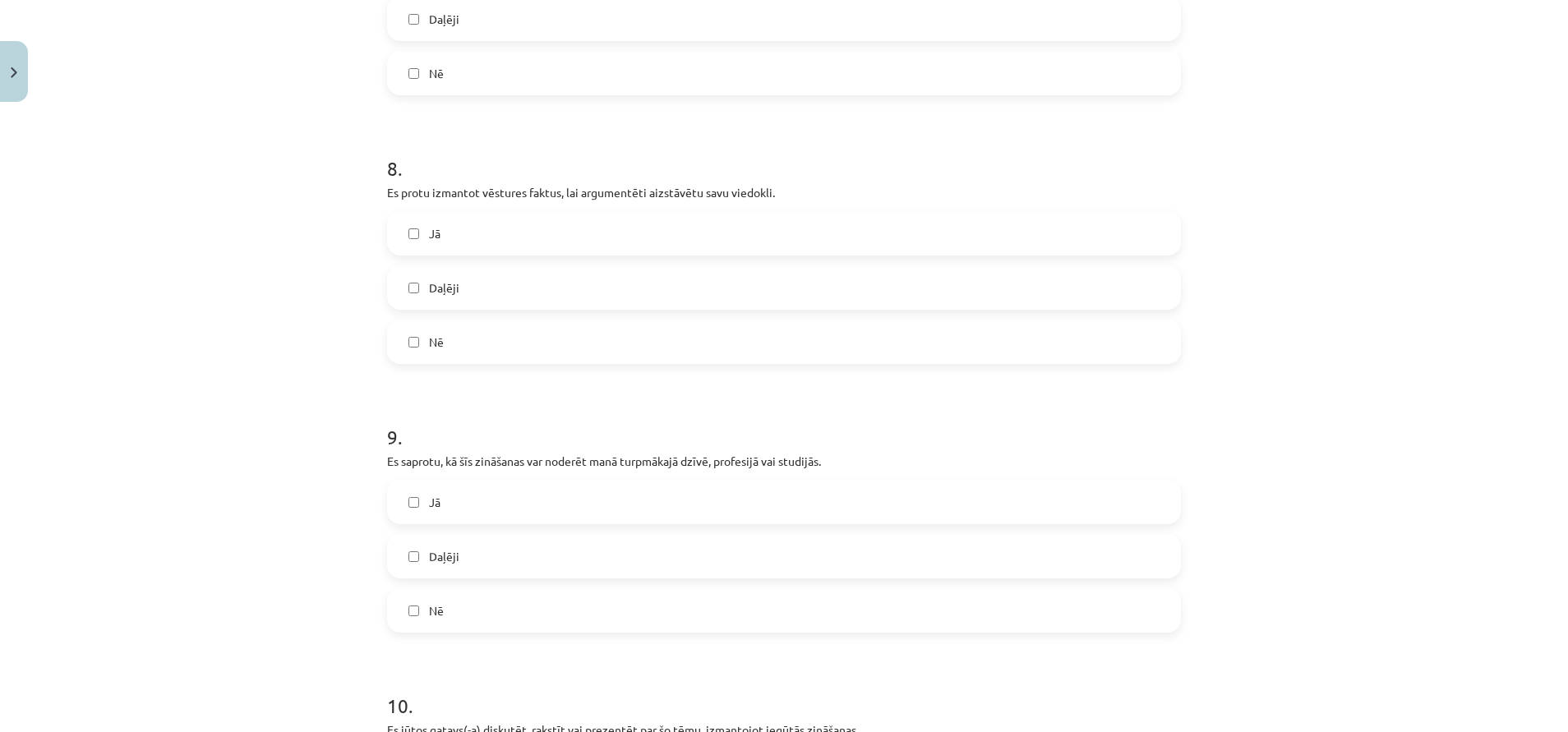
click at [469, 275] on label "Daļēji" at bounding box center [784, 288] width 790 height 41
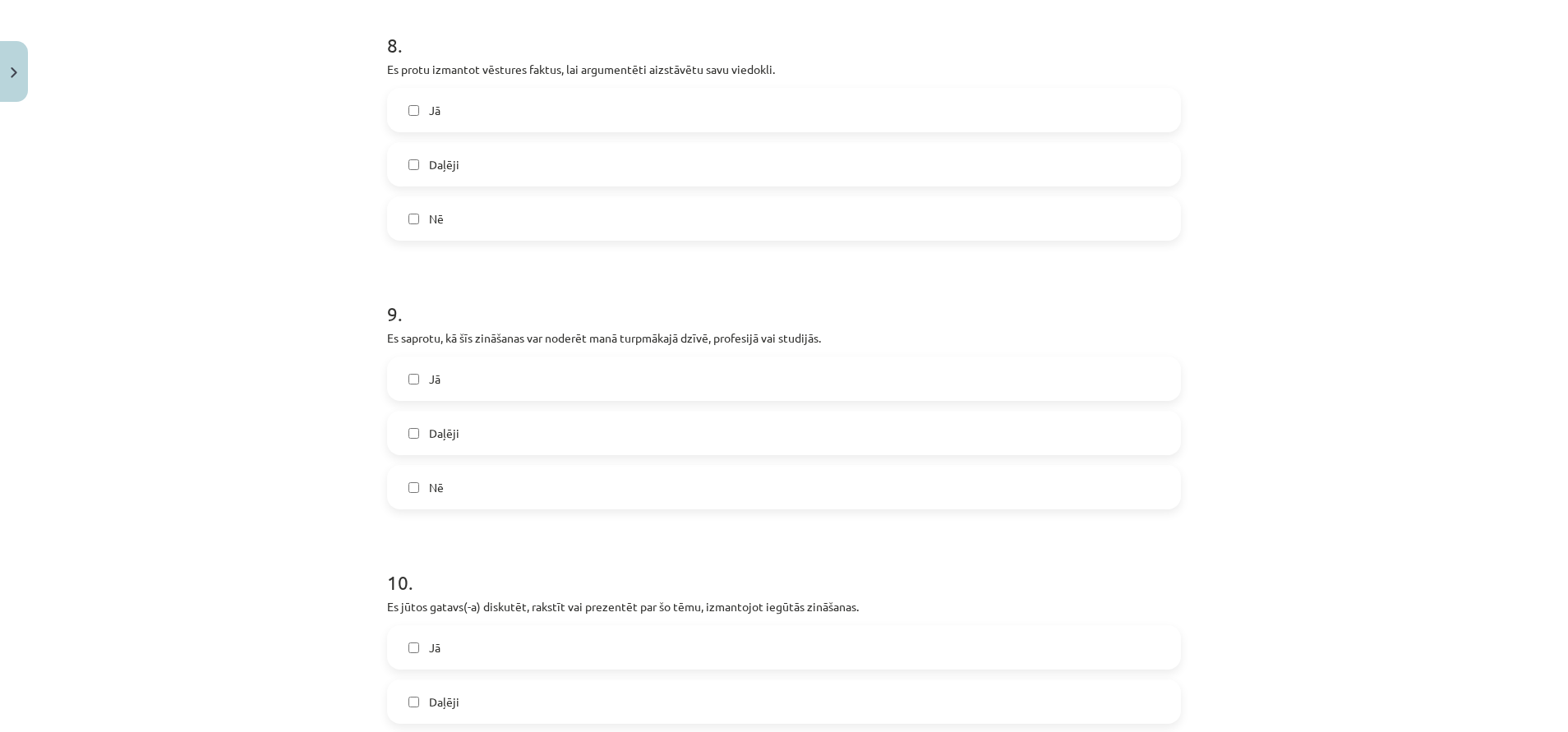
scroll to position [2506, 0]
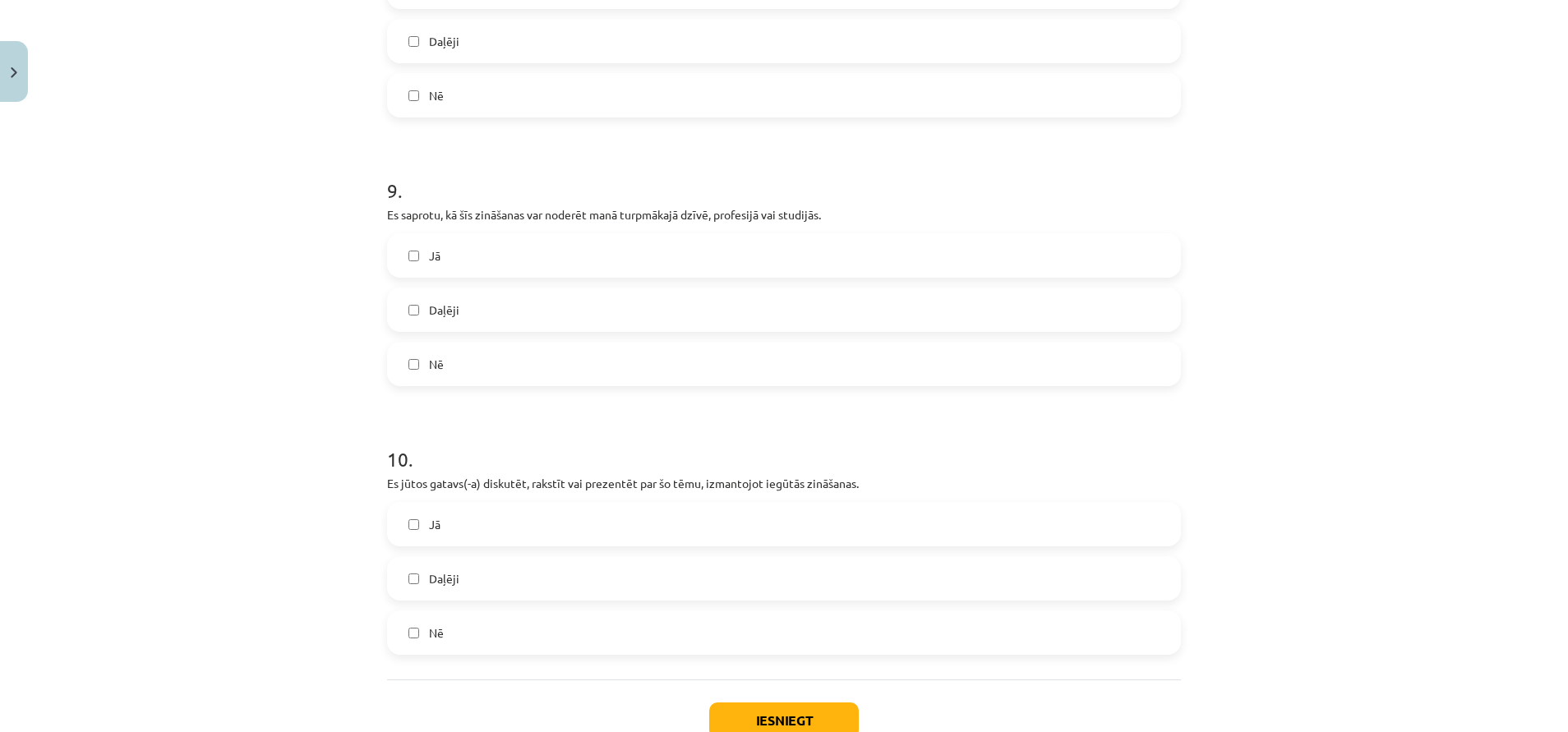
click at [493, 236] on label "Jā" at bounding box center [784, 255] width 790 height 41
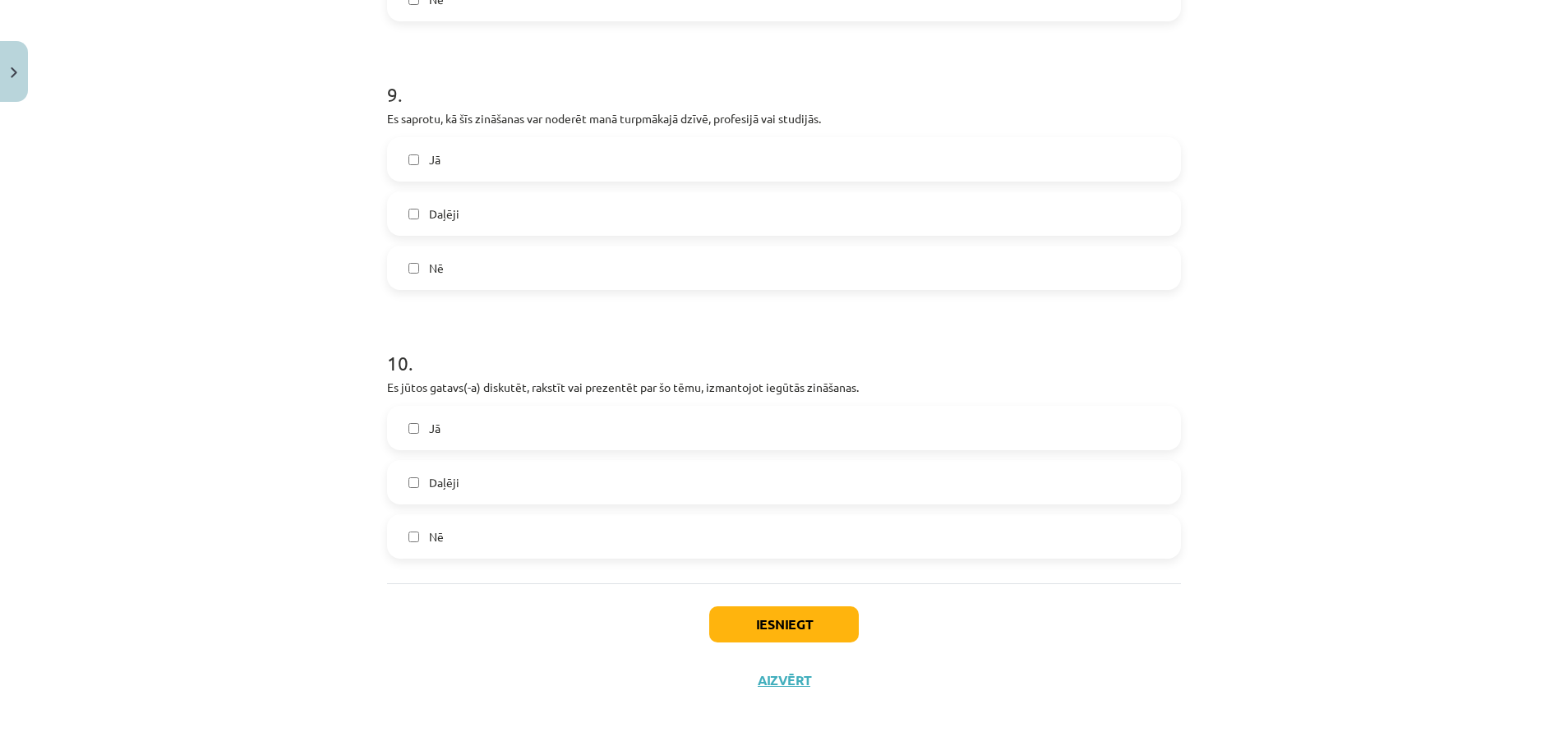
click at [537, 412] on label "Jā" at bounding box center [784, 428] width 790 height 41
click at [549, 460] on div "Daļēji" at bounding box center [784, 482] width 794 height 44
click at [807, 541] on button "Iesniegt" at bounding box center [784, 625] width 149 height 36
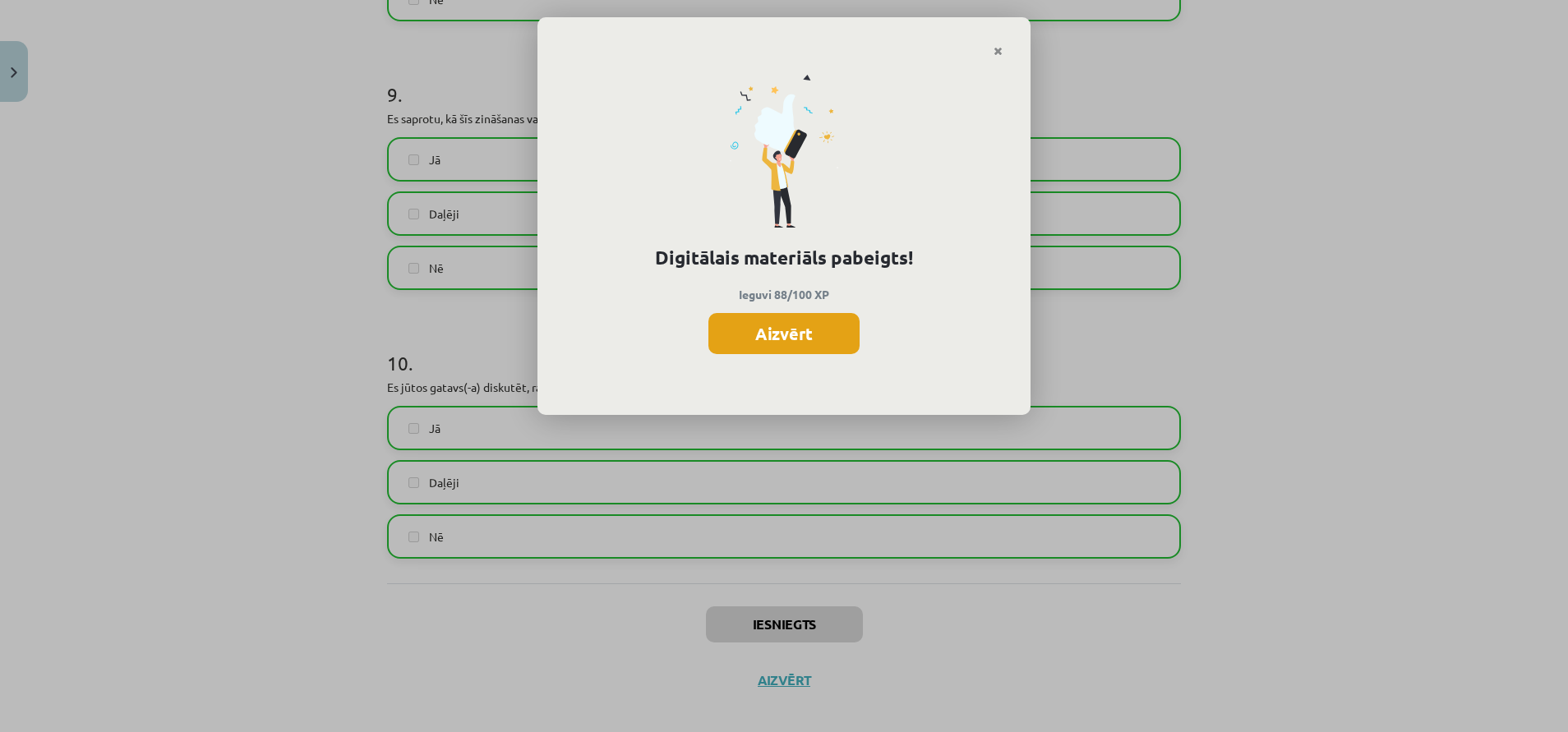
click at [783, 341] on button "Aizvērt" at bounding box center [784, 334] width 151 height 41
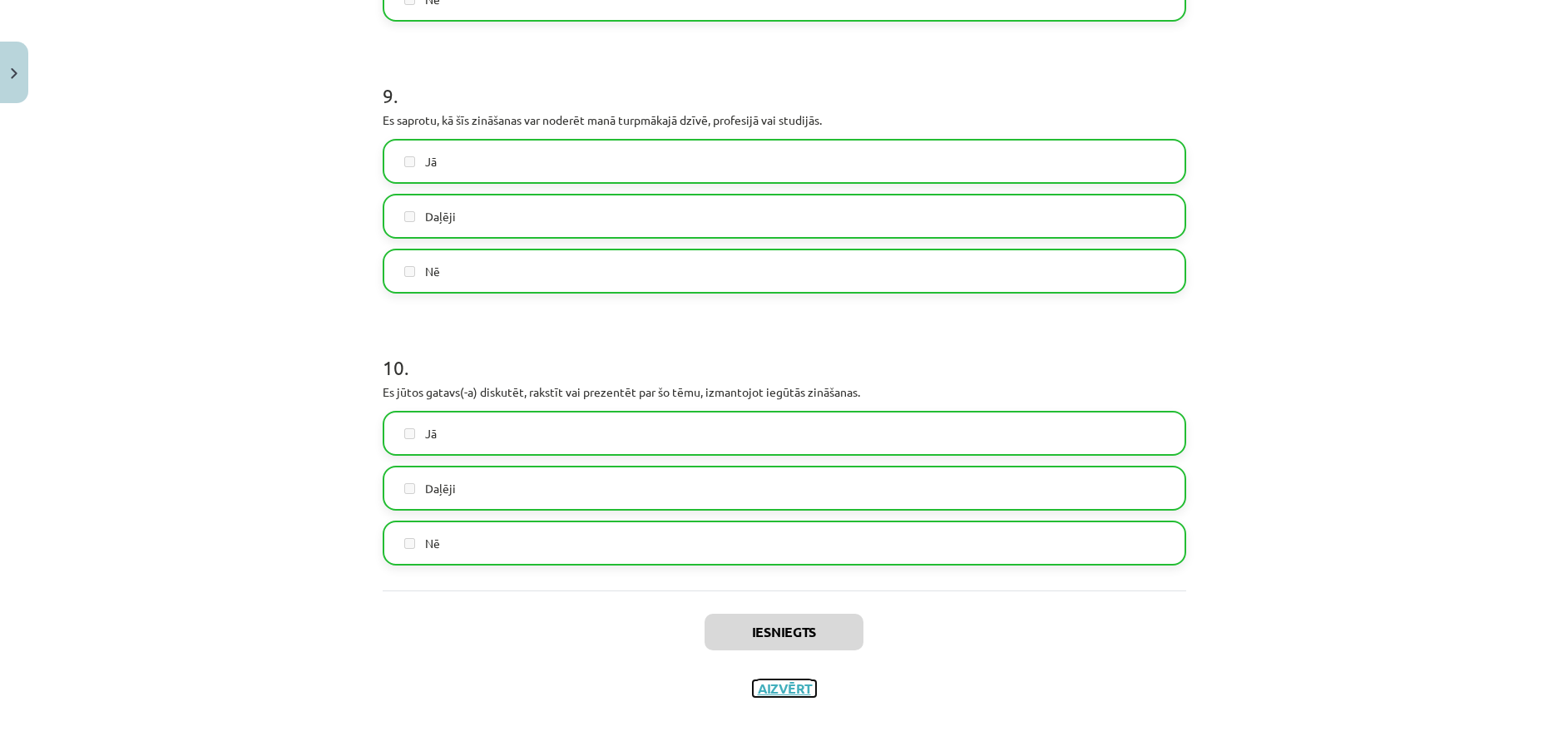
click at [803, 548] on button "Aizvērt" at bounding box center [784, 688] width 63 height 16
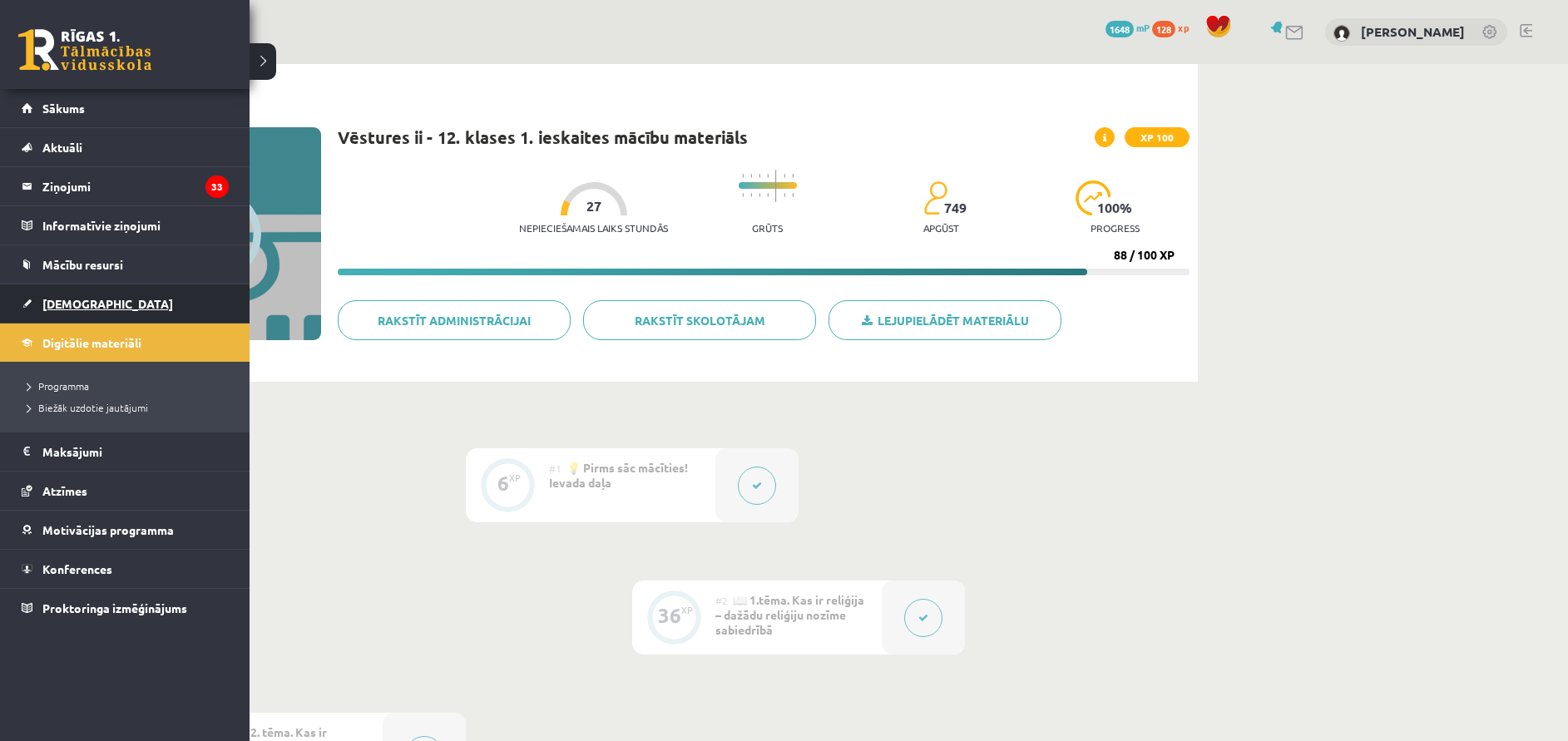
click at [98, 303] on link "[DEMOGRAPHIC_DATA]" at bounding box center [125, 303] width 207 height 38
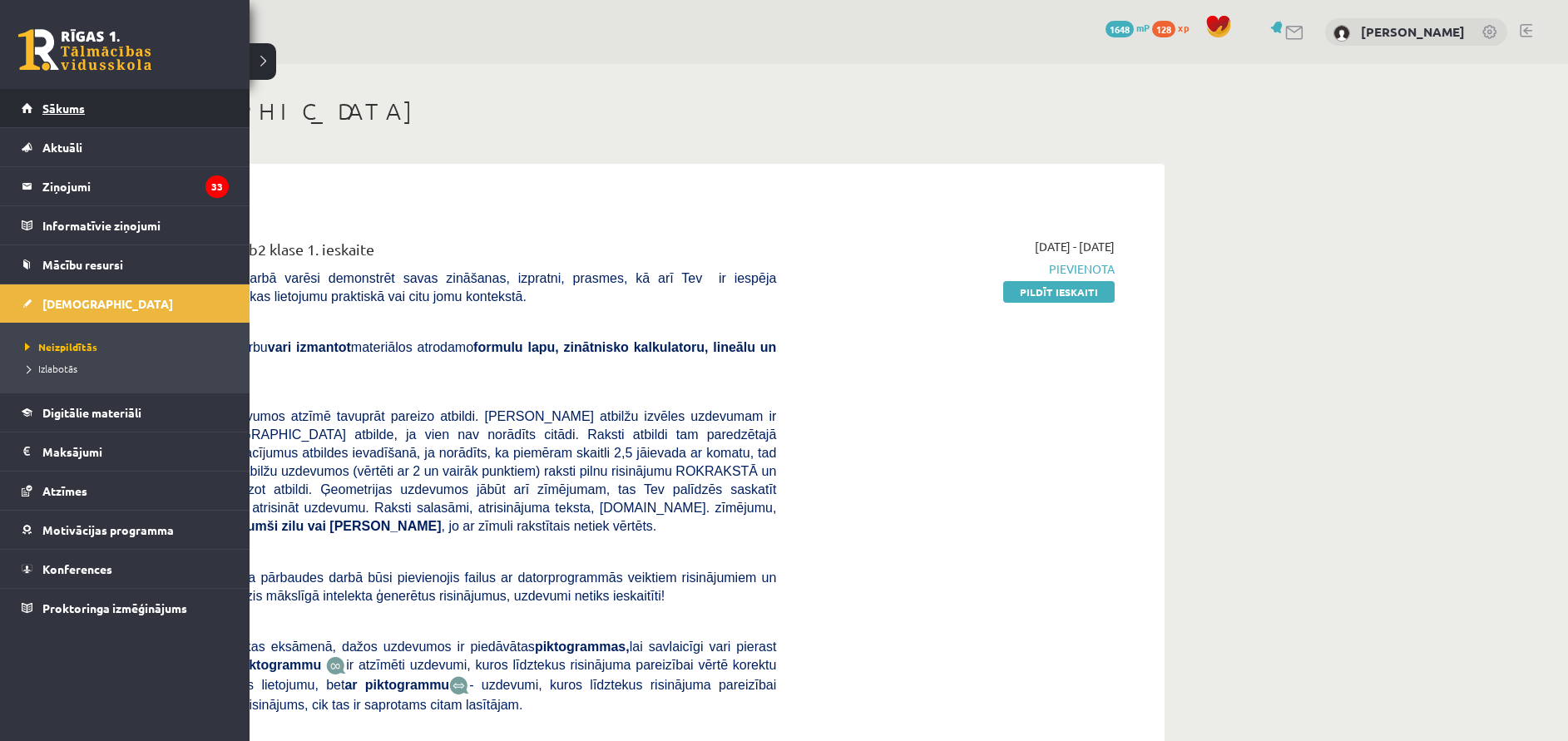
click at [53, 101] on span "Sākums" at bounding box center [63, 108] width 42 height 15
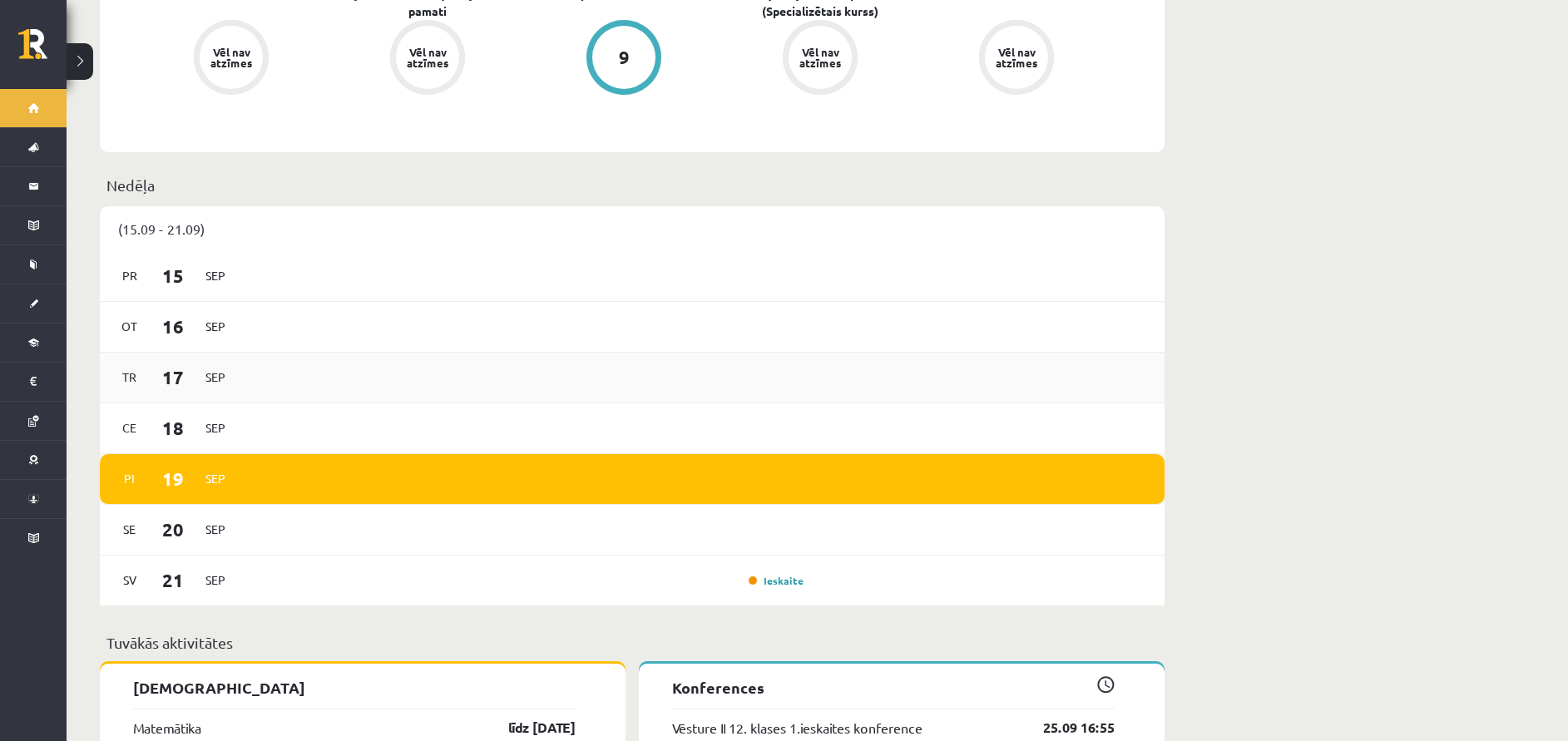
scroll to position [998, 0]
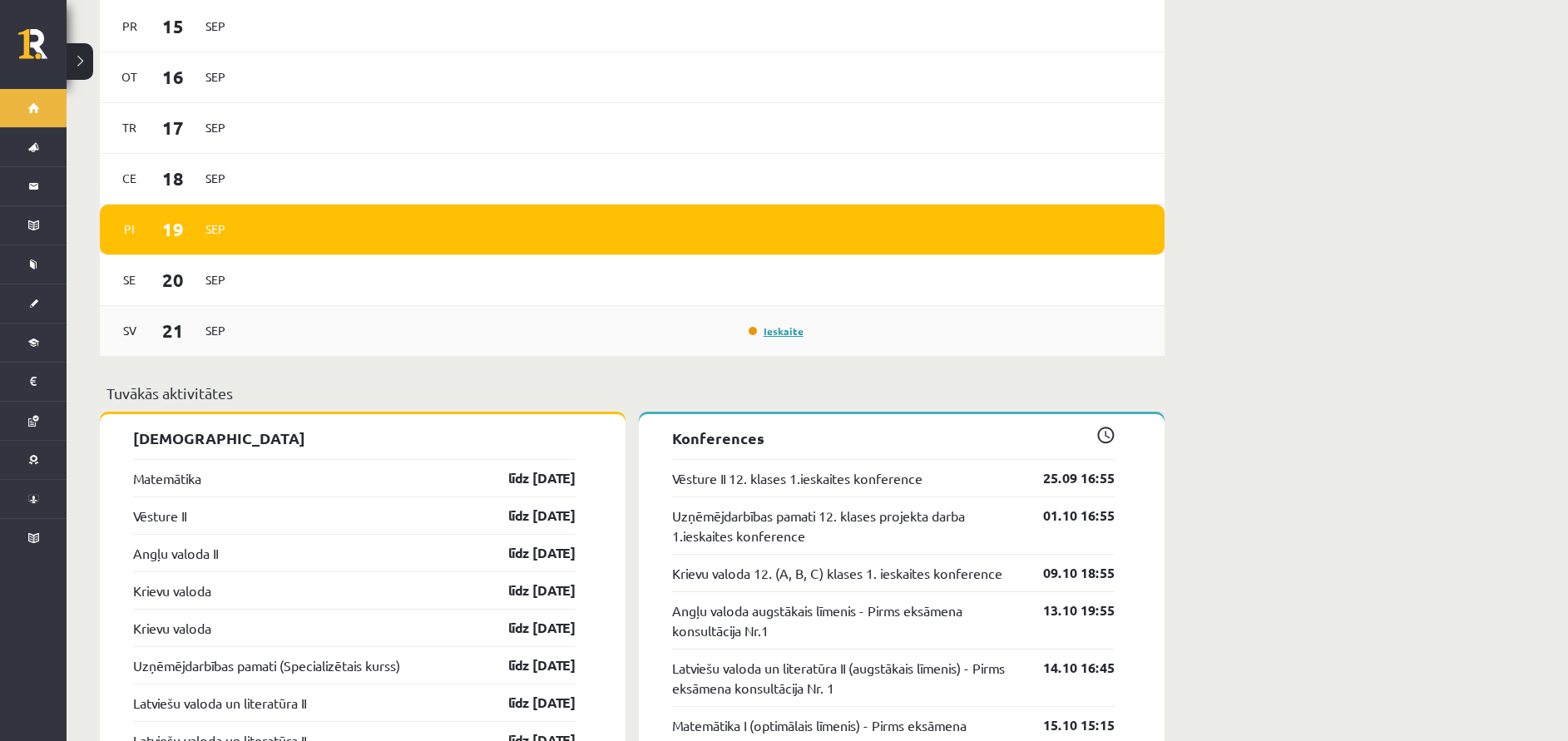
click at [754, 329] on link "Ieskaite" at bounding box center [777, 330] width 55 height 13
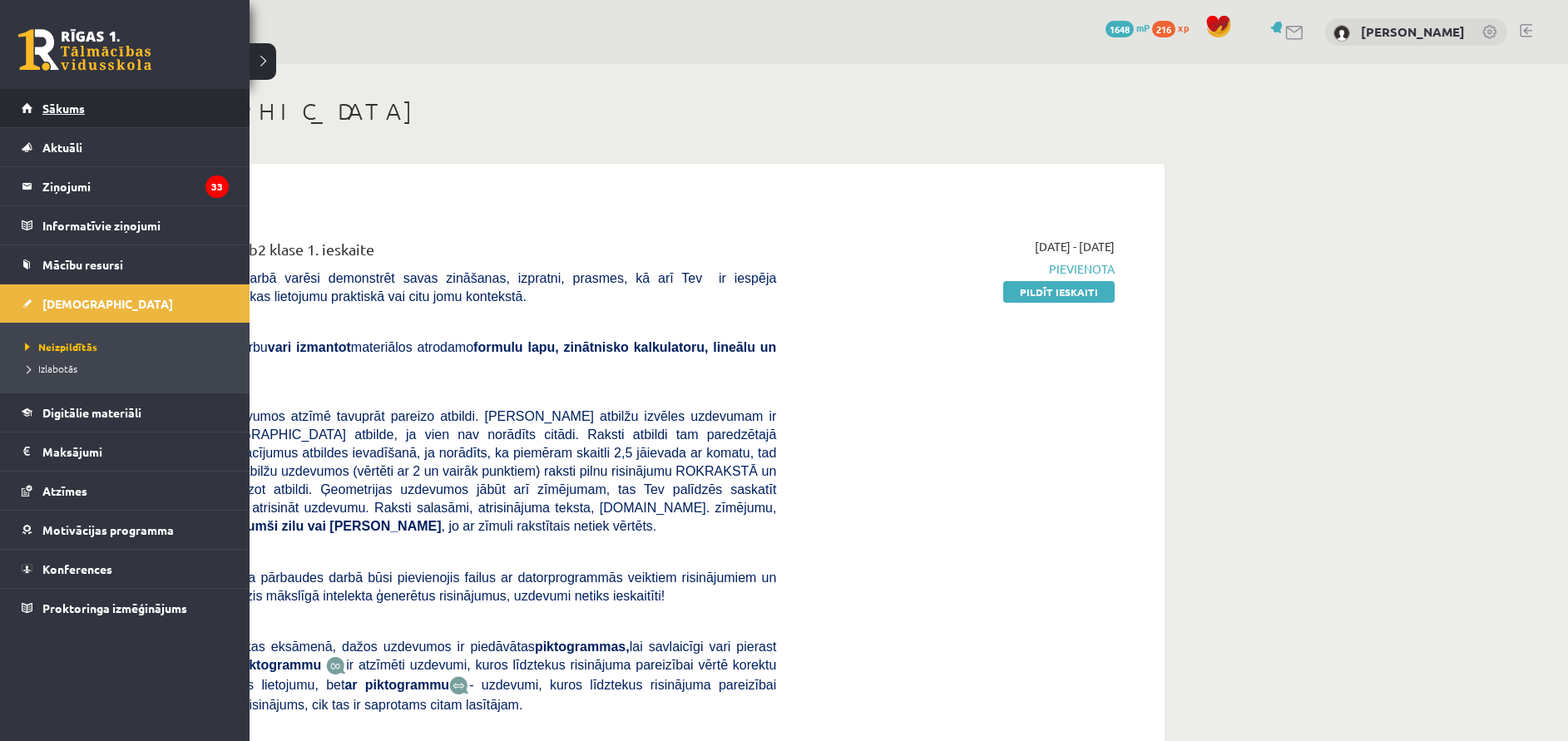
click at [87, 117] on link "Sākums" at bounding box center [125, 108] width 207 height 38
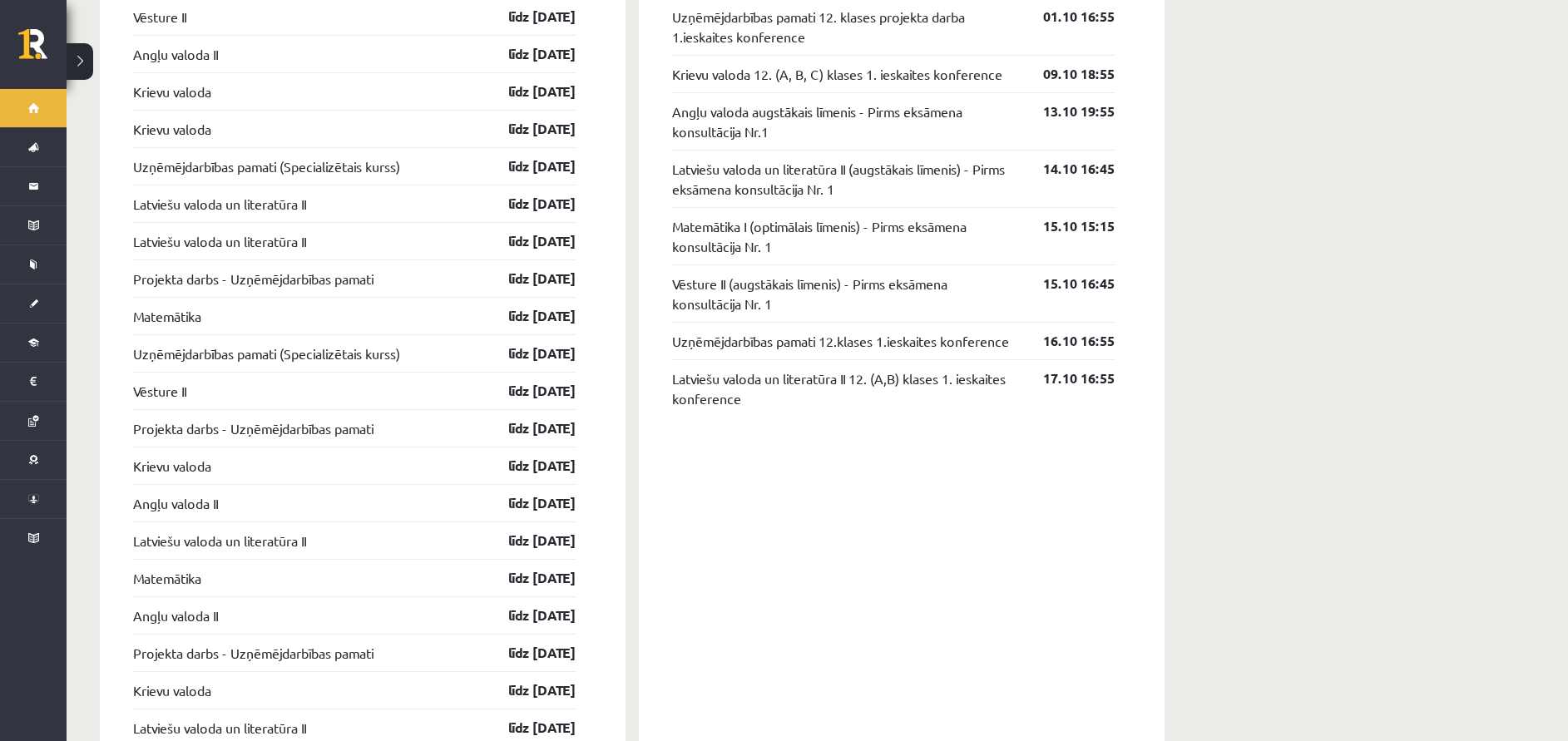
scroll to position [1247, 0]
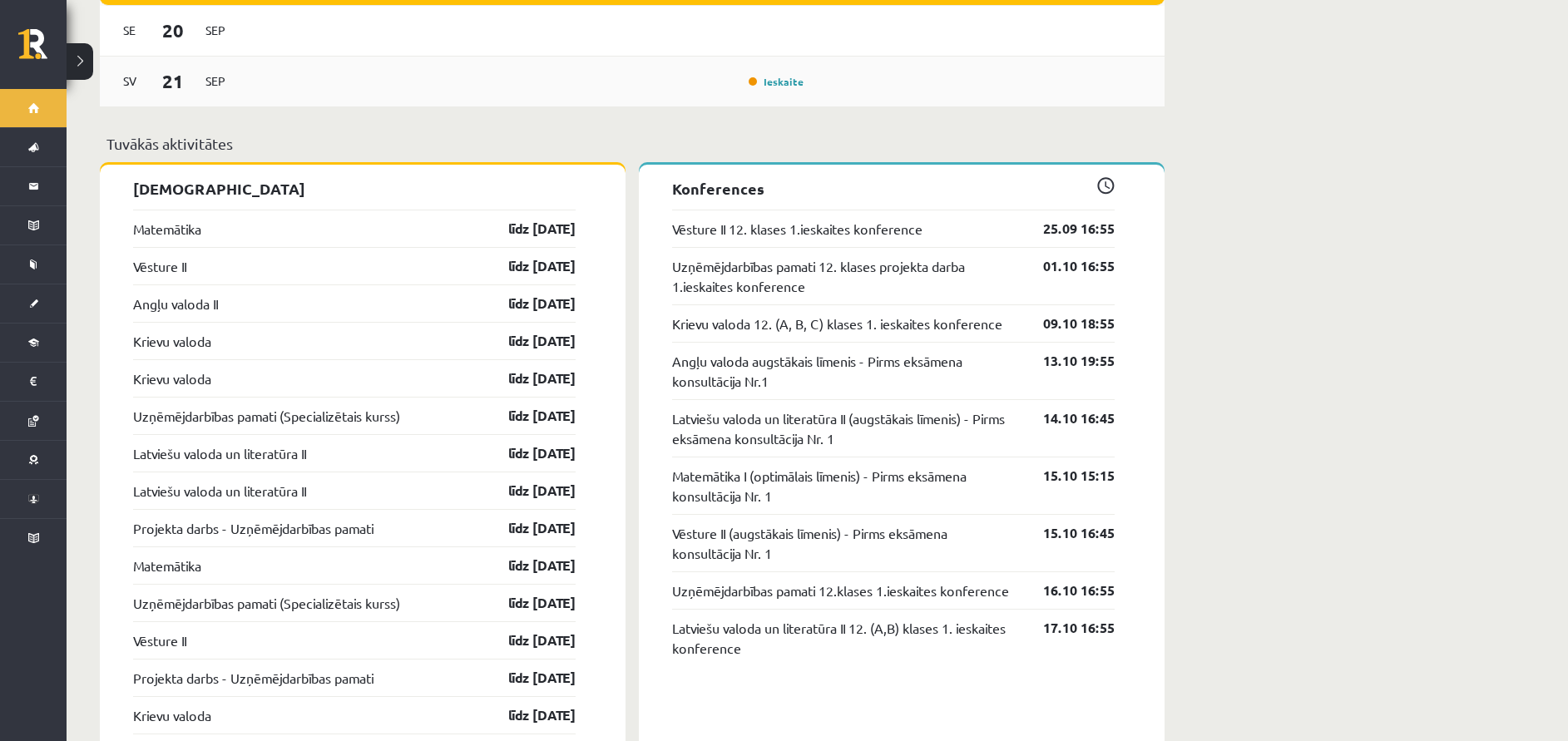
click at [898, 79] on div "Sv [DATE] Ieskaite" at bounding box center [632, 81] width 1064 height 51
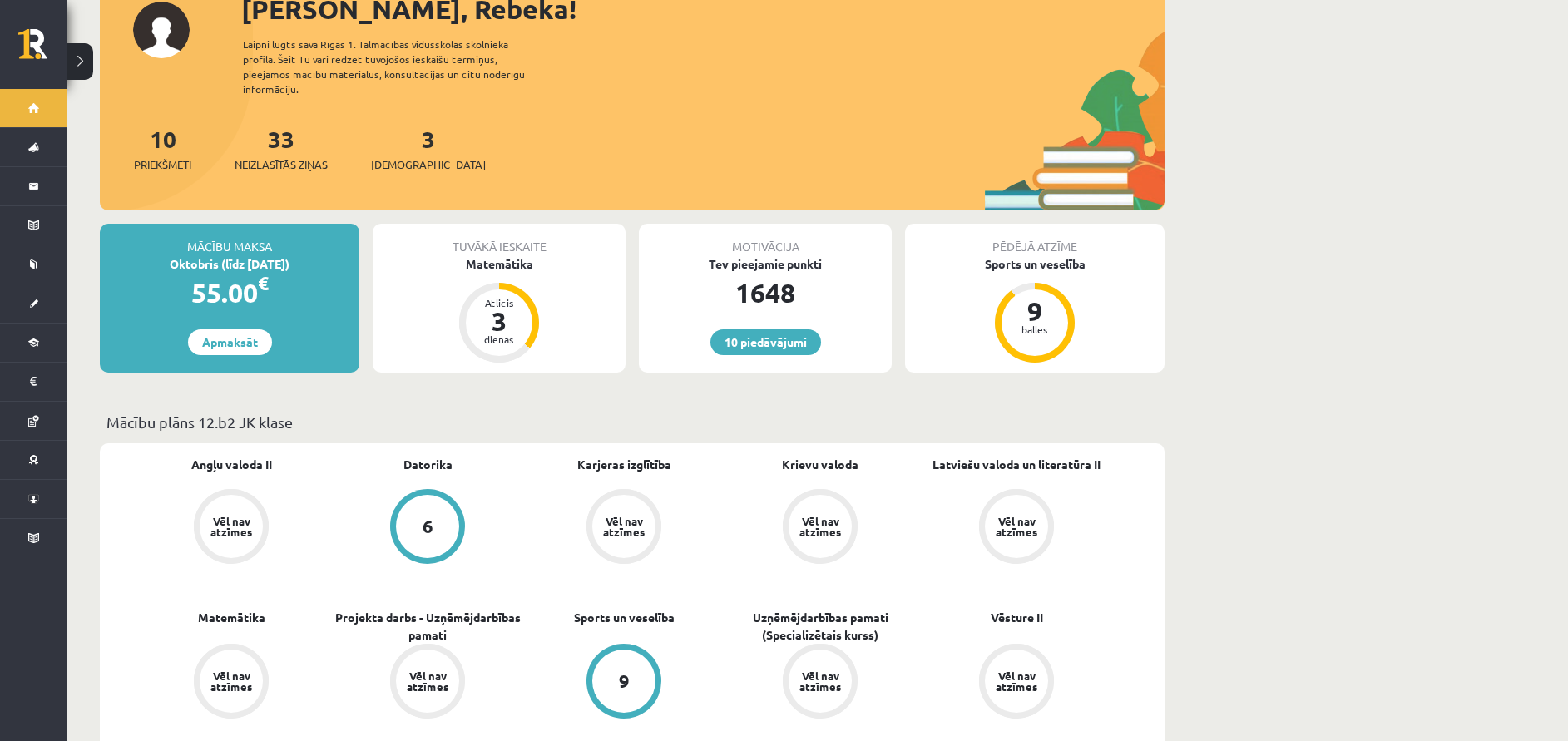
scroll to position [0, 0]
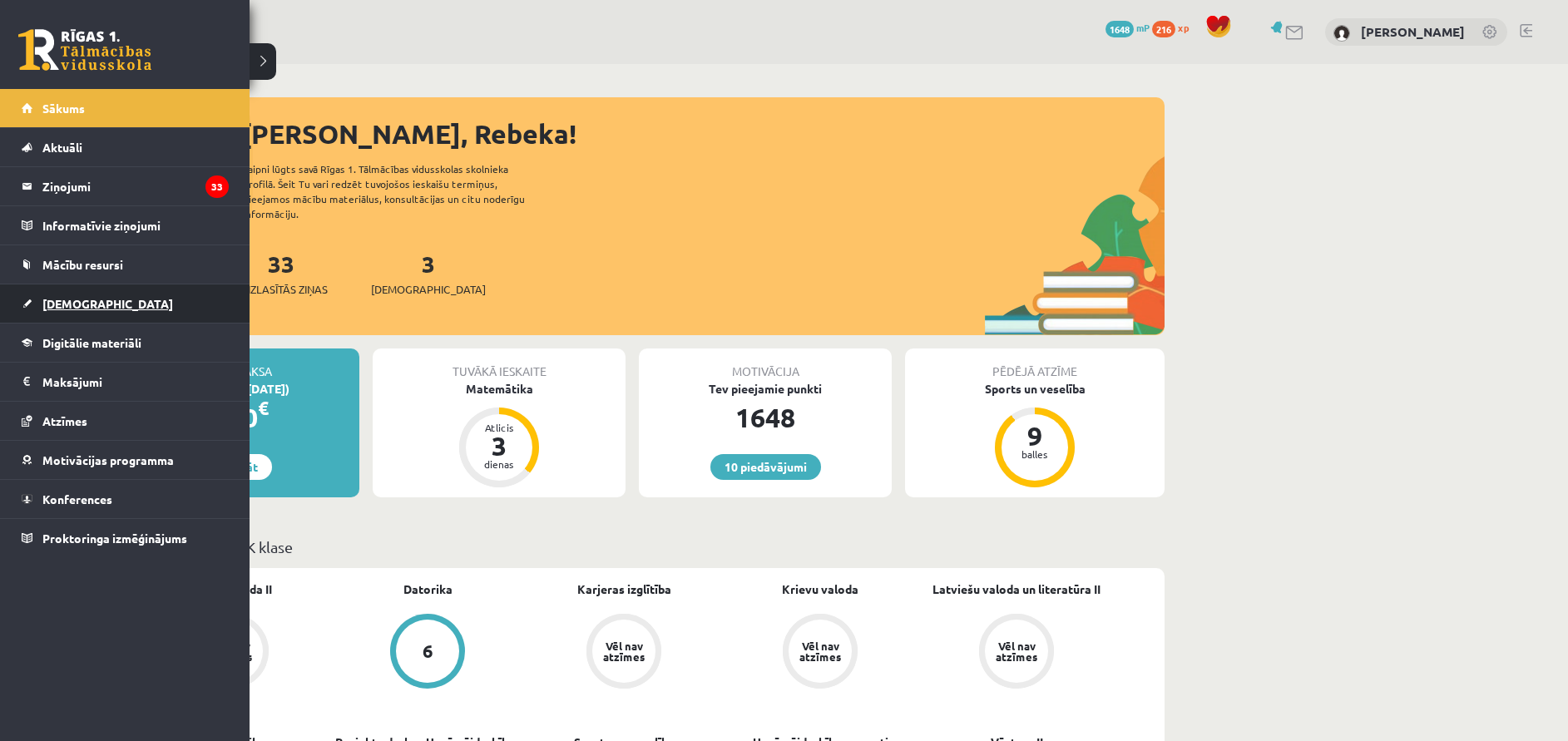
click at [54, 302] on span "[DEMOGRAPHIC_DATA]" at bounding box center [107, 303] width 130 height 15
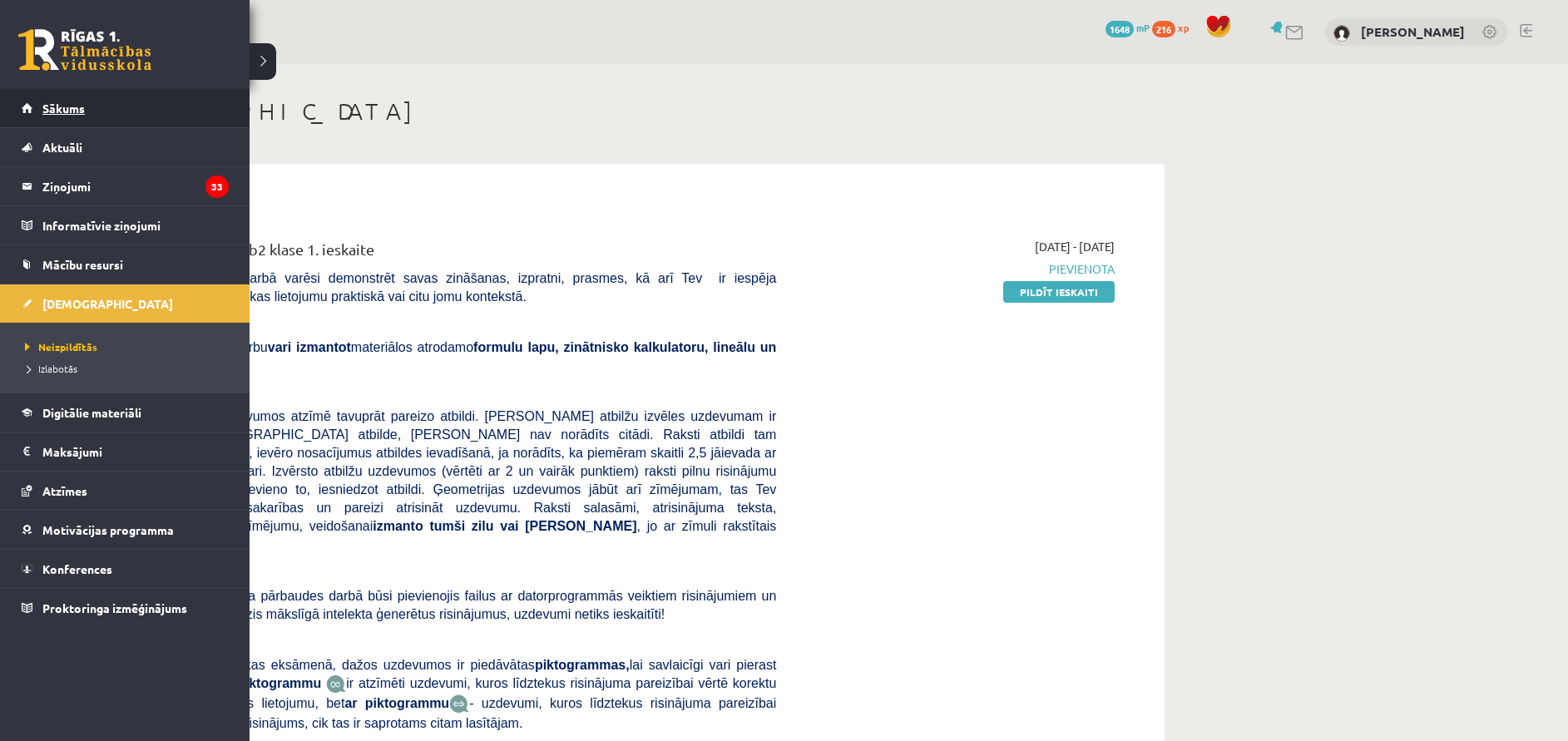
click at [45, 92] on link "Sākums" at bounding box center [125, 108] width 207 height 38
